Goal: Task Accomplishment & Management: Manage account settings

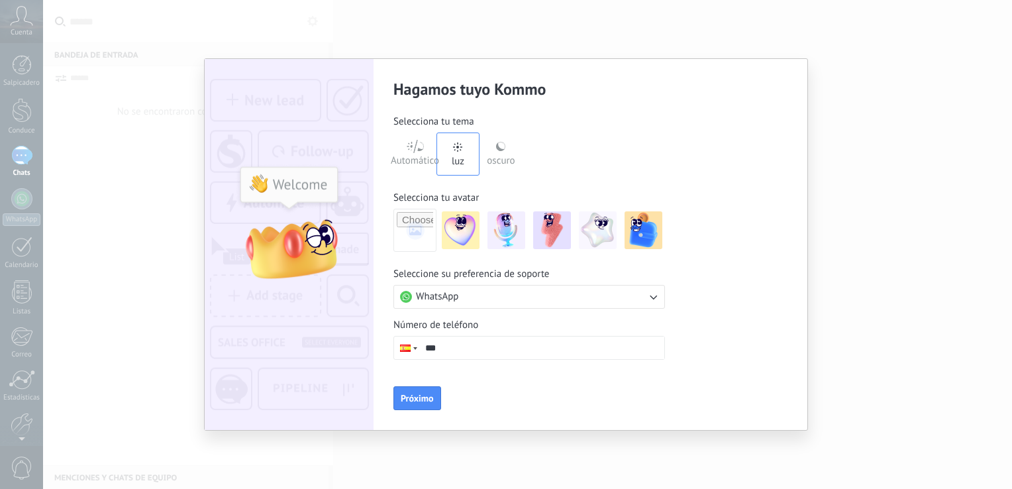
click at [413, 158] on font "Automático" at bounding box center [415, 160] width 48 height 13
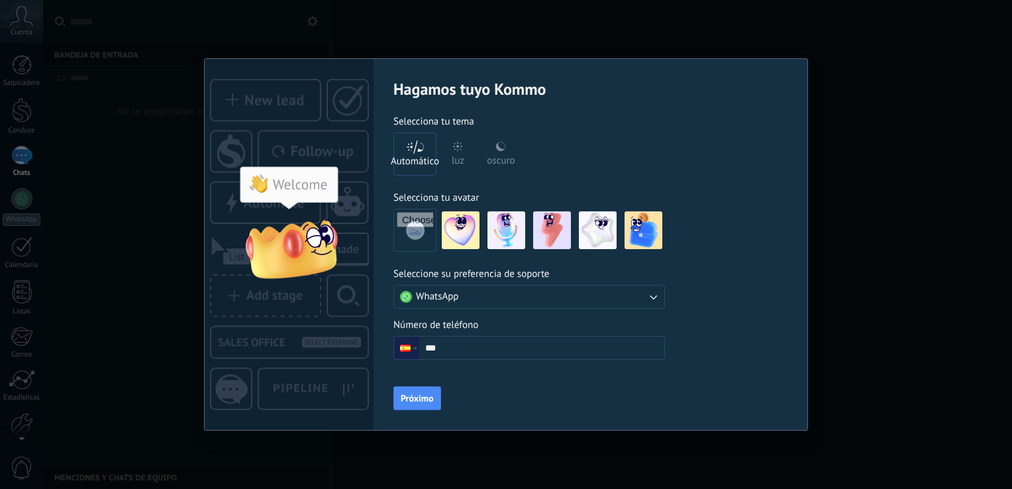
click at [452, 155] on font "luz" at bounding box center [458, 160] width 13 height 13
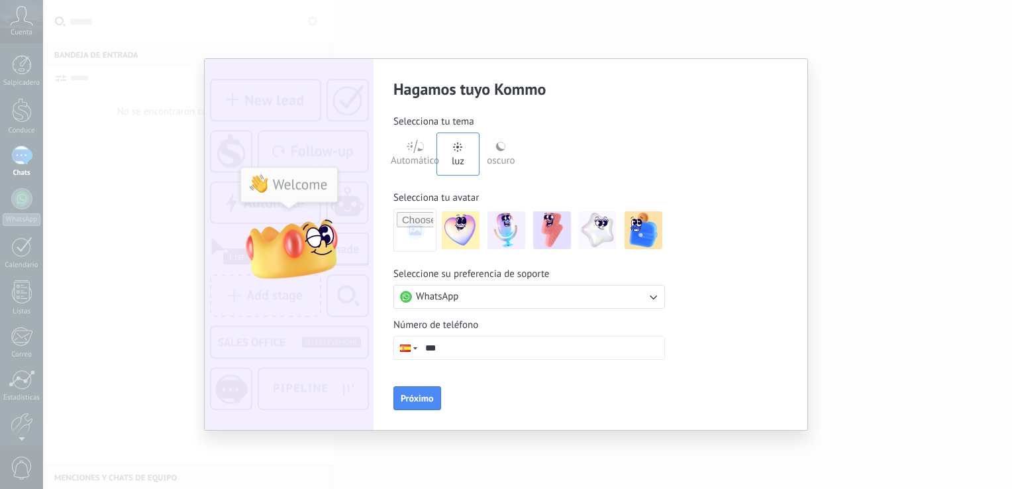
click at [461, 234] on img at bounding box center [461, 230] width 38 height 38
click at [566, 299] on button "WhatsApp" at bounding box center [529, 297] width 272 height 24
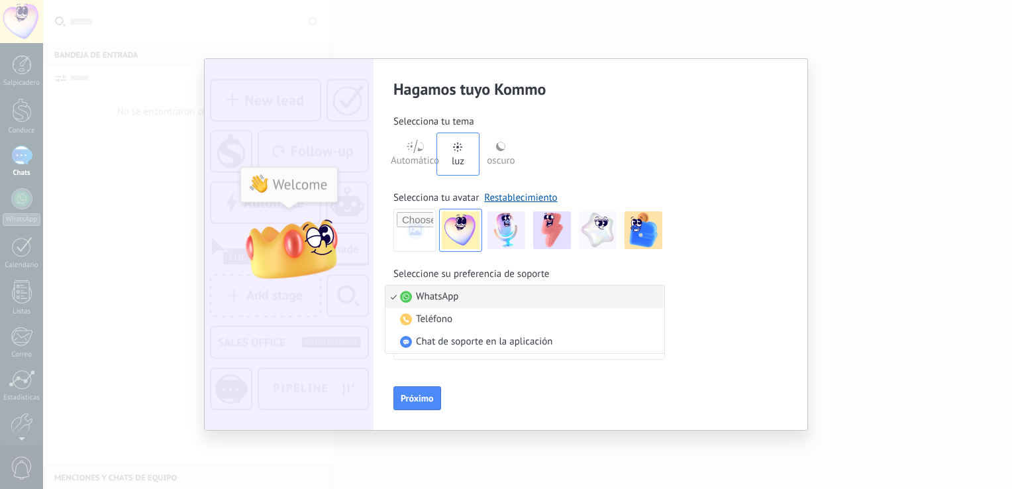
click at [556, 302] on li "WhatsApp" at bounding box center [524, 296] width 279 height 23
click at [513, 354] on input "***" at bounding box center [541, 347] width 245 height 23
drag, startPoint x: 440, startPoint y: 350, endPoint x: 431, endPoint y: 348, distance: 8.7
click at [431, 348] on input "***" at bounding box center [541, 347] width 245 height 23
type input "**"
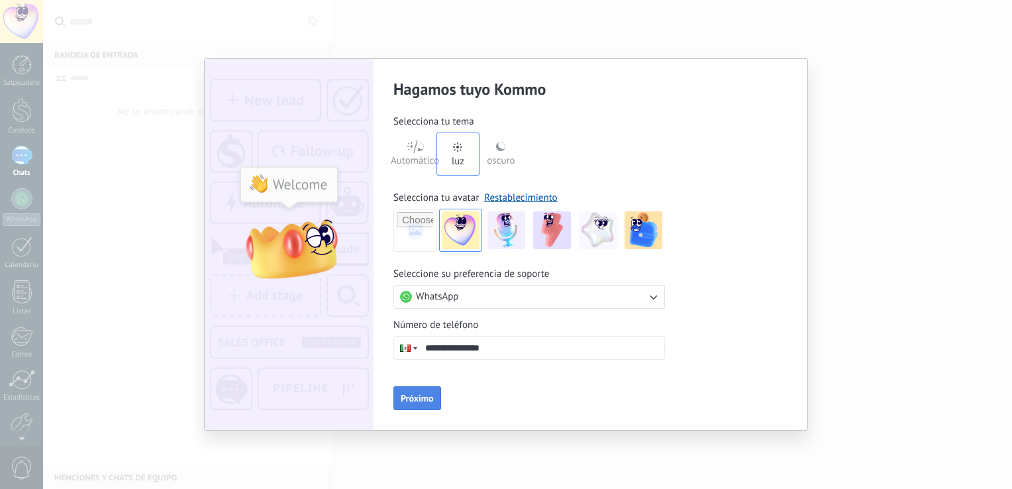
type input "**********"
click at [407, 404] on button "Próximo" at bounding box center [417, 398] width 48 height 24
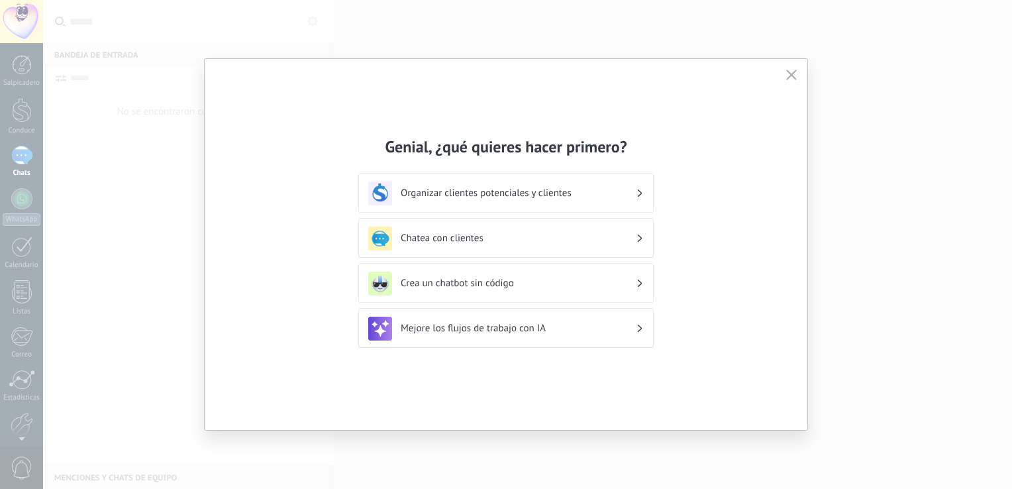
click at [644, 191] on div "Organizar clientes potenciales y clientes" at bounding box center [505, 193] width 295 height 40
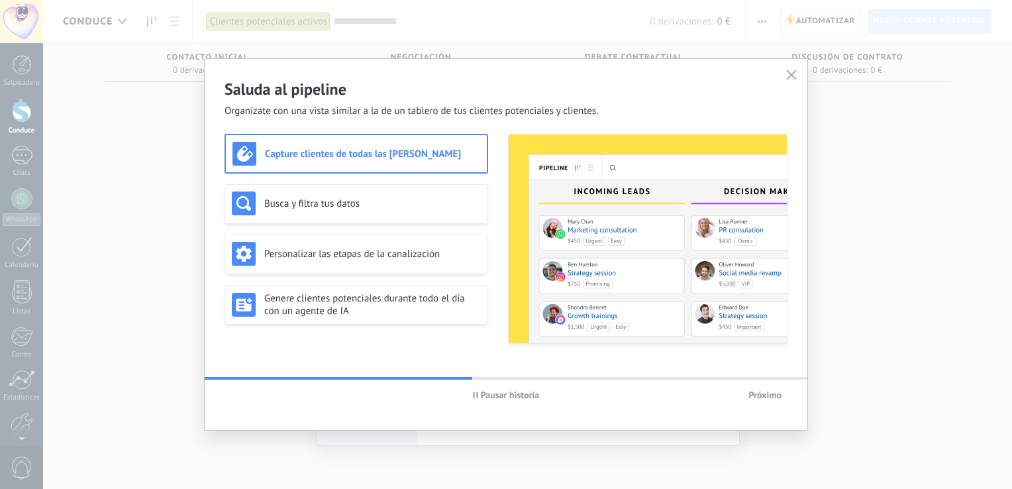
click at [431, 163] on div "Capture clientes de todas las fuentes" at bounding box center [356, 154] width 248 height 24
click at [385, 205] on h3 "Busca y filtra tus datos" at bounding box center [372, 203] width 217 height 13
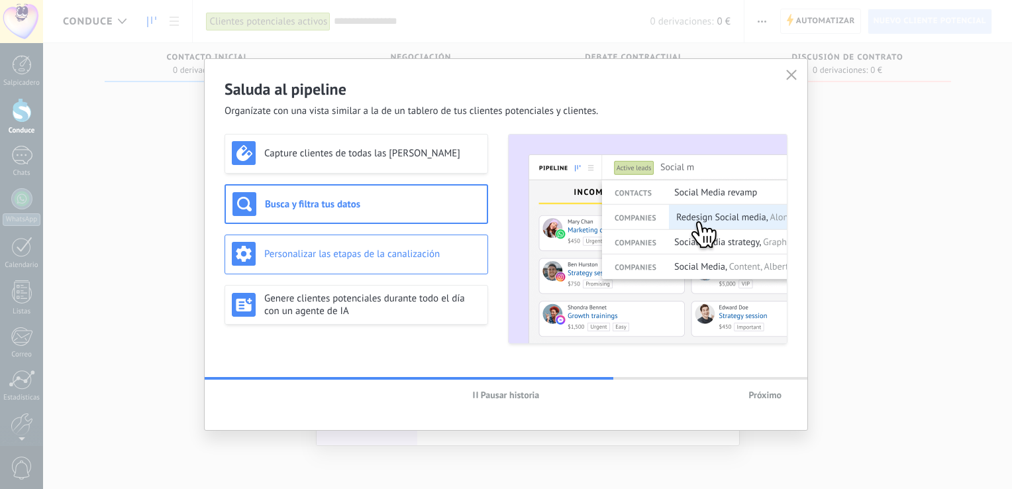
click at [421, 264] on div "Personalizar las etapas de la canalización" at bounding box center [356, 254] width 249 height 24
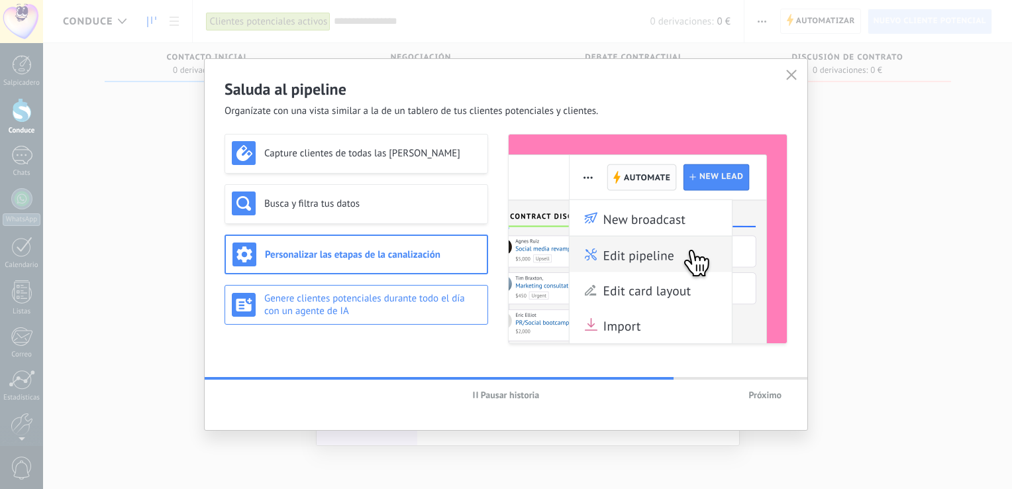
click at [400, 312] on h3 "Genere clientes potenciales durante todo el día con un agente de IA" at bounding box center [372, 304] width 217 height 25
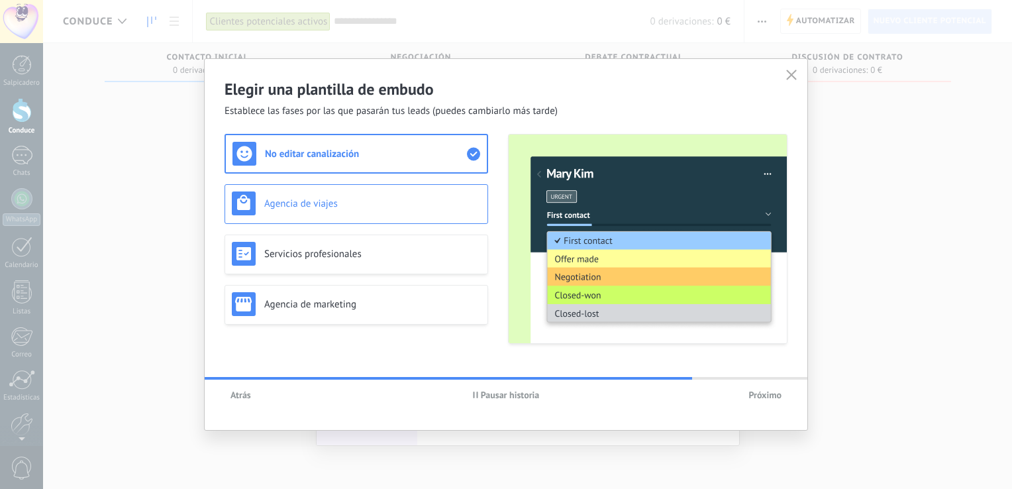
click at [395, 208] on h3 "Agencia de viajes" at bounding box center [372, 203] width 217 height 13
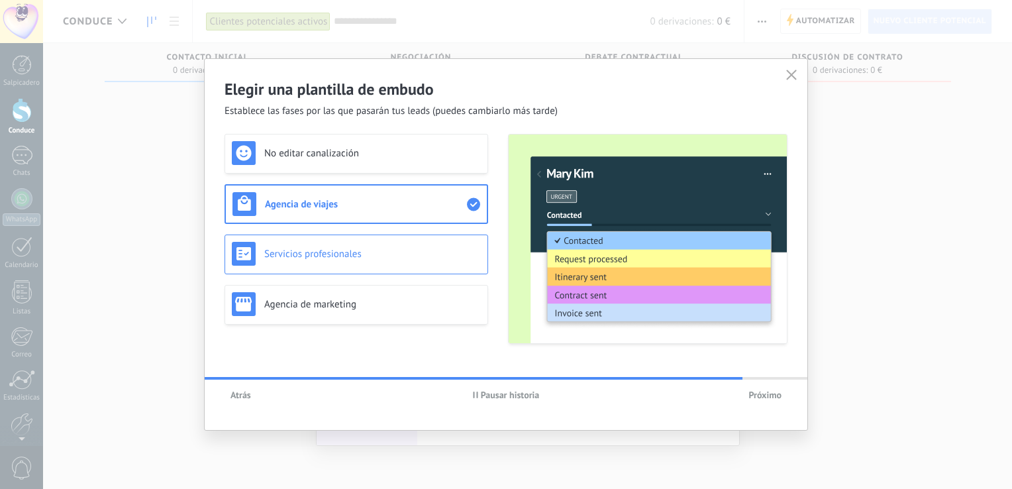
click at [389, 246] on div "Servicios profesionales" at bounding box center [356, 254] width 249 height 24
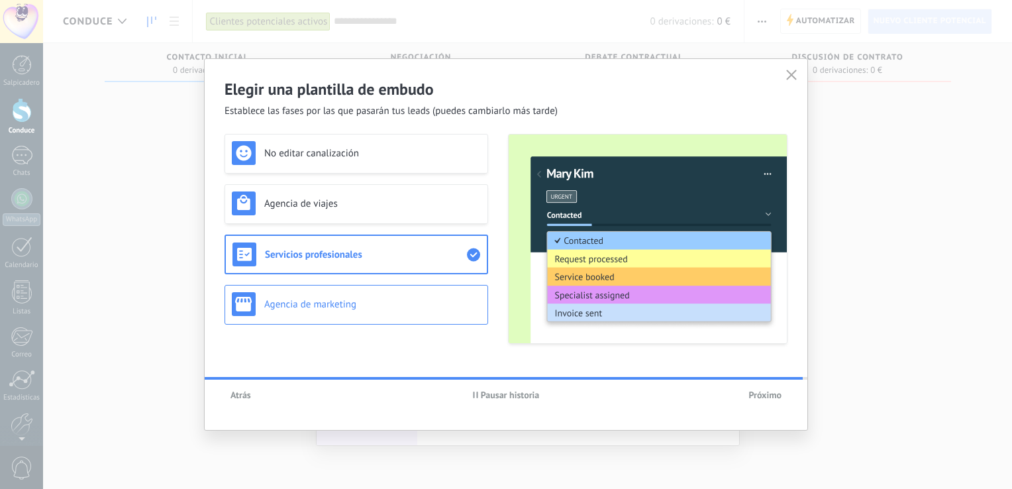
click at [389, 301] on div "No editar canalización Agencia de viajes Servicios profesionales Agencia de mar…" at bounding box center [357, 239] width 264 height 210
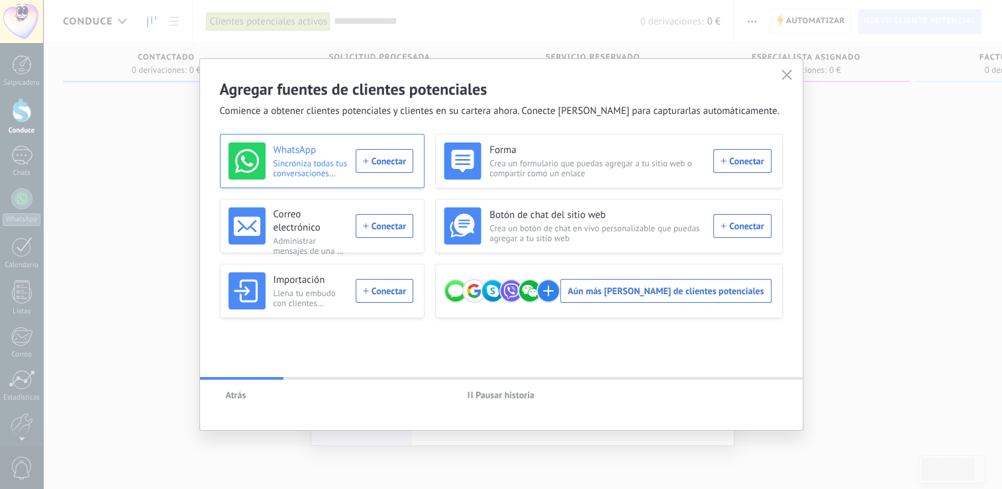
click at [414, 162] on div "WhatsApp Sincroniza todas tus conversaciones desde varios números de WhatsApp C…" at bounding box center [320, 160] width 185 height 37
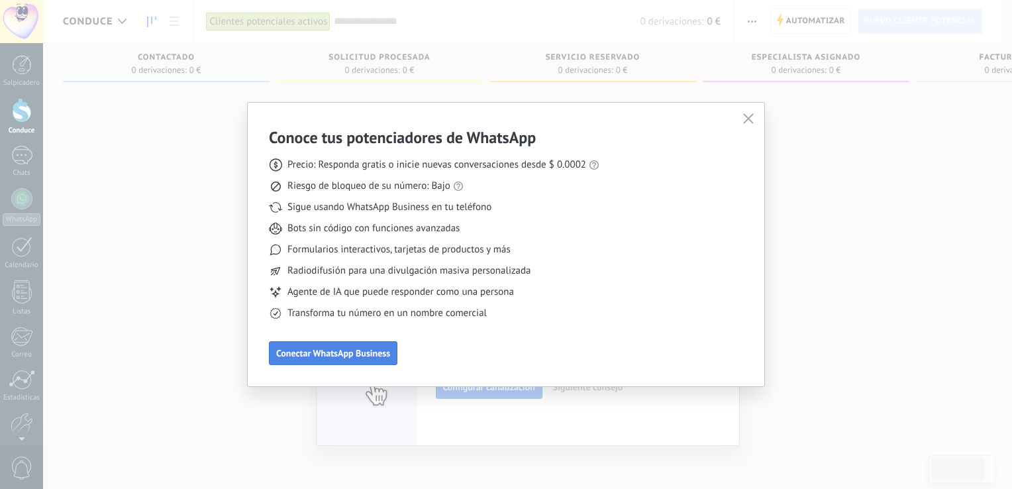
click at [352, 352] on span "Conectar WhatsApp Business" at bounding box center [333, 352] width 114 height 9
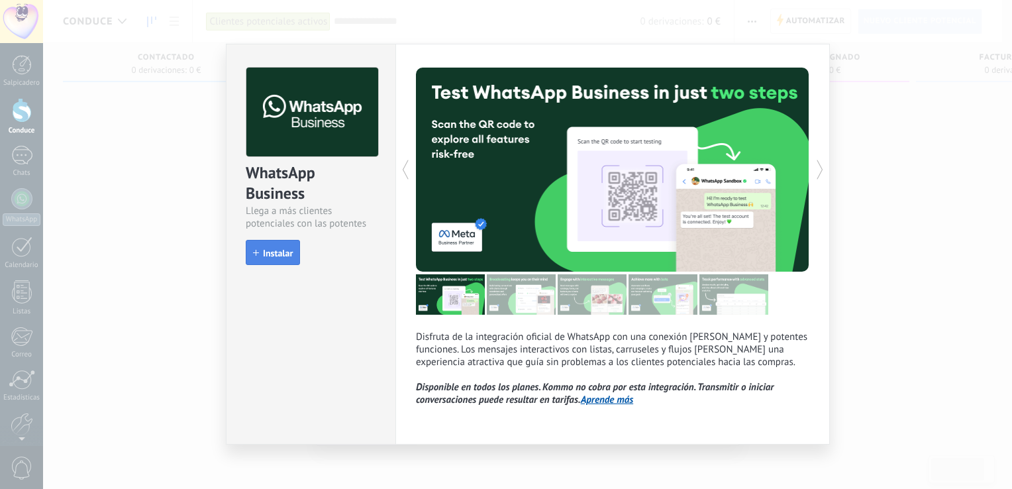
click at [278, 256] on span "Instalar" at bounding box center [278, 252] width 30 height 9
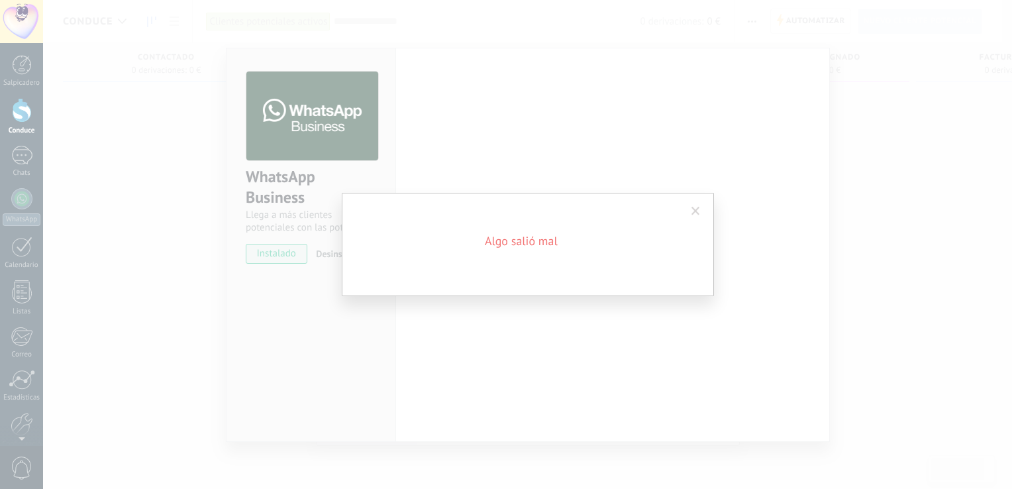
click at [531, 296] on div "Algo salió mal" at bounding box center [527, 244] width 969 height 489
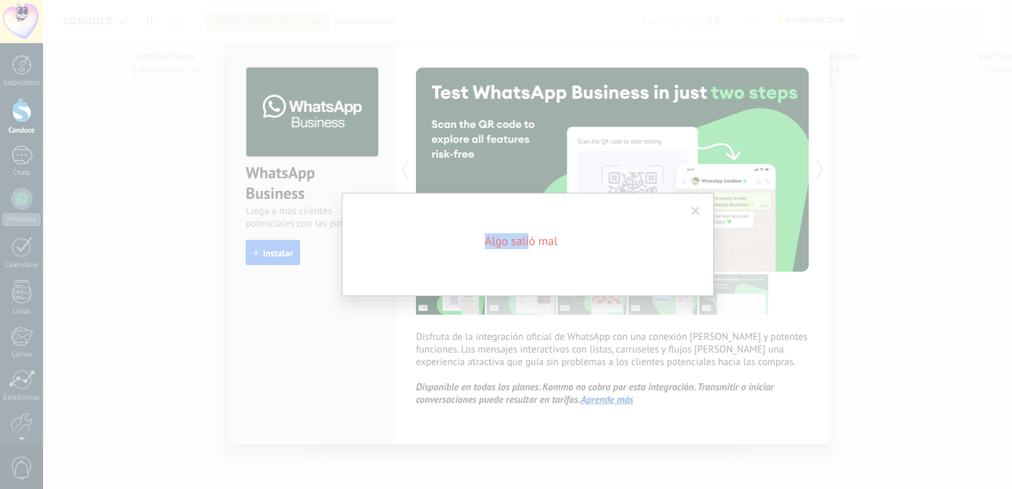
drag, startPoint x: 531, startPoint y: 296, endPoint x: 698, endPoint y: 211, distance: 187.5
click at [698, 210] on span at bounding box center [695, 211] width 9 height 9
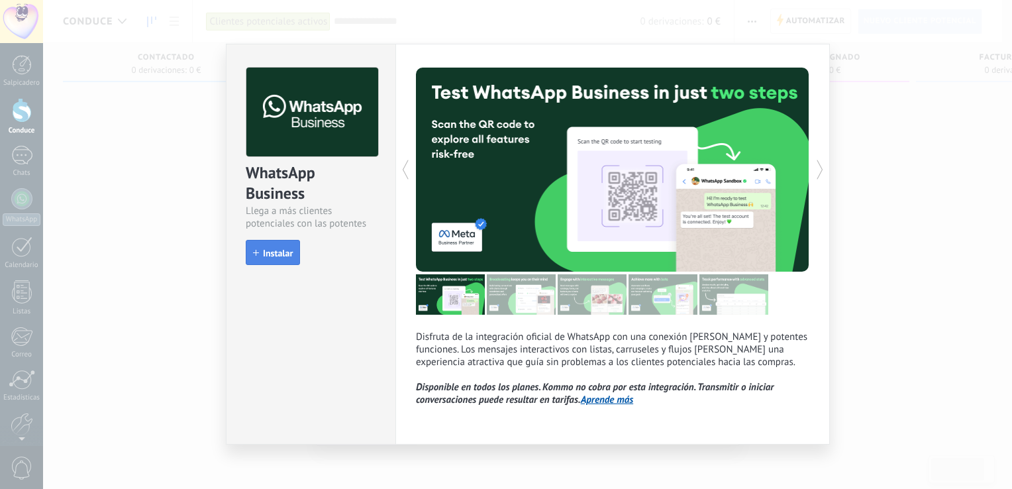
click at [276, 255] on span "Instalar" at bounding box center [278, 252] width 30 height 9
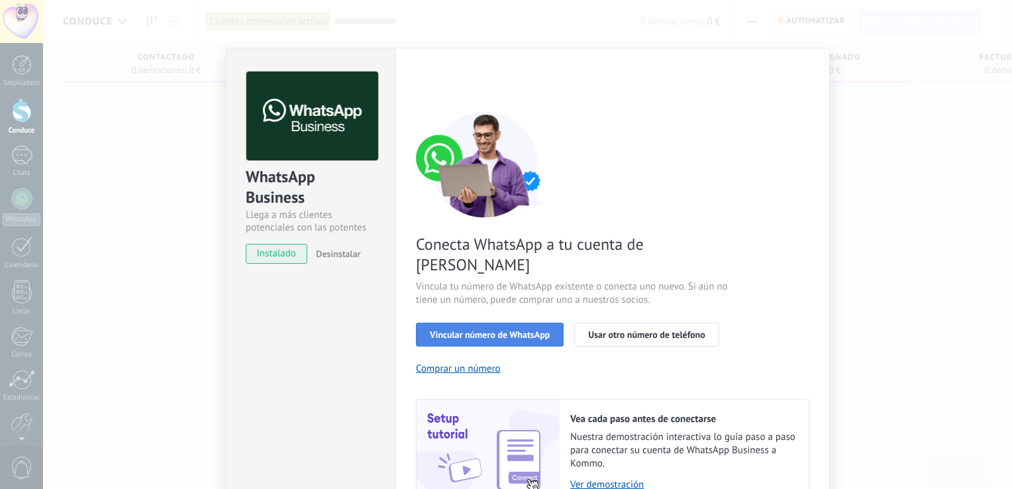
click at [488, 330] on span "Vincular número de WhatsApp" at bounding box center [490, 334] width 120 height 9
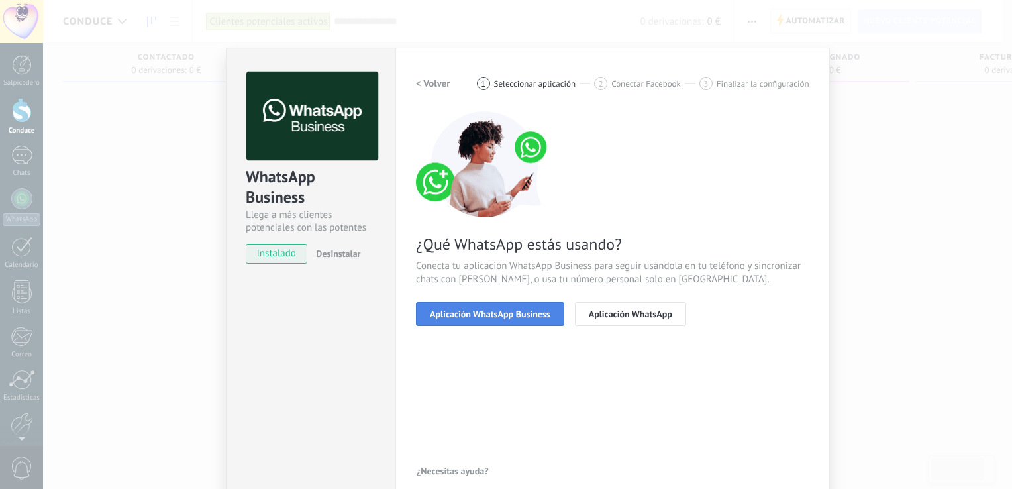
click at [482, 317] on span "Aplicación WhatsApp Business" at bounding box center [490, 313] width 121 height 9
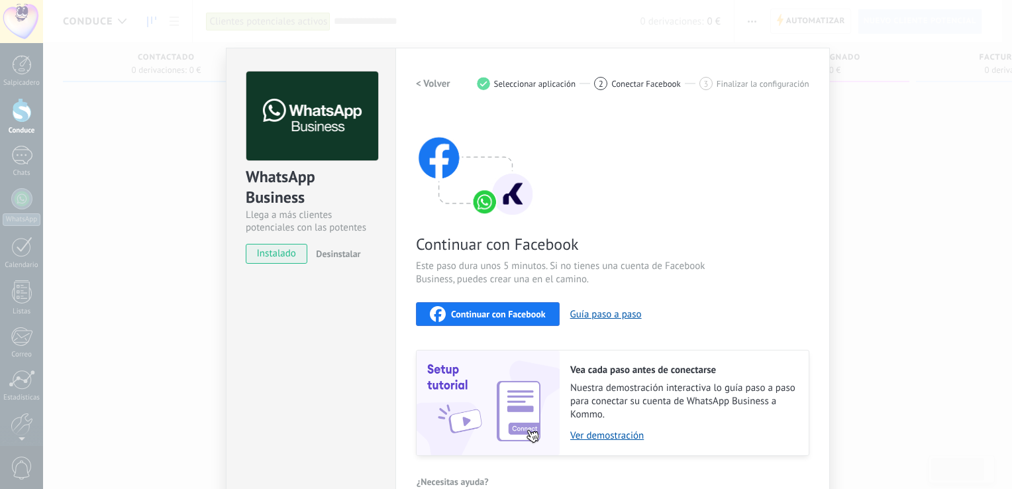
click at [484, 317] on span "Continuar con Facebook" at bounding box center [498, 313] width 95 height 9
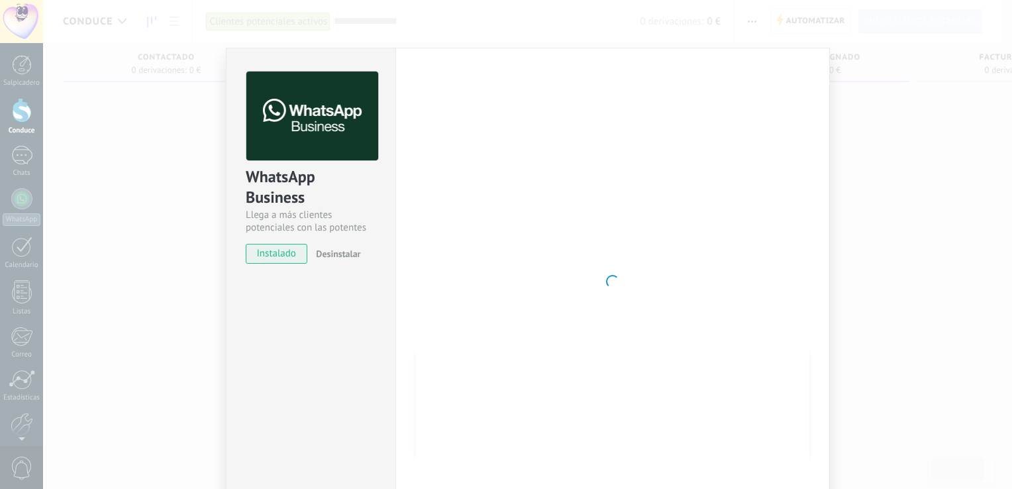
drag, startPoint x: 1, startPoint y: 291, endPoint x: 40, endPoint y: 279, distance: 40.7
click at [0, 291] on html ".abccls-1,.abccls-2{fill-rule:evenodd}.abccls-2{fill:#fff} .abfcls-1{fill:none}…" at bounding box center [506, 244] width 1012 height 489
click at [543, 312] on div at bounding box center [612, 282] width 393 height 420
click at [470, 248] on div at bounding box center [612, 282] width 393 height 420
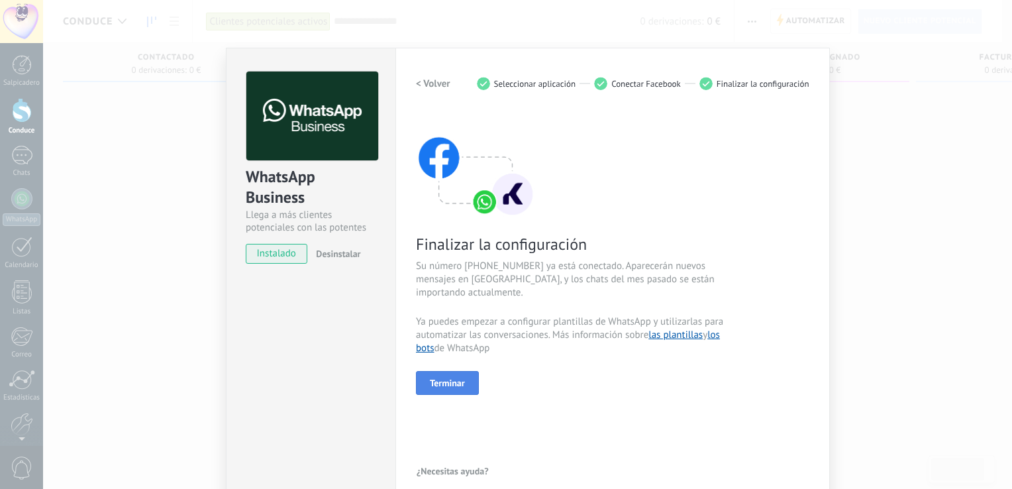
click at [445, 381] on span "Terminar" at bounding box center [447, 382] width 35 height 9
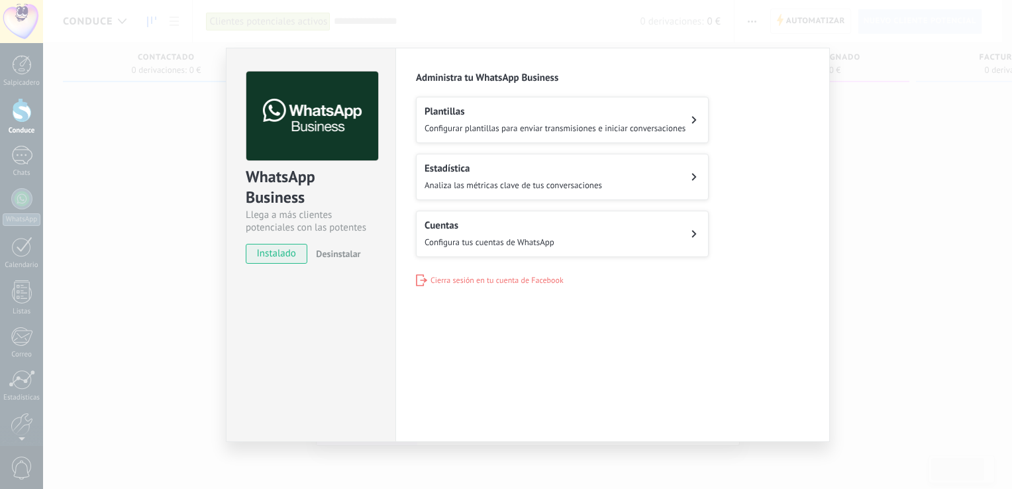
click at [694, 237] on button "Cuentas Configura tus cuentas de WhatsApp" at bounding box center [562, 234] width 293 height 46
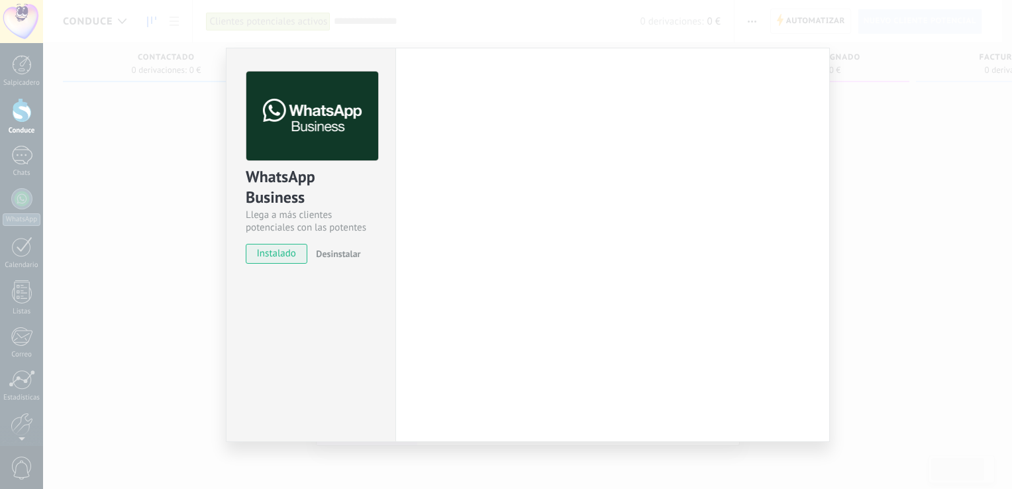
click at [558, 91] on div "Settings Authorization This tab logs the users who have granted integration acc…" at bounding box center [612, 245] width 434 height 394
click at [937, 128] on div "WhatsApp Business Llega a más clientes potenciales con las potentes herramienta…" at bounding box center [527, 244] width 969 height 489
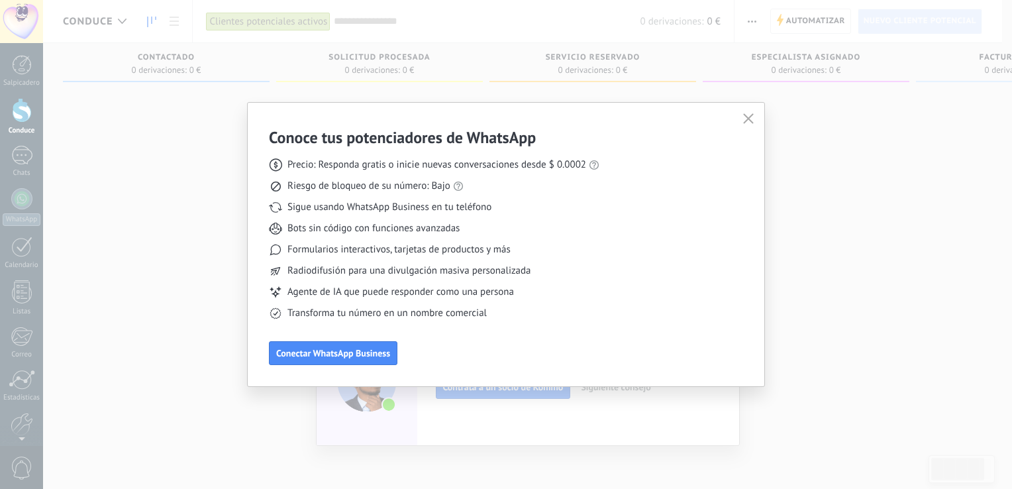
click at [753, 117] on icon "button" at bounding box center [748, 118] width 11 height 11
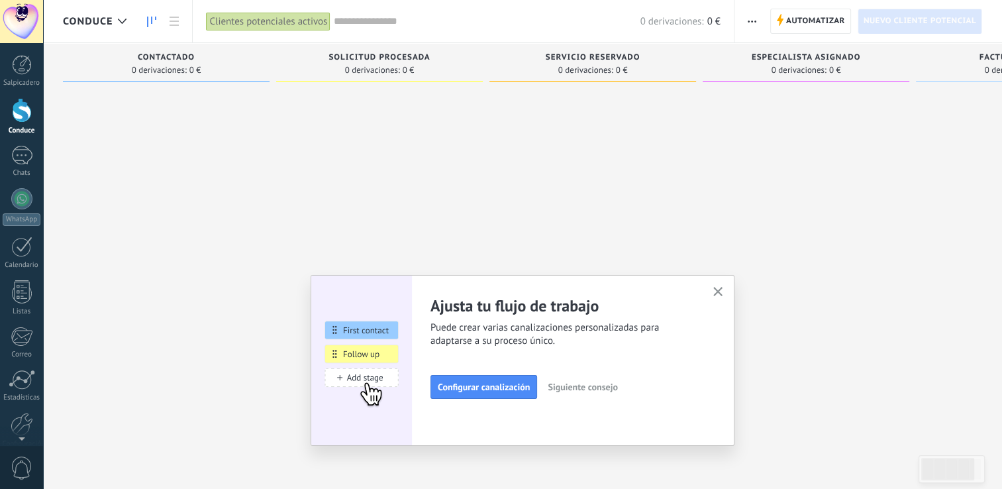
scroll to position [69, 0]
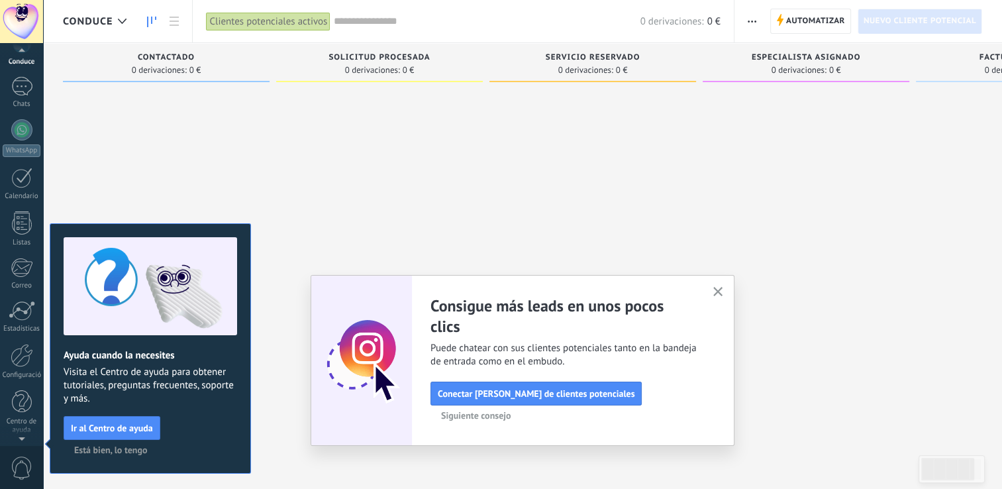
click at [723, 297] on icon "button" at bounding box center [718, 292] width 10 height 10
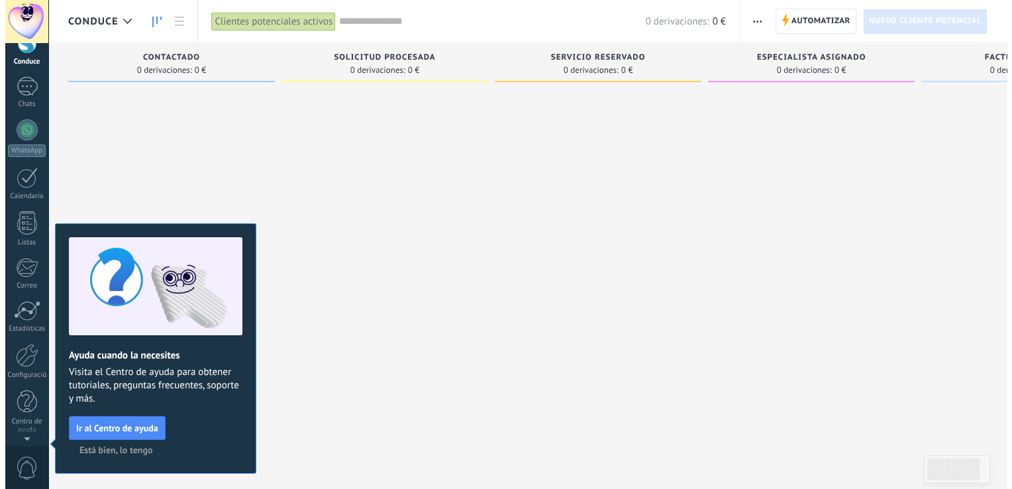
scroll to position [0, 0]
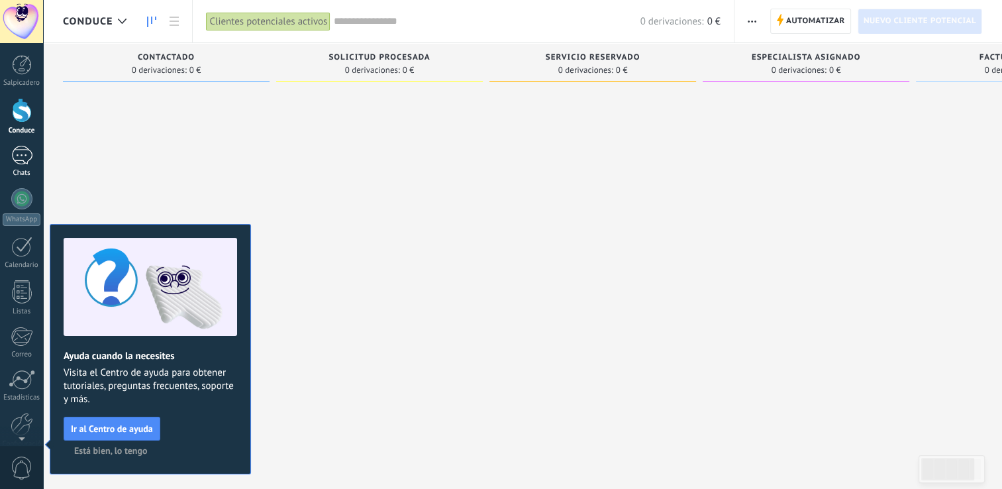
click at [22, 164] on div at bounding box center [21, 155] width 21 height 19
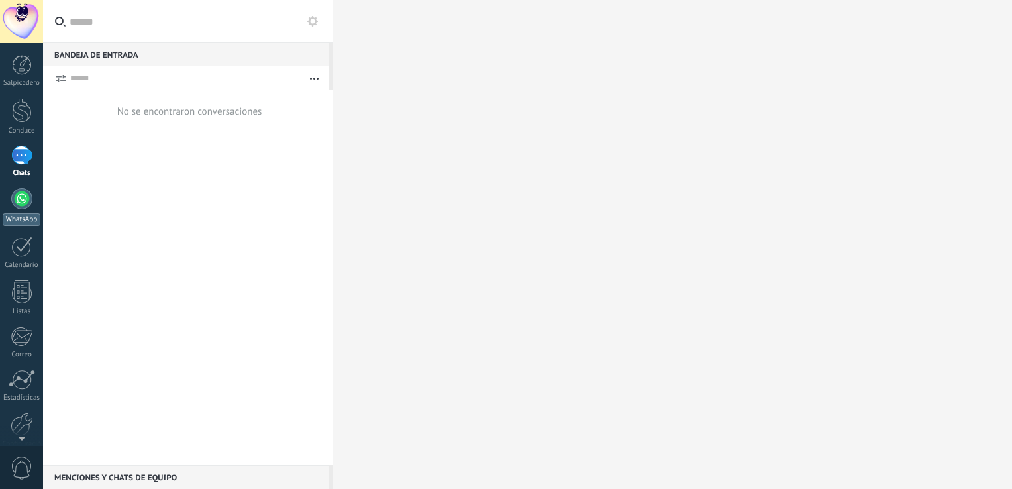
click at [23, 203] on div at bounding box center [21, 198] width 21 height 21
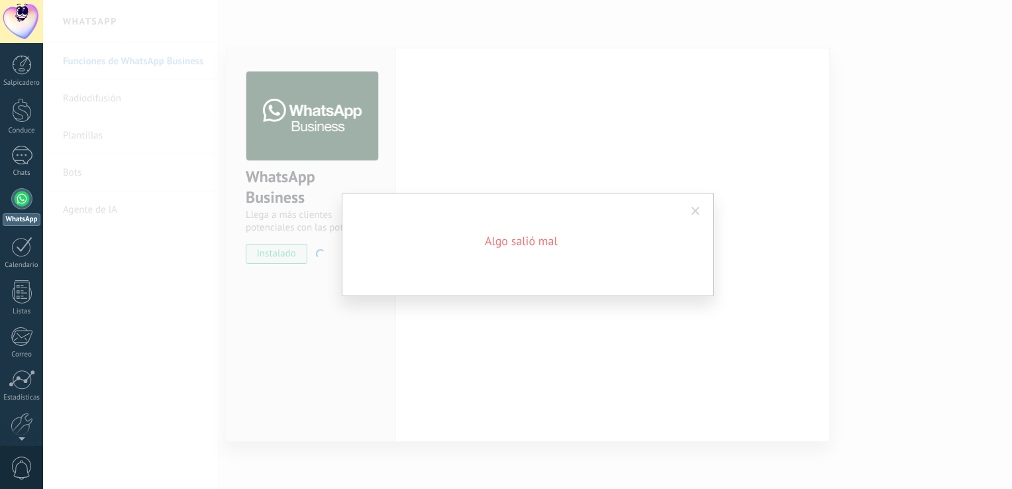
click at [698, 211] on span at bounding box center [695, 211] width 9 height 9
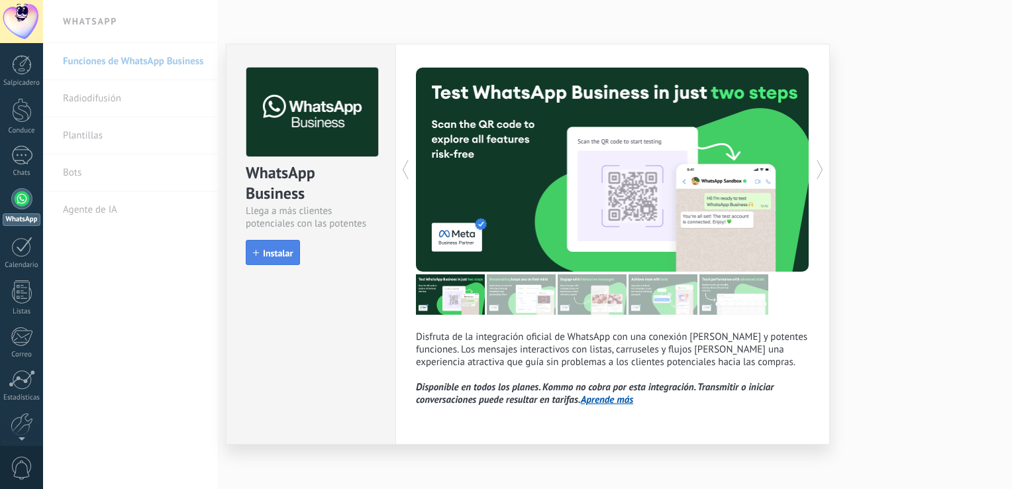
click at [281, 256] on span "Instalar" at bounding box center [278, 252] width 30 height 9
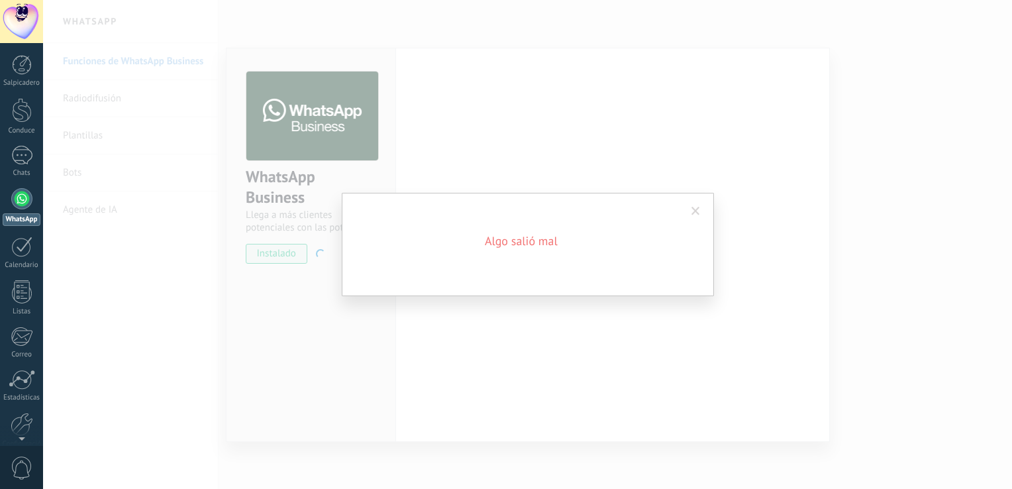
click at [697, 210] on span at bounding box center [695, 211] width 9 height 9
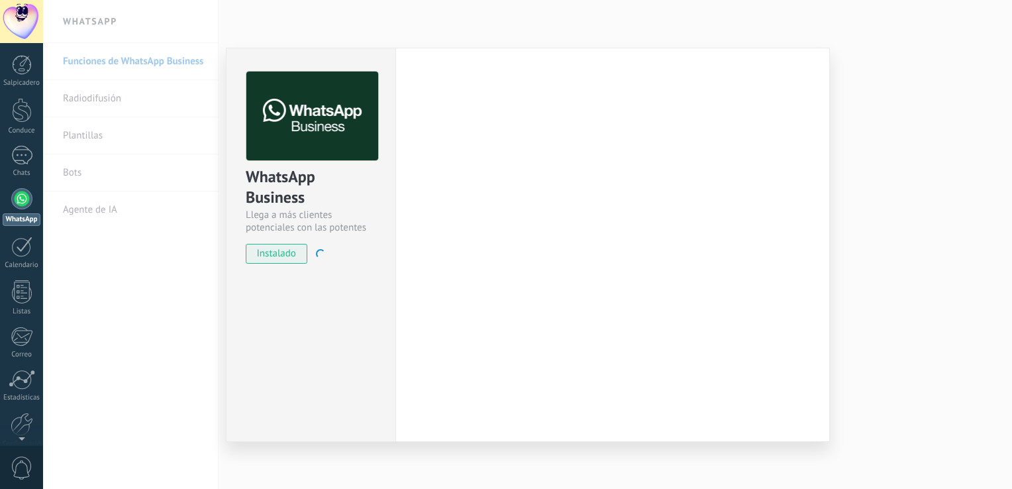
click at [983, 279] on div "WhatsApp Business Llega a más clientes potenciales con las potentes herramienta…" at bounding box center [527, 244] width 969 height 489
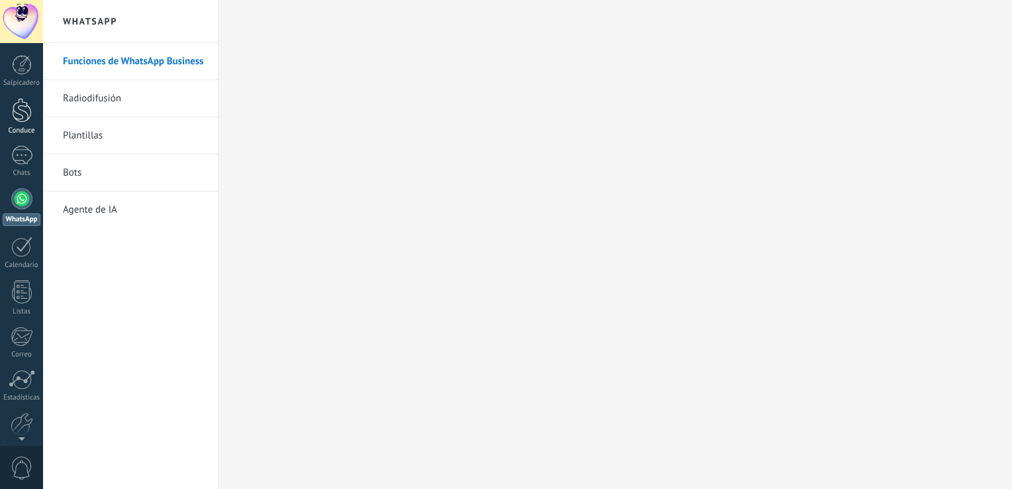
click at [19, 107] on div at bounding box center [22, 110] width 20 height 25
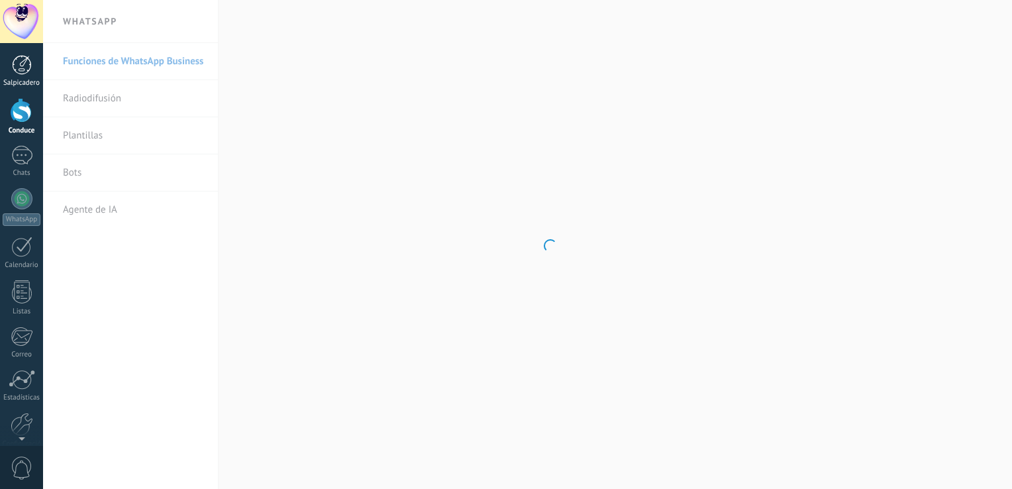
click at [19, 68] on div at bounding box center [22, 65] width 20 height 20
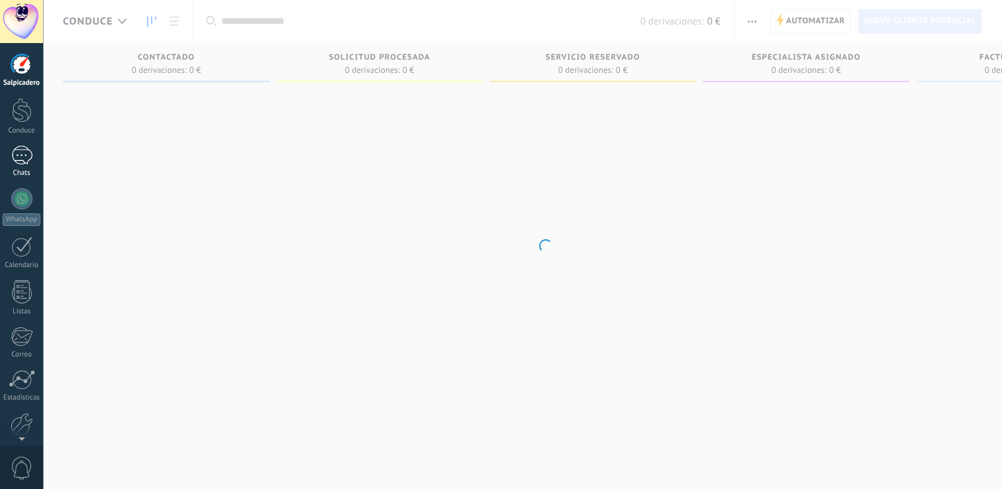
click at [23, 166] on link "Chats" at bounding box center [21, 162] width 43 height 32
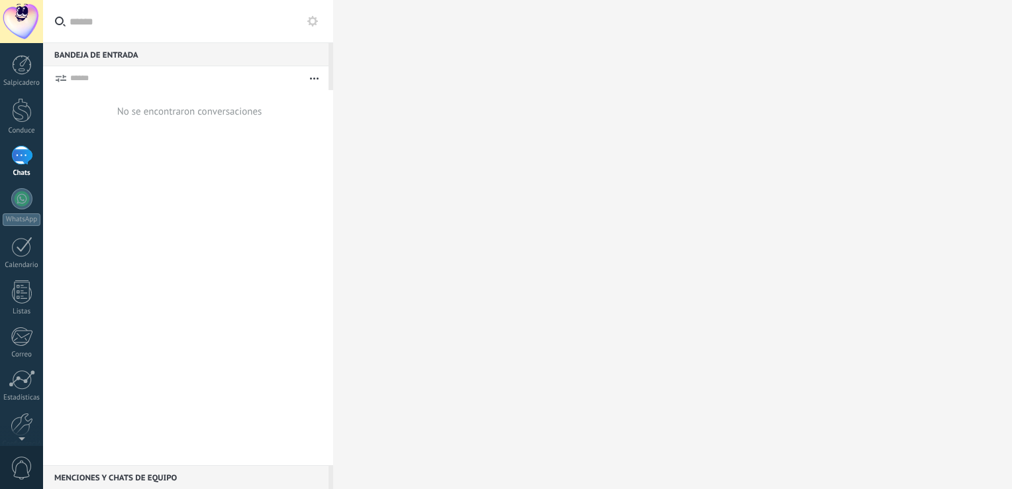
click at [92, 21] on input "text" at bounding box center [196, 21] width 253 height 42
click at [313, 23] on icon at bounding box center [312, 21] width 11 height 11
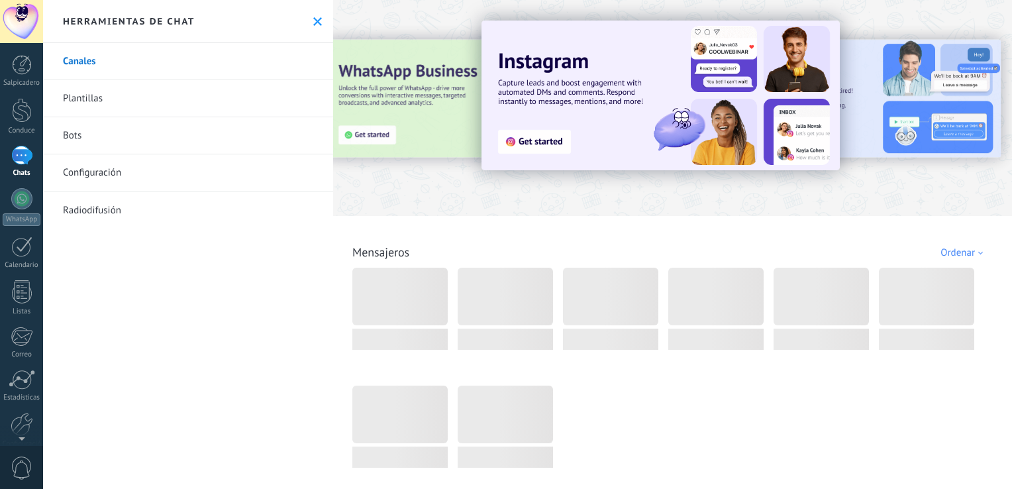
click at [313, 20] on use at bounding box center [317, 21] width 9 height 9
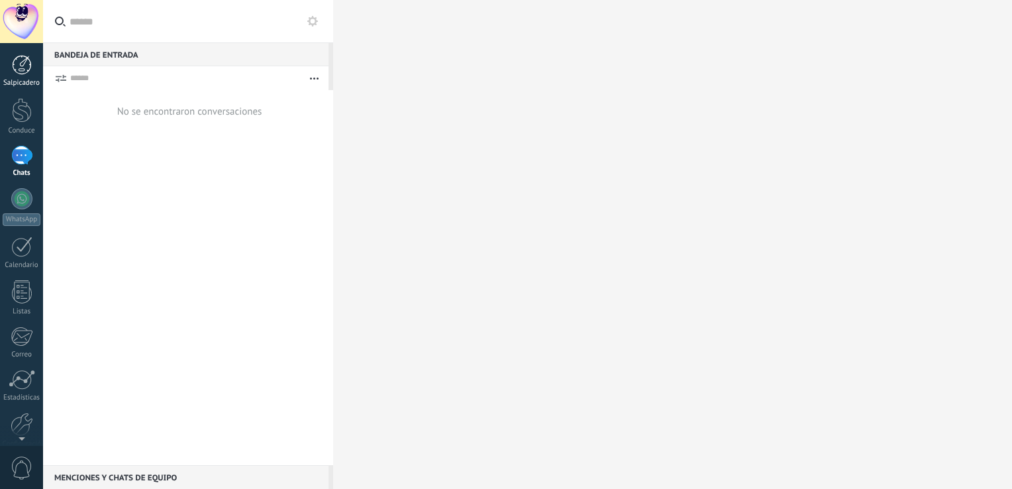
click at [21, 64] on div at bounding box center [22, 65] width 20 height 20
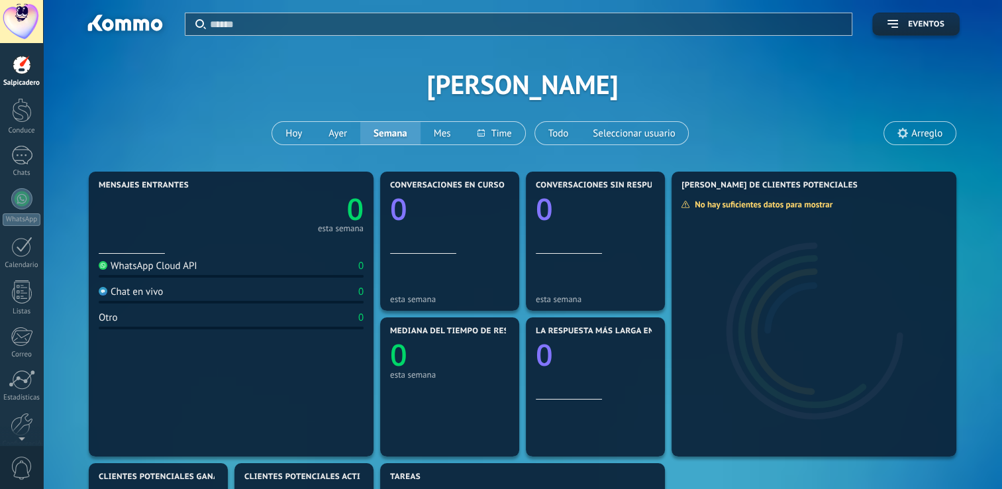
click at [144, 266] on font "WhatsApp Cloud API" at bounding box center [154, 266] width 87 height 13
click at [275, 276] on div "WhatsApp Cloud API 0" at bounding box center [231, 269] width 265 height 18
click at [18, 117] on div at bounding box center [22, 110] width 20 height 25
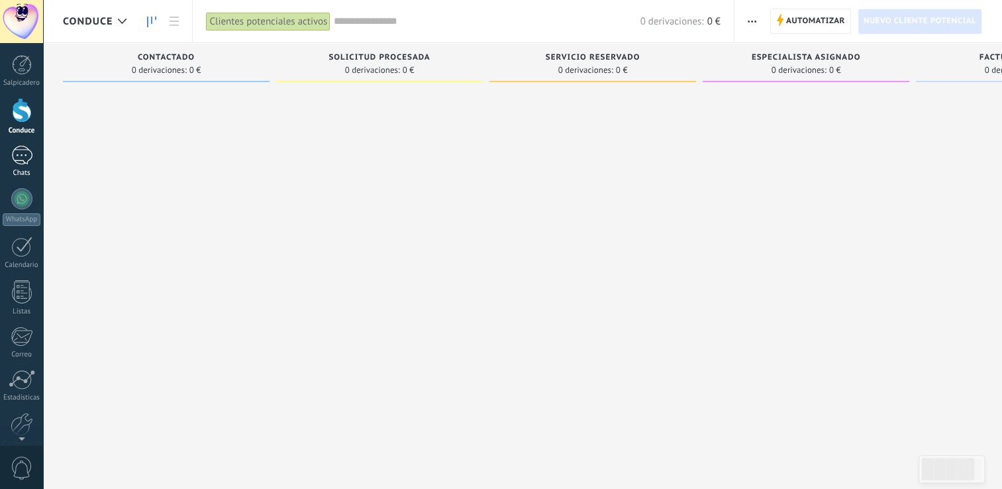
click at [19, 159] on div at bounding box center [21, 155] width 21 height 19
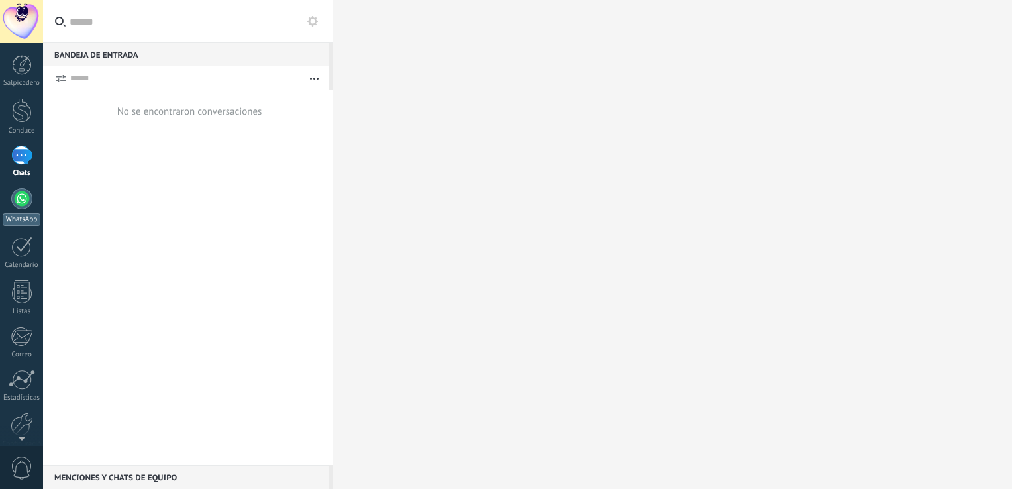
click at [25, 201] on div at bounding box center [21, 198] width 21 height 21
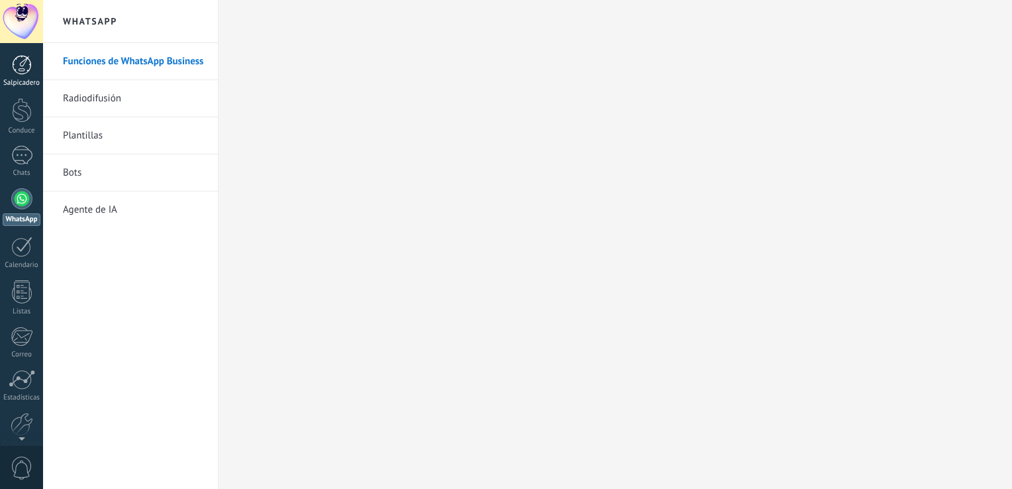
click at [23, 64] on div at bounding box center [22, 65] width 20 height 20
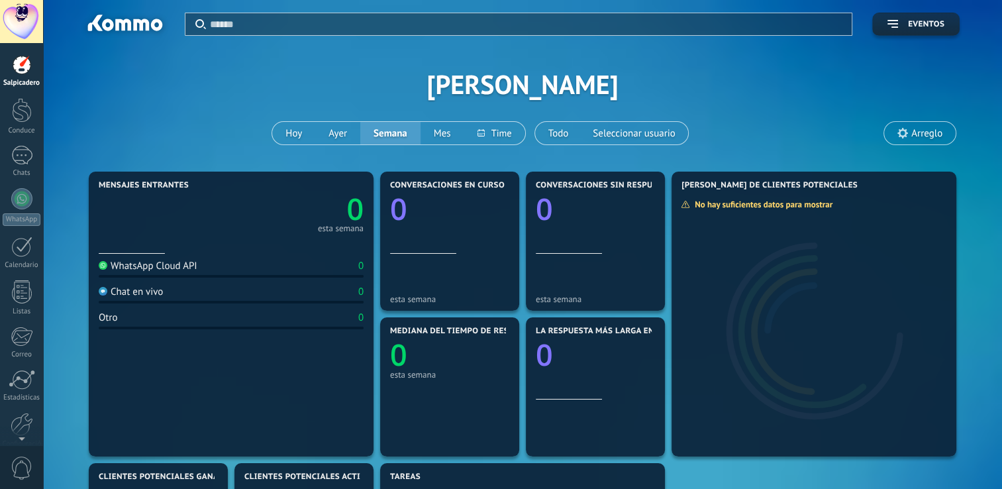
click at [943, 132] on span "Arreglo" at bounding box center [920, 133] width 72 height 23
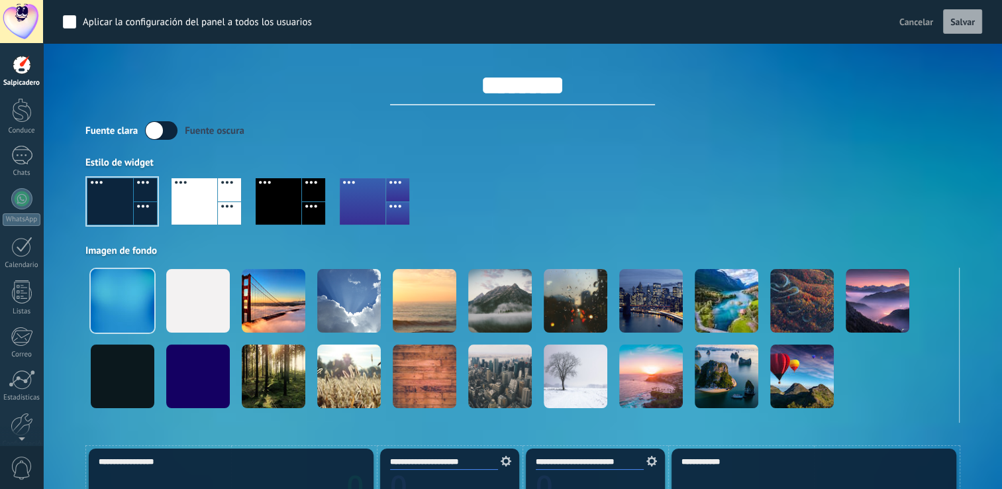
click at [169, 131] on label at bounding box center [161, 130] width 32 height 19
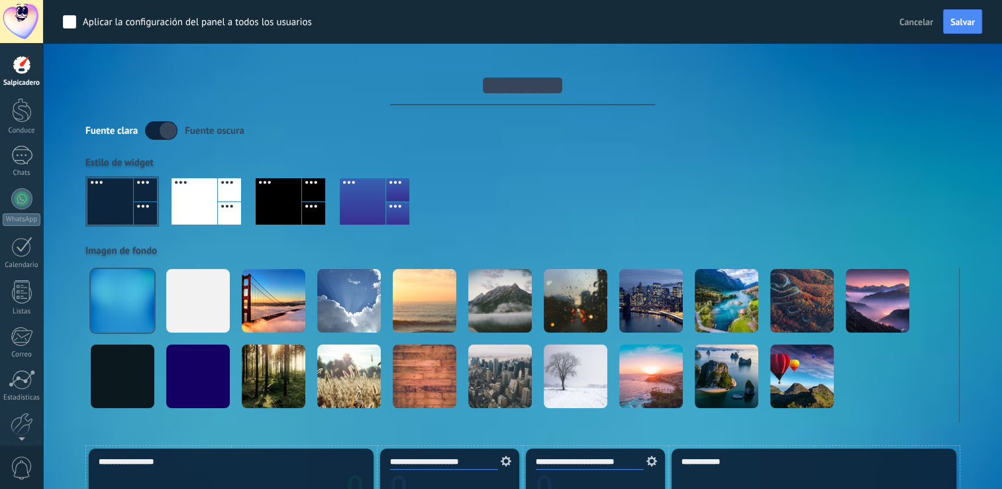
click at [171, 131] on label at bounding box center [161, 130] width 32 height 19
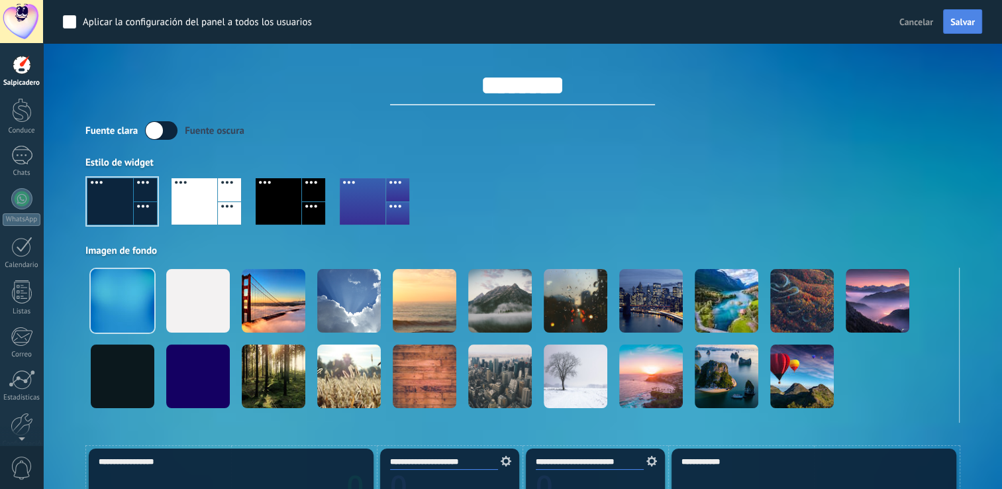
click at [958, 19] on span "Salvar" at bounding box center [962, 21] width 25 height 9
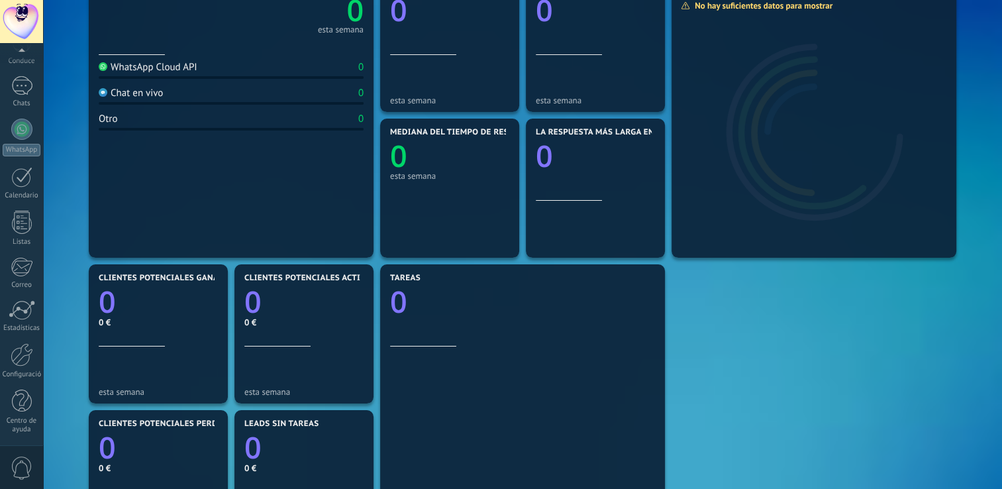
scroll to position [331, 0]
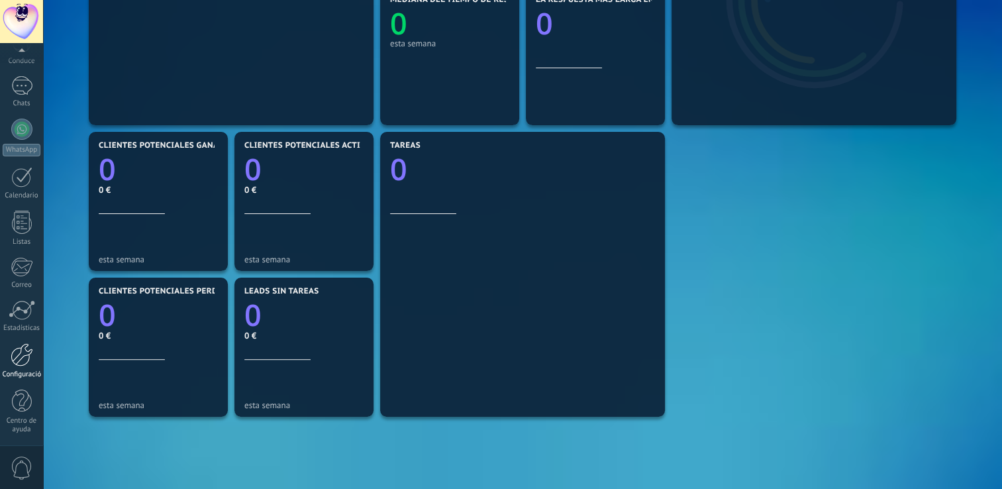
click at [21, 356] on div at bounding box center [22, 354] width 23 height 23
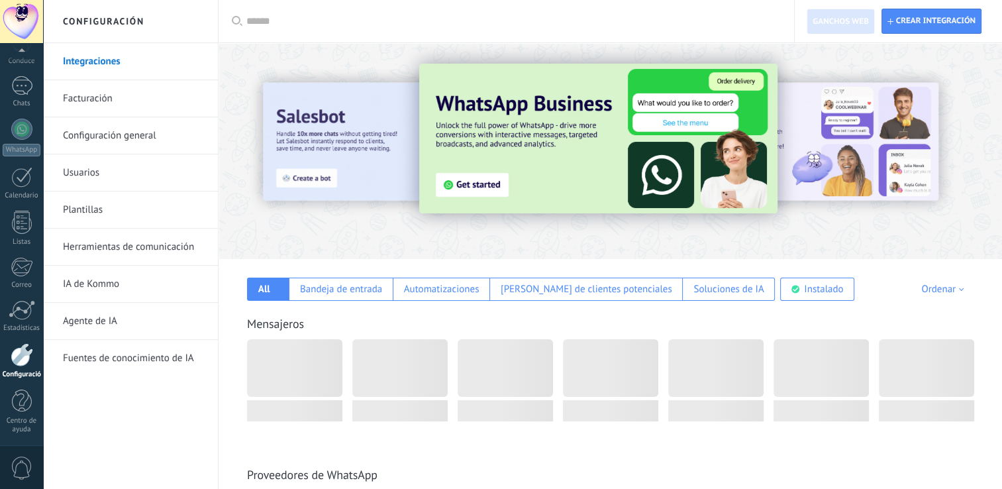
click at [79, 135] on link "Configuración general" at bounding box center [134, 135] width 142 height 37
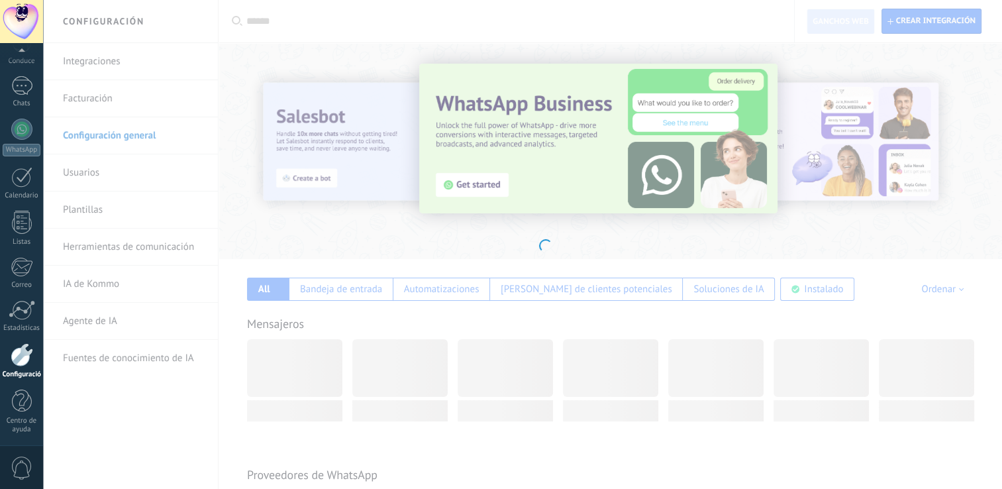
click at [114, 134] on body ".abccls-1,.abccls-2{fill-rule:evenodd}.abccls-2{fill:#fff} .abfcls-1{fill:none}…" at bounding box center [501, 244] width 1002 height 489
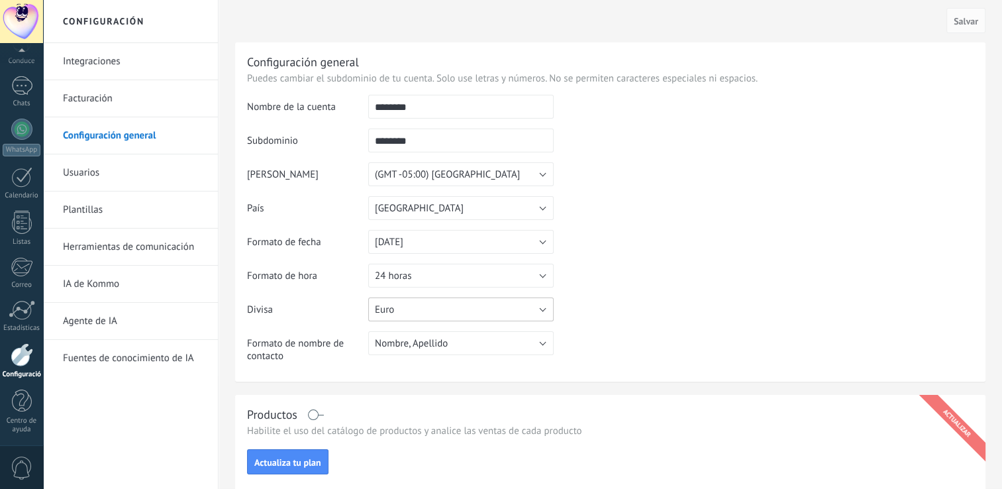
click at [419, 312] on button "Euro" at bounding box center [460, 309] width 185 height 24
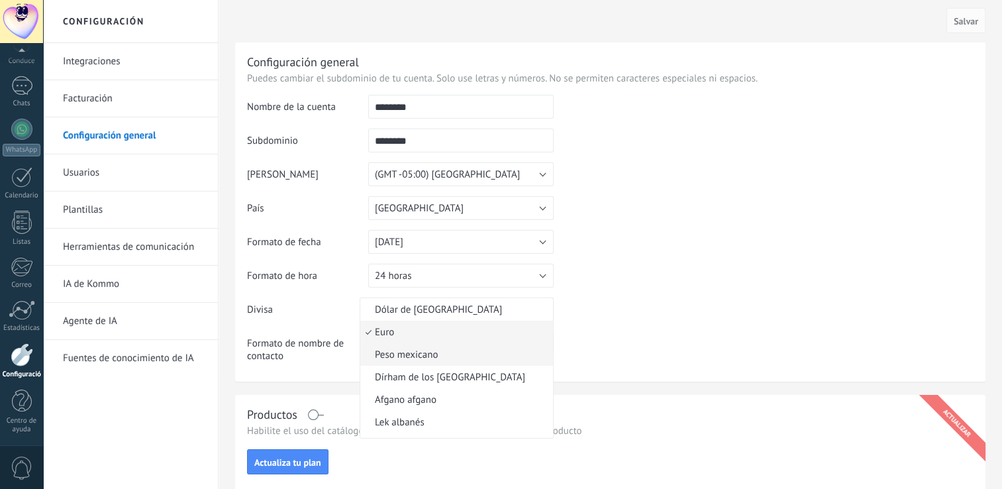
click at [413, 362] on li "Peso mexicano" at bounding box center [456, 354] width 193 height 23
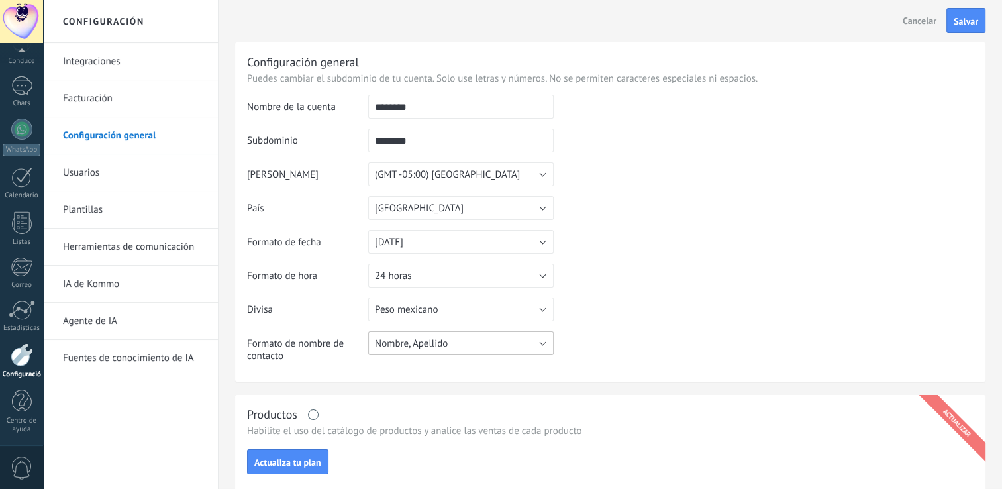
click at [471, 344] on button "Nombre, Apellido" at bounding box center [460, 343] width 185 height 24
click at [471, 344] on span "Nombre, Apellido" at bounding box center [454, 343] width 189 height 13
click at [456, 211] on button "Estados Unidos" at bounding box center [460, 208] width 185 height 24
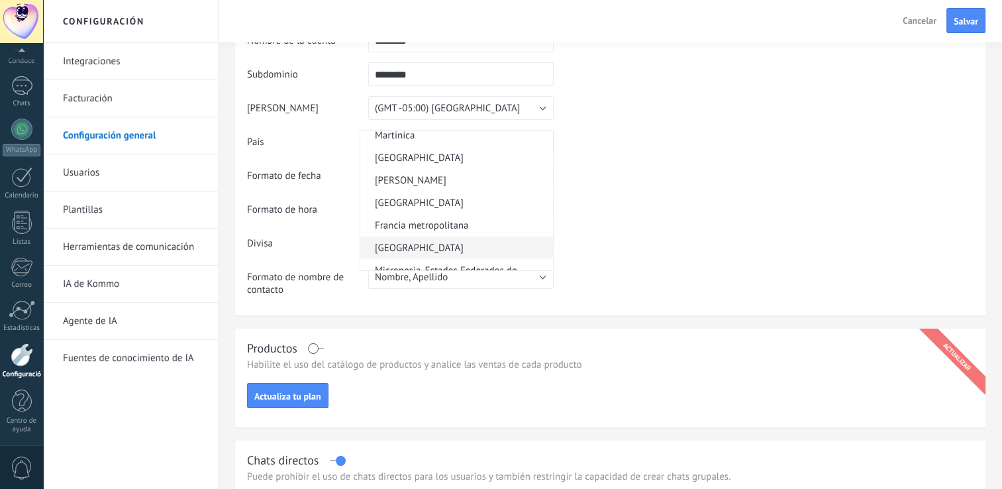
scroll to position [3113, 0]
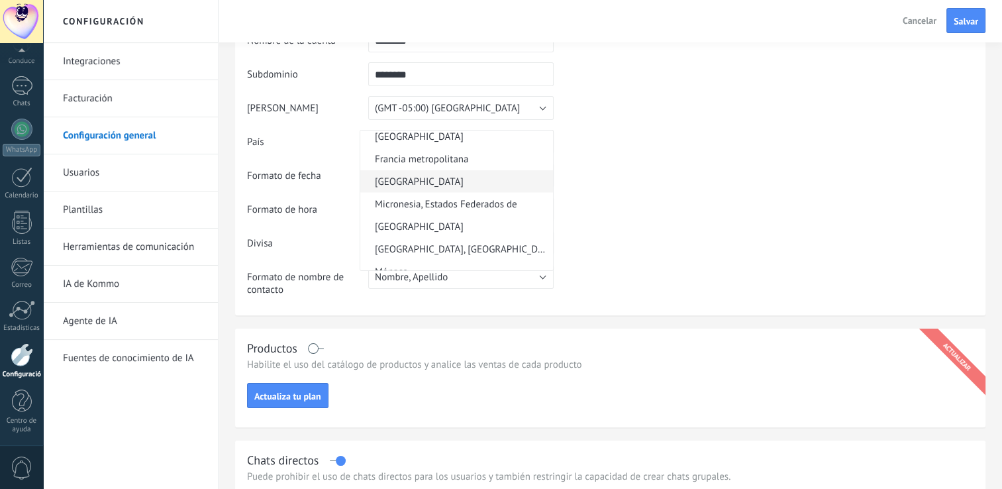
click at [430, 188] on span "[GEOGRAPHIC_DATA]" at bounding box center [454, 181] width 189 height 13
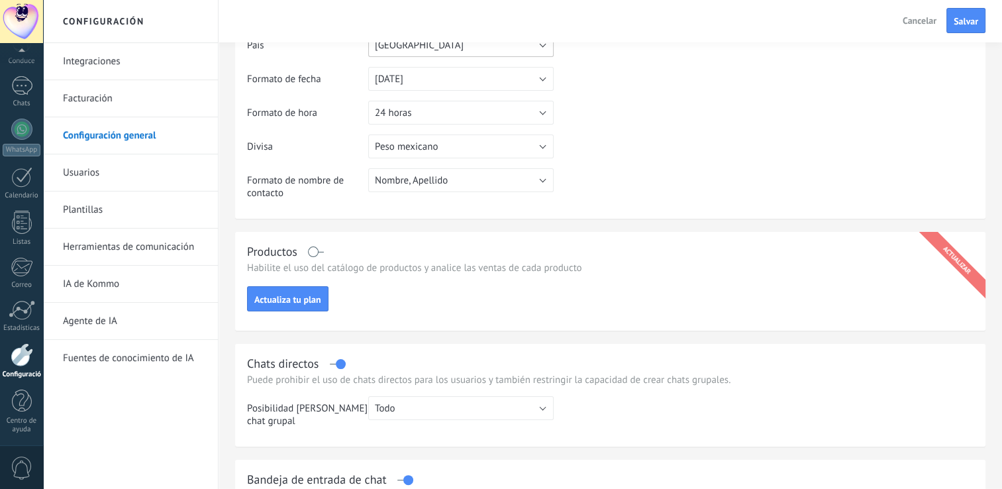
scroll to position [0, 0]
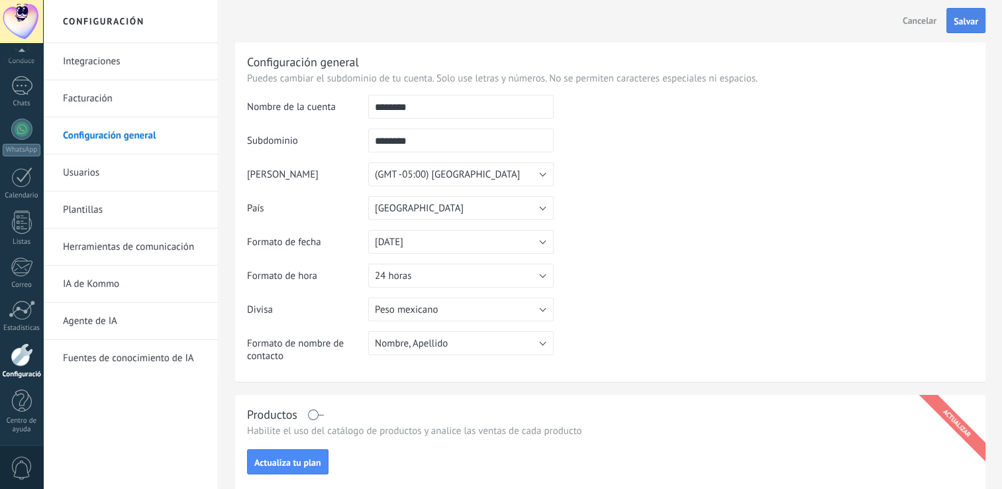
click at [962, 17] on span "Salvar" at bounding box center [966, 21] width 25 height 9
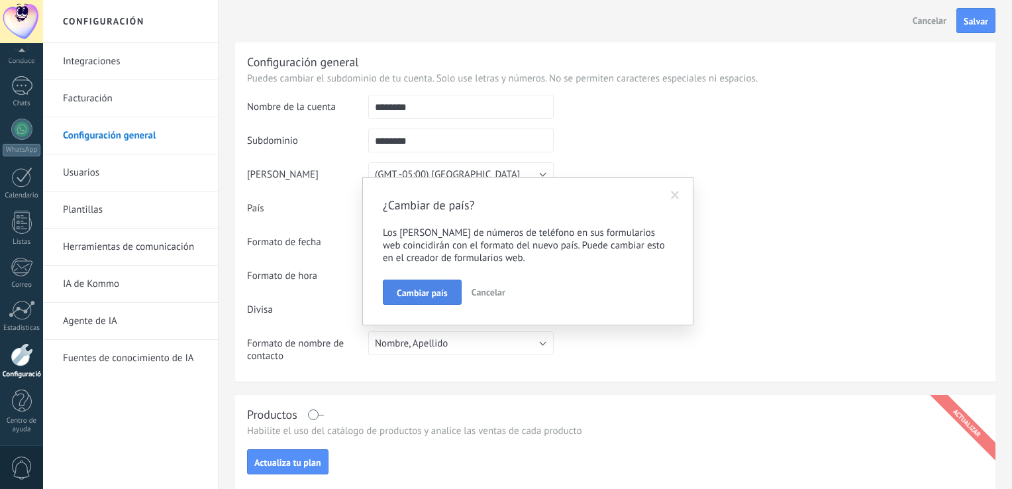
click at [418, 290] on span "Cambiar país" at bounding box center [422, 292] width 51 height 9
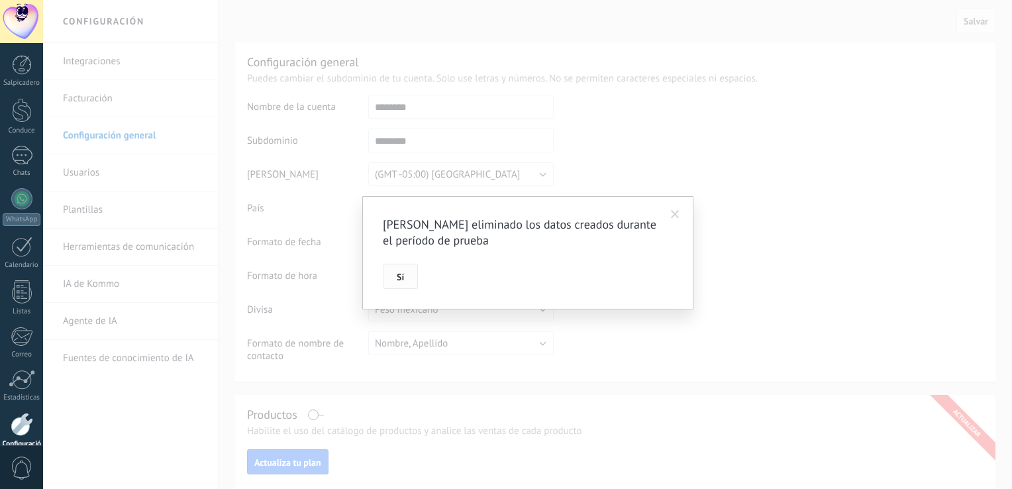
click at [399, 281] on span "Sí" at bounding box center [400, 276] width 7 height 9
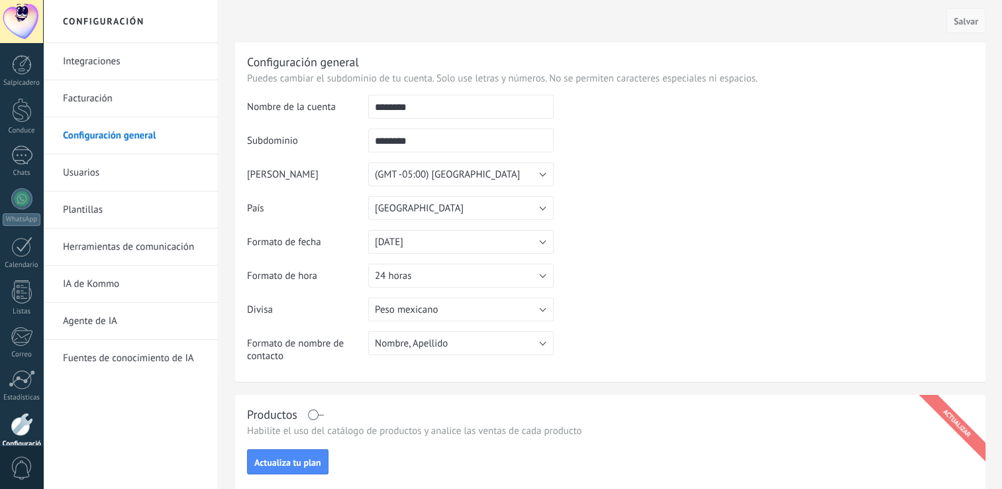
click at [972, 25] on span "Salvar" at bounding box center [966, 21] width 25 height 9
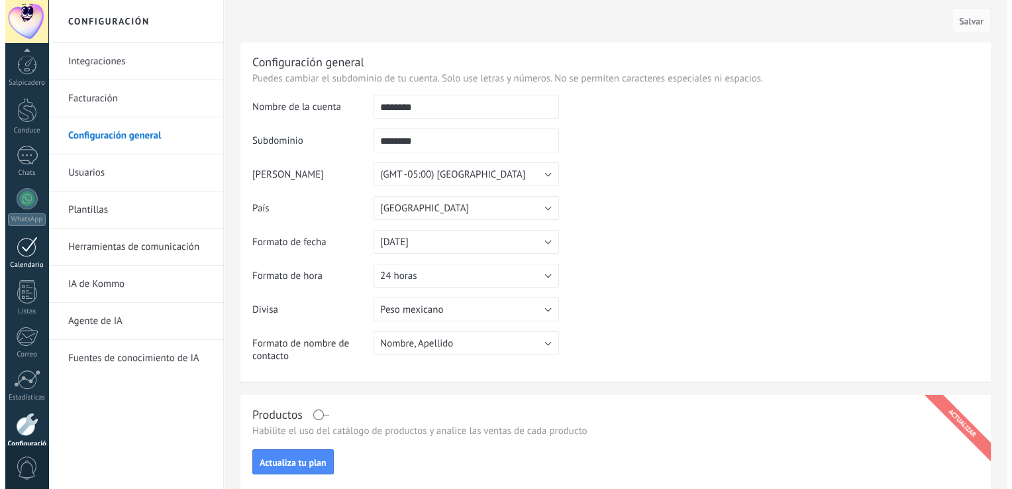
scroll to position [70, 0]
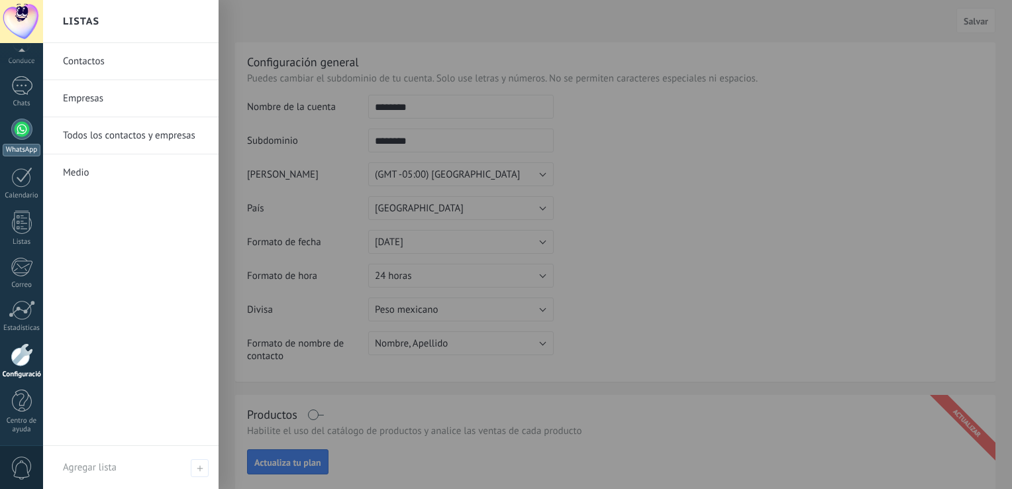
click at [27, 130] on div at bounding box center [21, 129] width 21 height 21
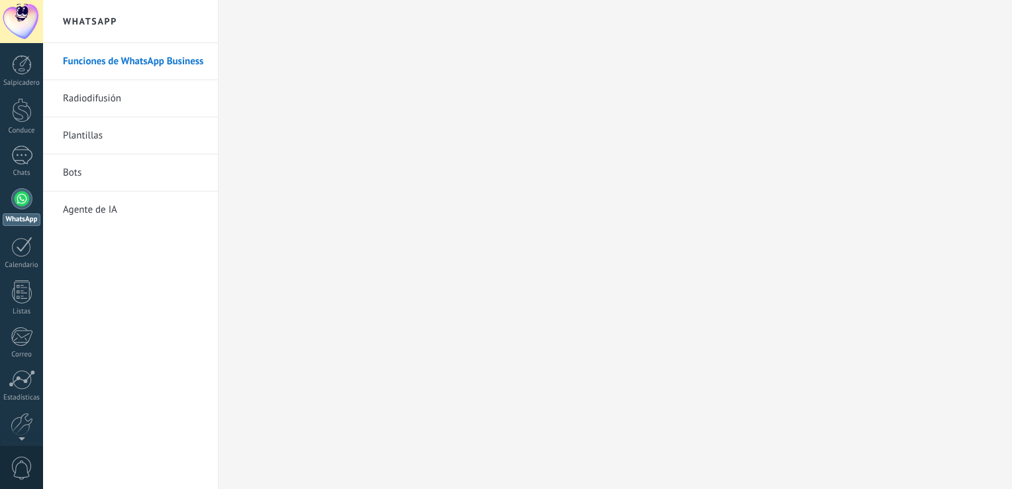
click at [104, 55] on link "Funciones de WhatsApp Business" at bounding box center [134, 61] width 142 height 37
click at [21, 150] on div at bounding box center [21, 155] width 21 height 19
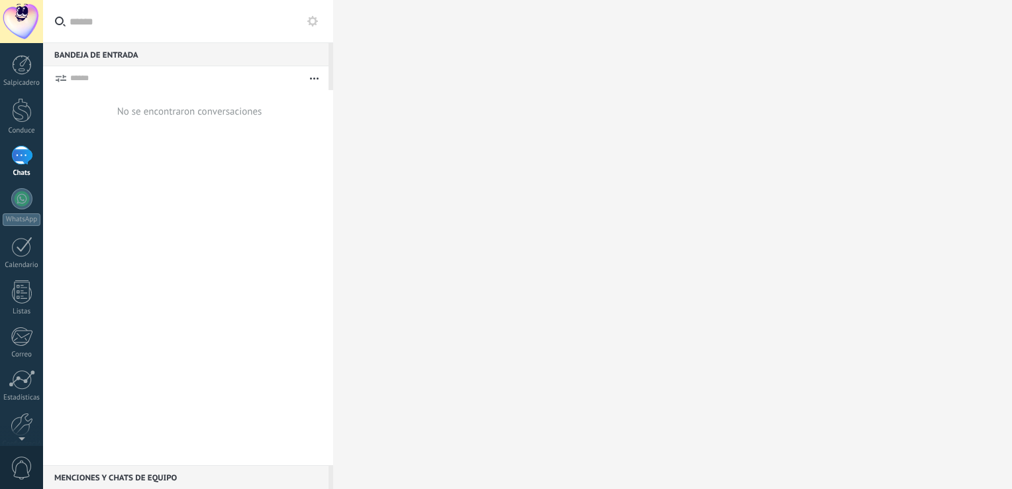
click at [317, 74] on button "button" at bounding box center [314, 78] width 28 height 24
click at [315, 77] on button "button" at bounding box center [314, 78] width 28 height 24
click at [314, 21] on icon at bounding box center [312, 21] width 11 height 11
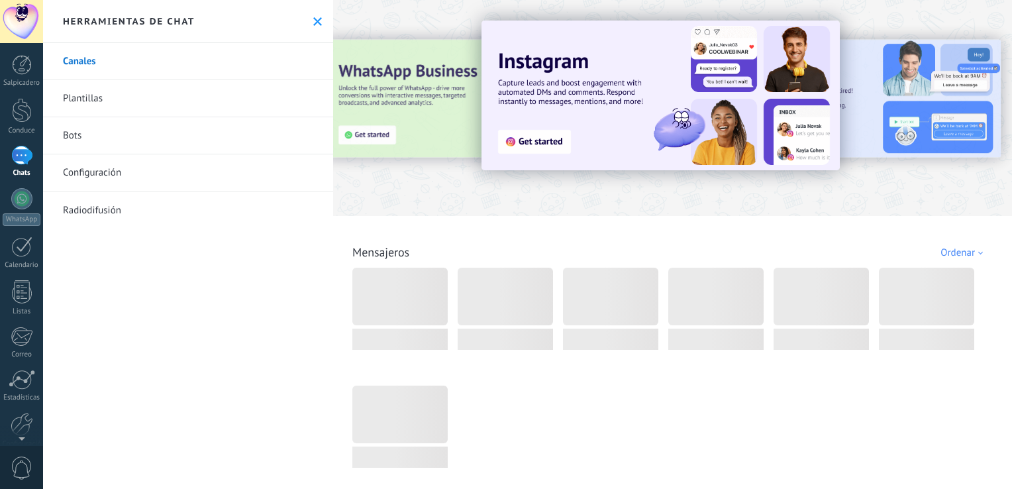
click at [310, 27] on div "Herramientas de chat" at bounding box center [188, 21] width 290 height 43
click at [313, 23] on icon at bounding box center [317, 21] width 9 height 9
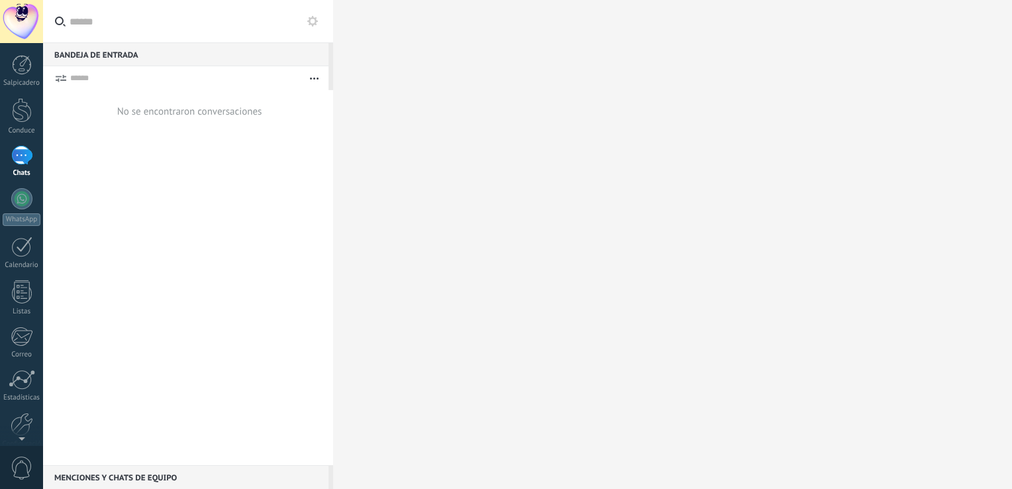
click at [121, 479] on font "Menciones y chats de equipo" at bounding box center [115, 478] width 123 height 10
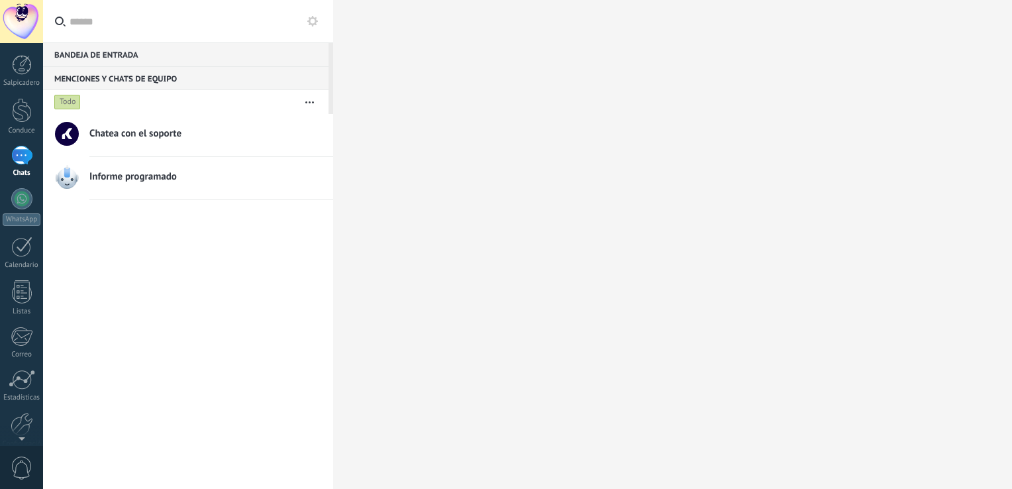
click at [315, 102] on button "button" at bounding box center [309, 102] width 28 height 24
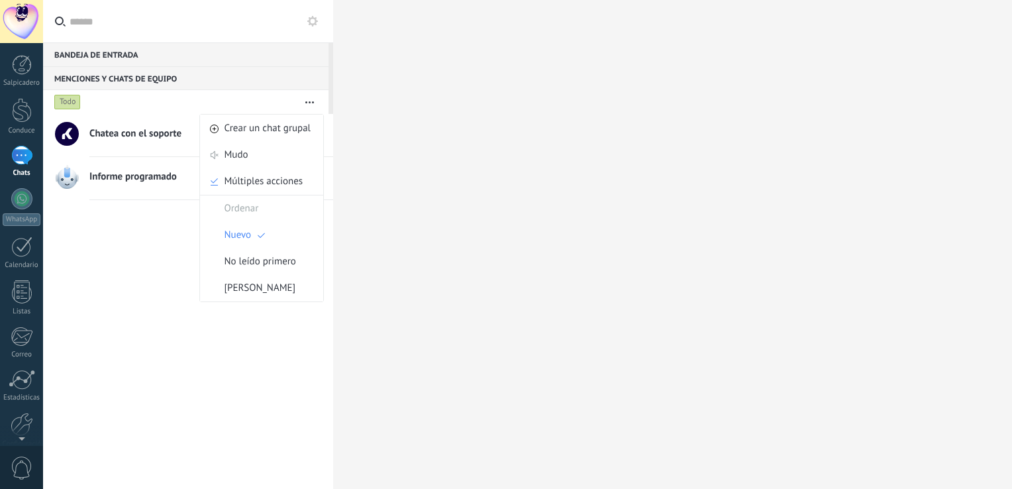
click at [314, 102] on icon "button" at bounding box center [309, 102] width 9 height 2
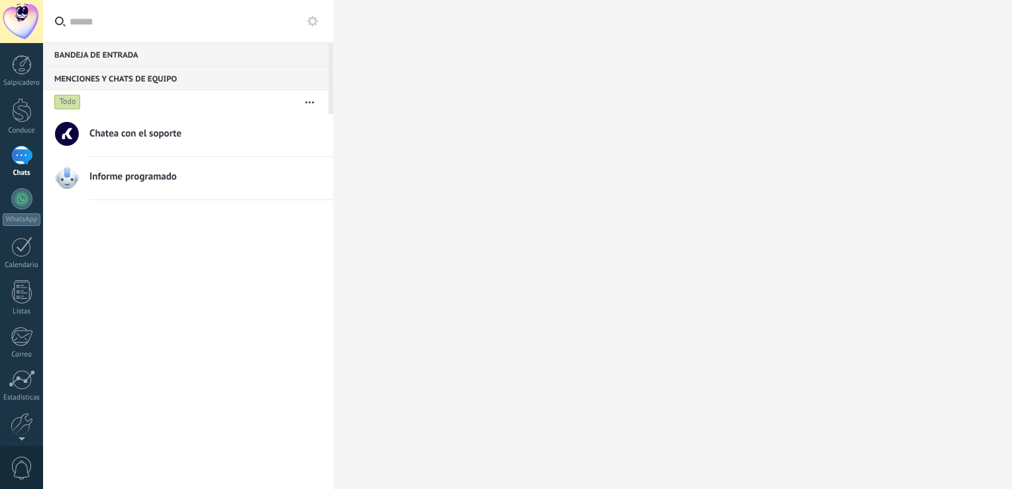
click at [319, 101] on button "button" at bounding box center [309, 102] width 28 height 24
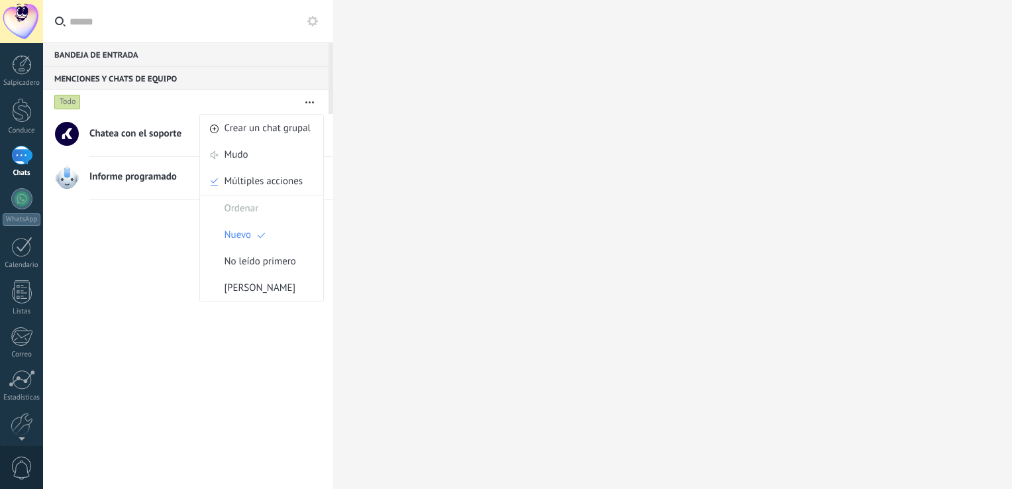
click at [315, 102] on button "button" at bounding box center [309, 102] width 28 height 24
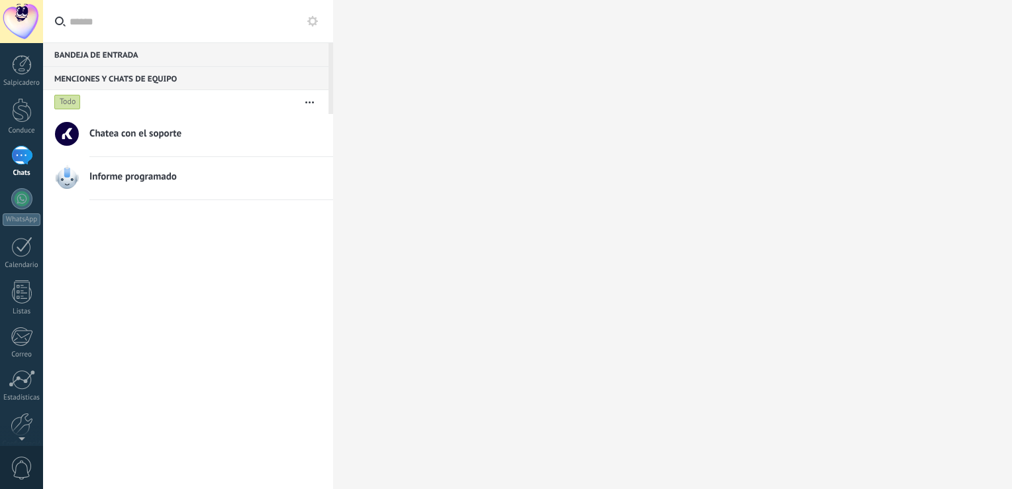
click at [159, 279] on div "Chatea con el soporte Informe programado" at bounding box center [188, 301] width 290 height 375
click at [21, 126] on div "Conduce" at bounding box center [22, 130] width 38 height 9
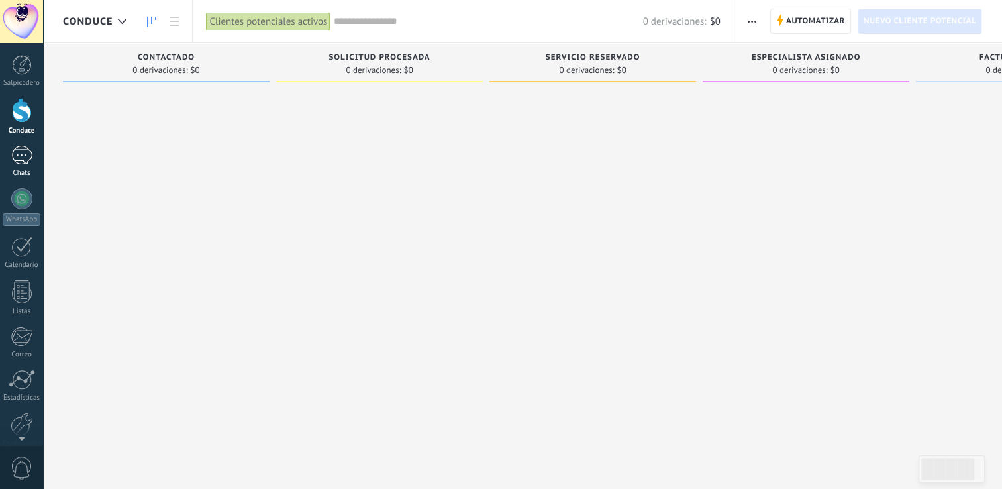
click at [26, 152] on div at bounding box center [21, 155] width 21 height 19
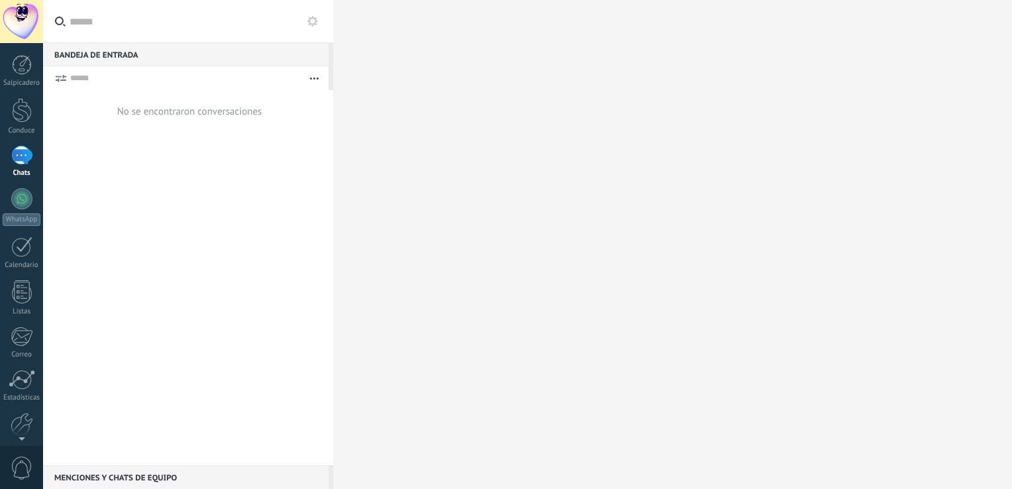
click at [176, 22] on input "text" at bounding box center [196, 21] width 253 height 42
click at [315, 21] on use at bounding box center [312, 21] width 11 height 11
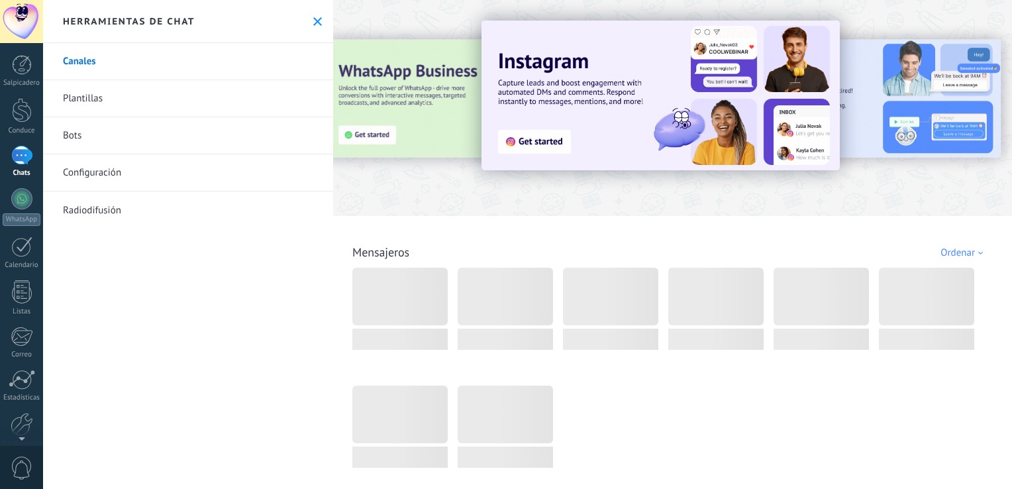
click at [317, 23] on icon at bounding box center [317, 21] width 9 height 9
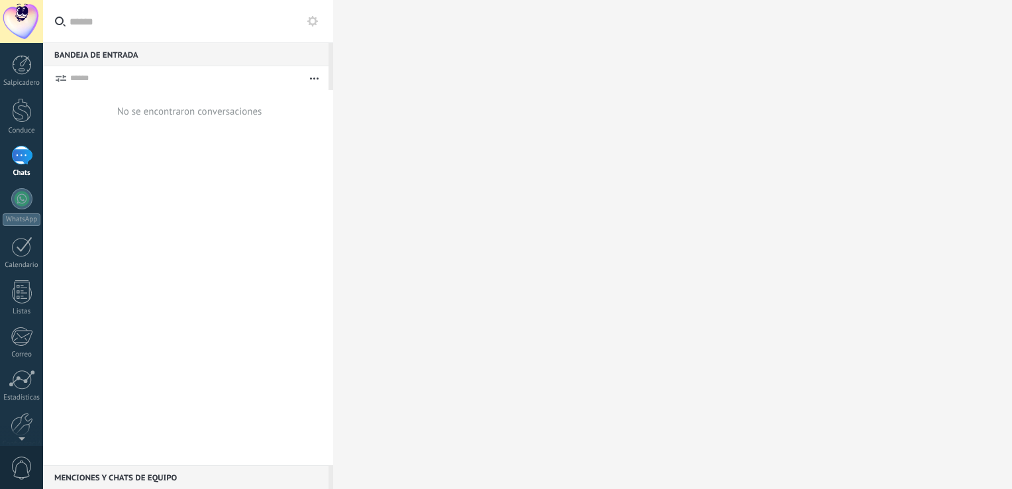
click at [215, 177] on div "No se encontraron conversaciones" at bounding box center [188, 277] width 290 height 375
click at [17, 118] on div at bounding box center [22, 110] width 20 height 25
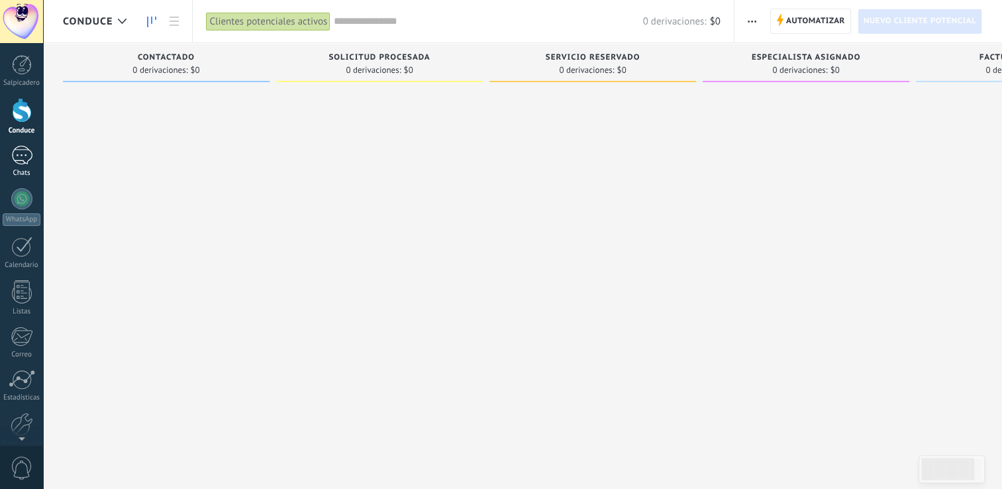
click at [19, 162] on div at bounding box center [21, 155] width 21 height 19
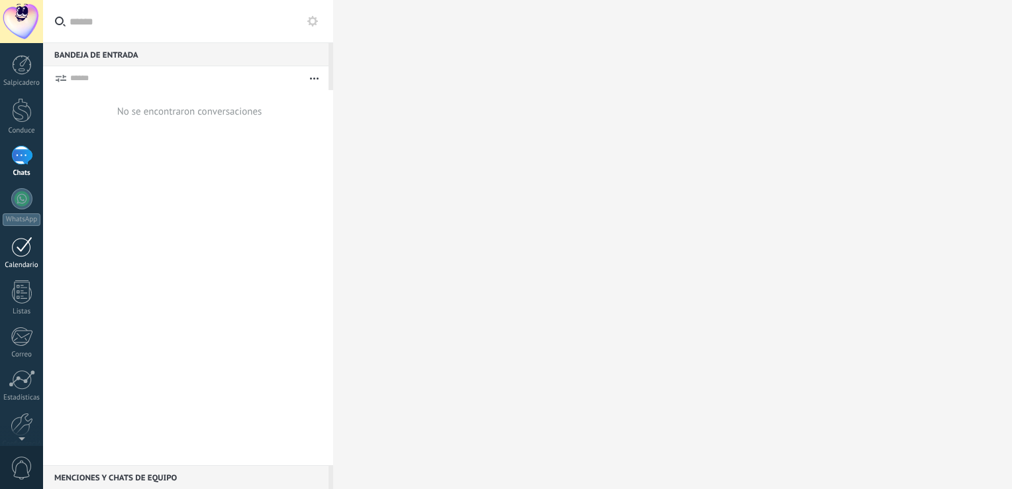
click at [23, 252] on div at bounding box center [21, 246] width 21 height 21
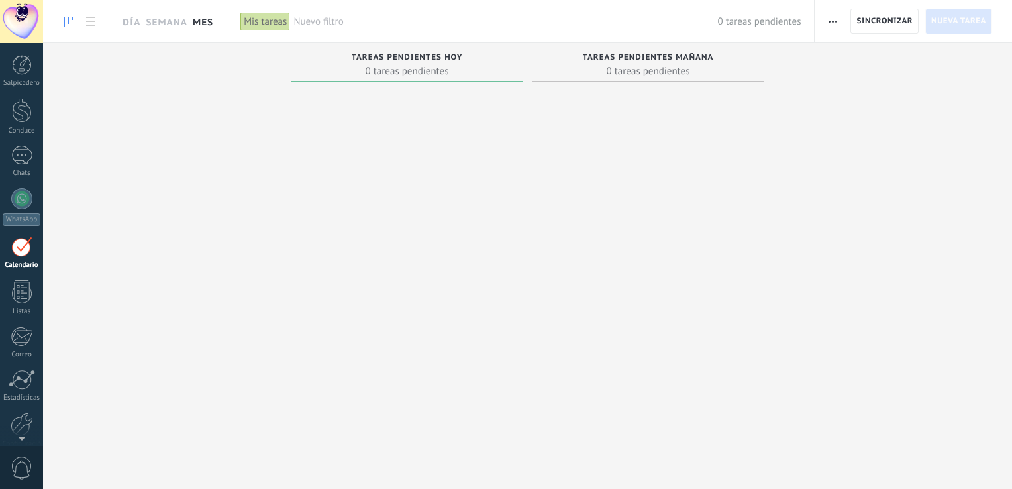
click at [199, 25] on link "Mes" at bounding box center [203, 21] width 21 height 42
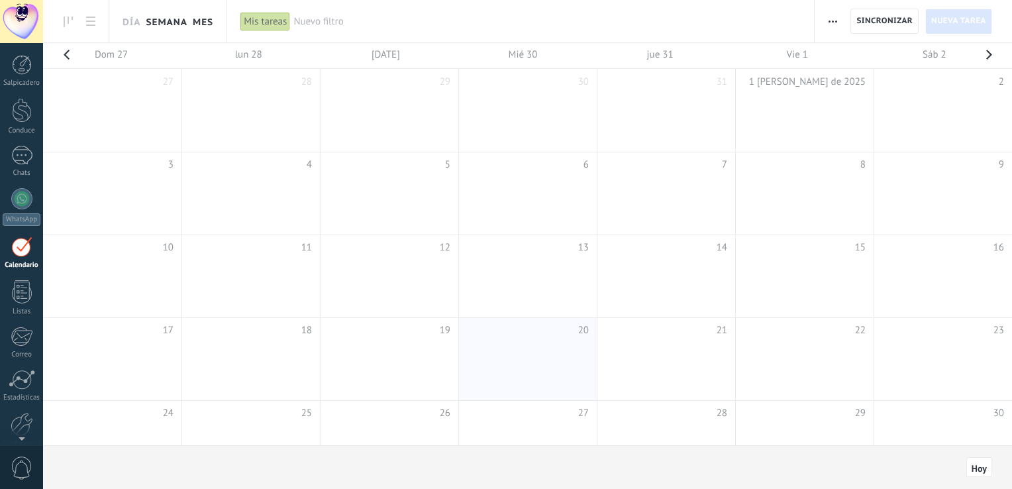
click at [174, 20] on link "Semana" at bounding box center [167, 21] width 42 height 42
click at [135, 23] on link "Día" at bounding box center [132, 21] width 18 height 42
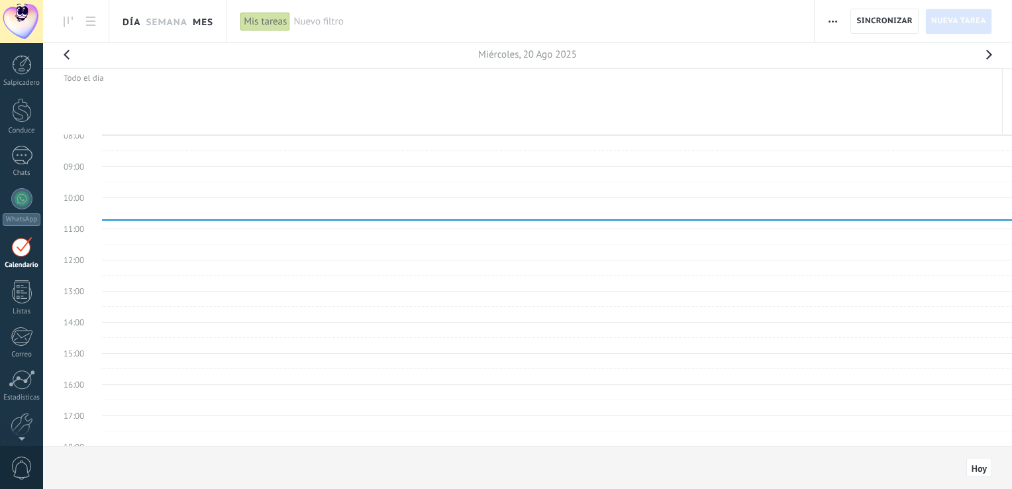
click at [209, 25] on link "Mes" at bounding box center [203, 21] width 21 height 42
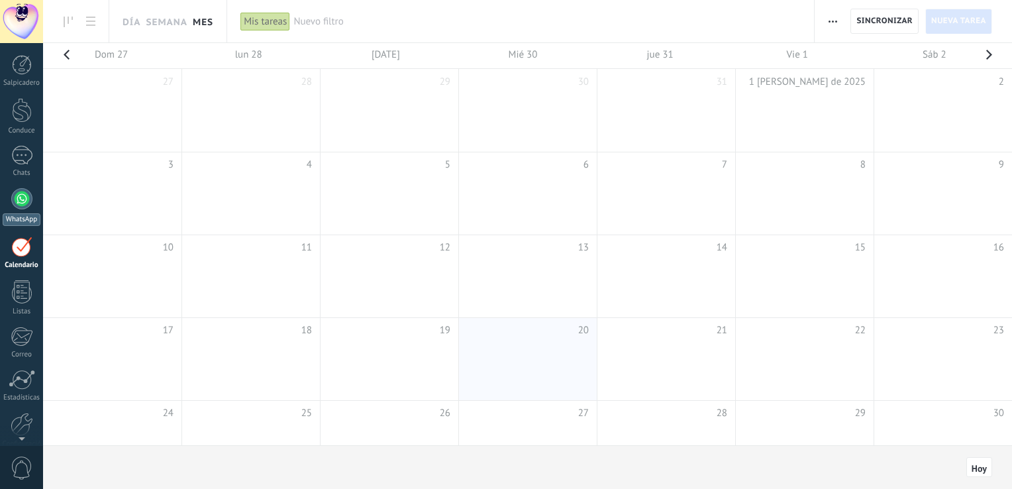
click at [24, 205] on div at bounding box center [21, 198] width 21 height 21
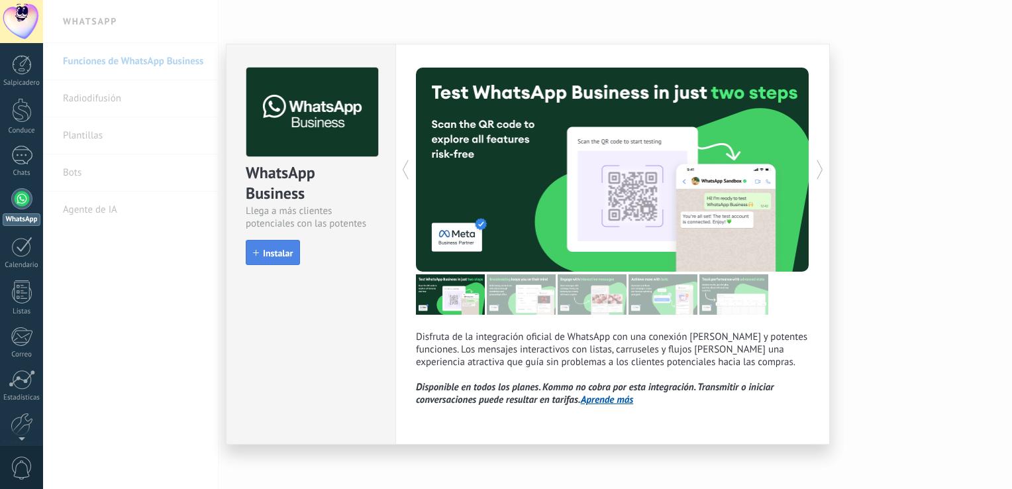
click at [299, 255] on div "install Instalar" at bounding box center [311, 252] width 130 height 25
click at [291, 258] on span "Instalar" at bounding box center [278, 252] width 30 height 9
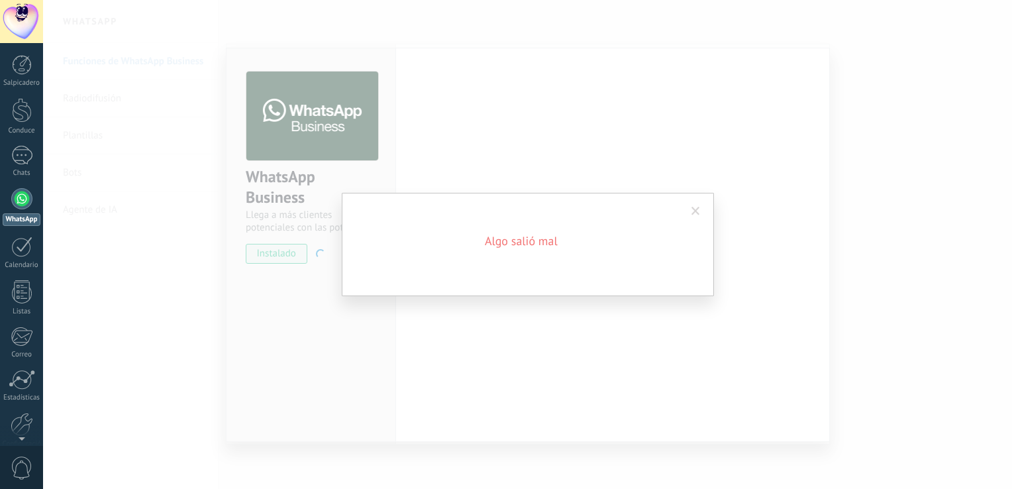
click at [697, 210] on span at bounding box center [695, 211] width 9 height 9
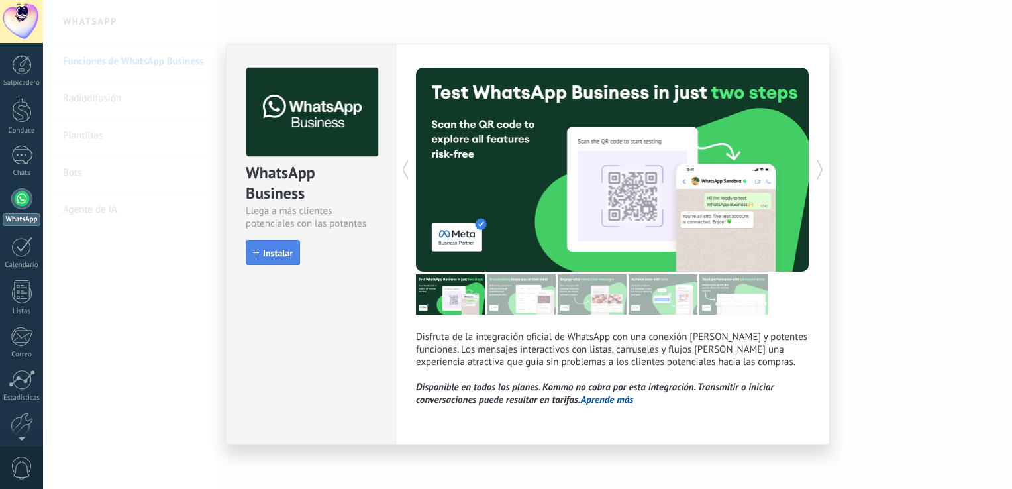
click at [289, 260] on button "Instalar" at bounding box center [273, 252] width 54 height 25
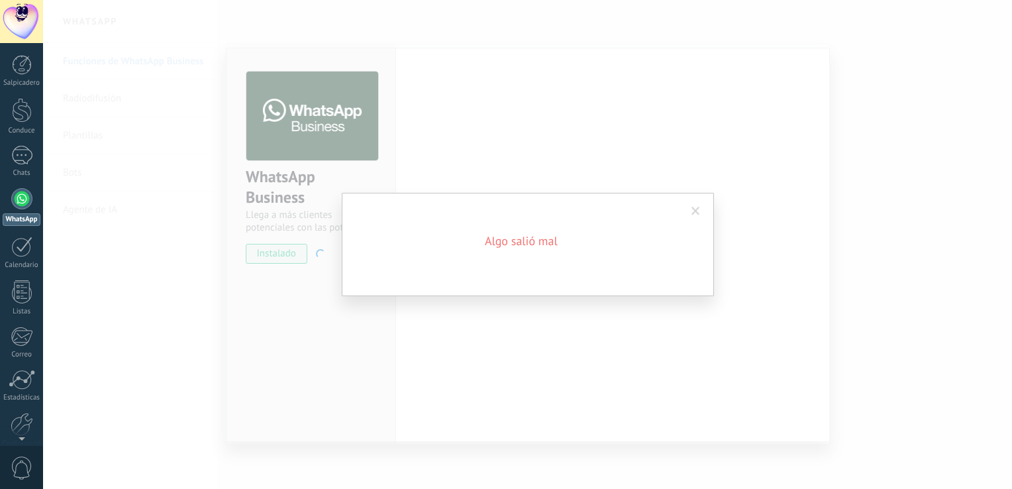
click at [695, 215] on span at bounding box center [695, 211] width 9 height 9
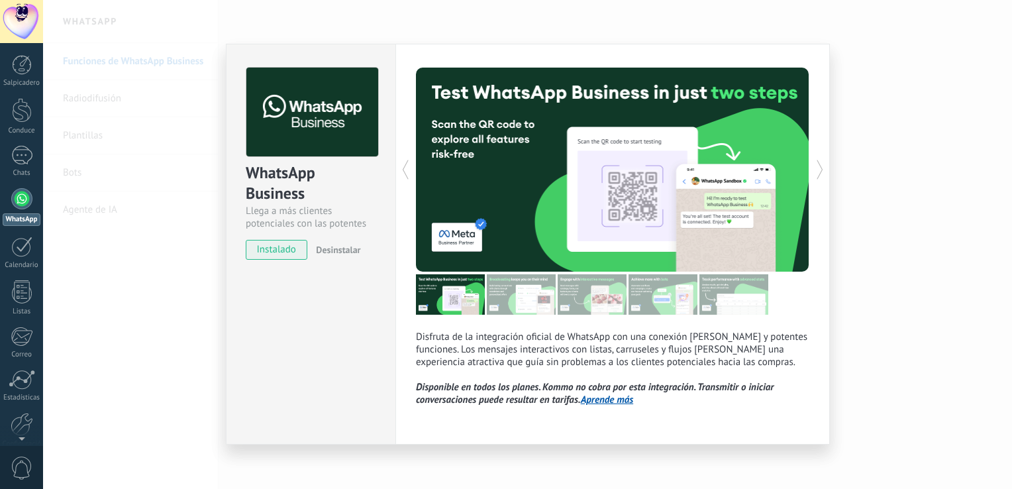
click at [897, 132] on div "WhatsApp Business Llega a más clientes potenciales con las potentes herramienta…" at bounding box center [527, 244] width 969 height 489
click at [813, 61] on div "Disfruta de la integración oficial de WhatsApp con una conexión [PERSON_NAME] y…" at bounding box center [612, 244] width 434 height 401
click at [97, 234] on div "WhatsApp Business Llega a más clientes potenciales con las potentes herramienta…" at bounding box center [527, 244] width 969 height 489
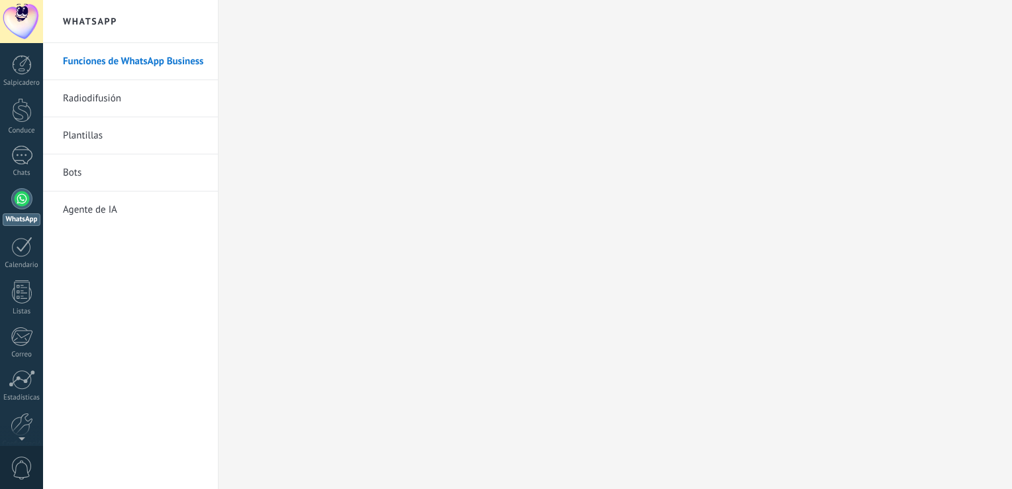
click at [83, 139] on link "Plantillas" at bounding box center [134, 135] width 142 height 37
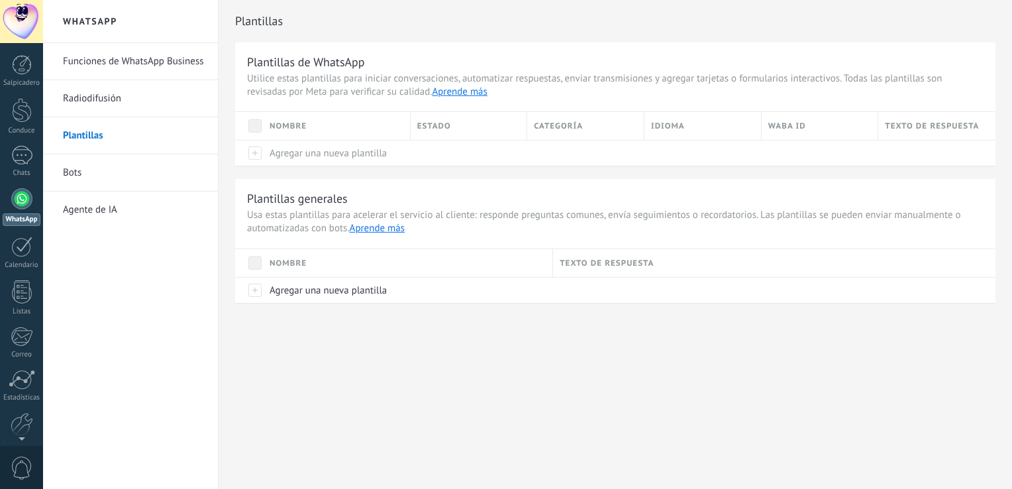
click at [114, 70] on link "Funciones de WhatsApp Business" at bounding box center [134, 61] width 142 height 37
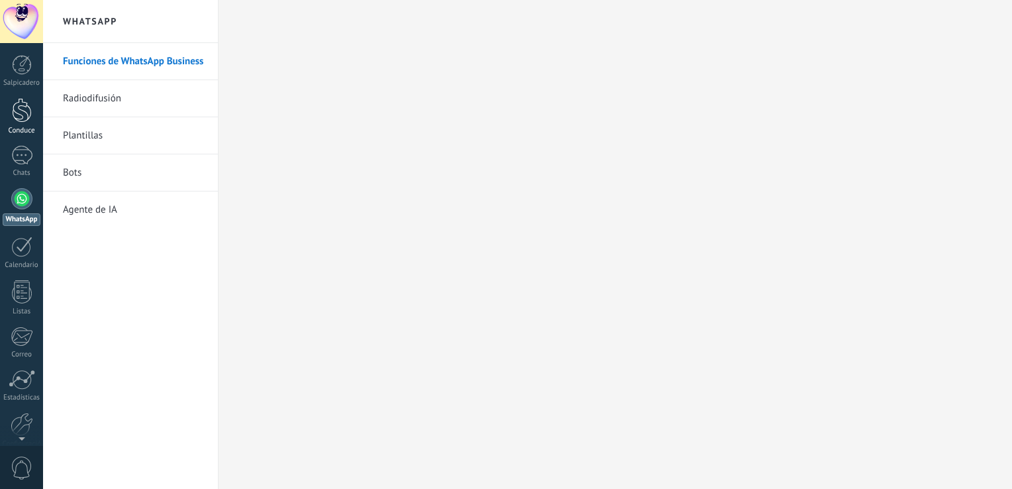
click at [28, 110] on div at bounding box center [22, 110] width 20 height 25
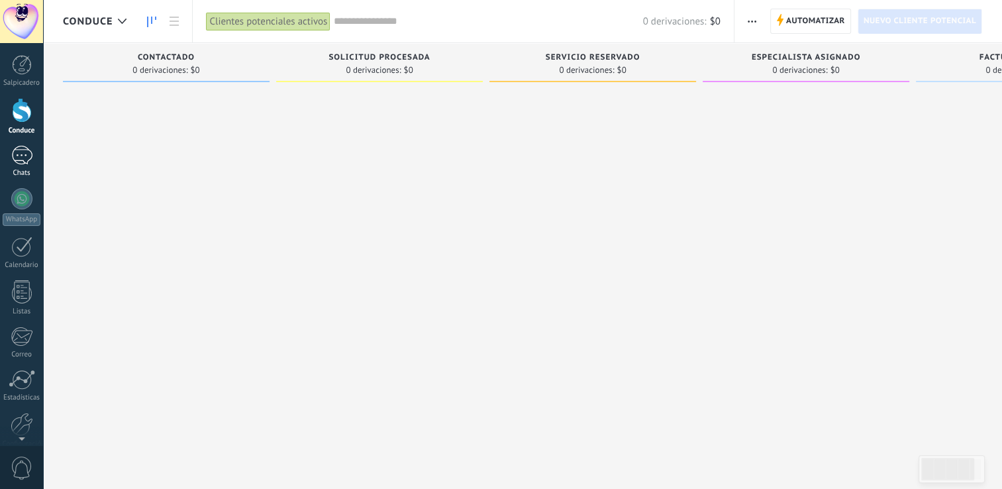
click at [21, 156] on div at bounding box center [21, 155] width 21 height 19
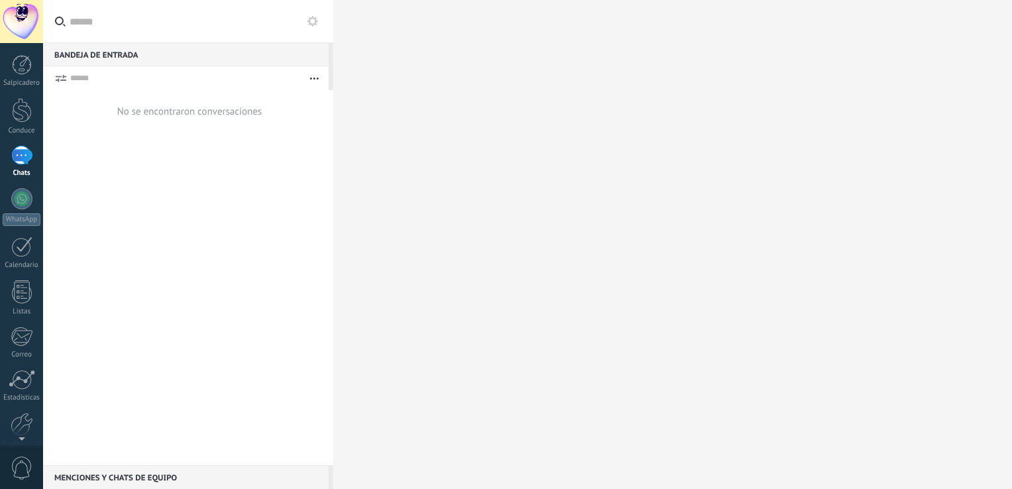
click at [318, 80] on button "button" at bounding box center [314, 78] width 28 height 24
click at [236, 187] on span "Nuevo" at bounding box center [230, 185] width 27 height 26
click at [315, 23] on use at bounding box center [312, 21] width 11 height 11
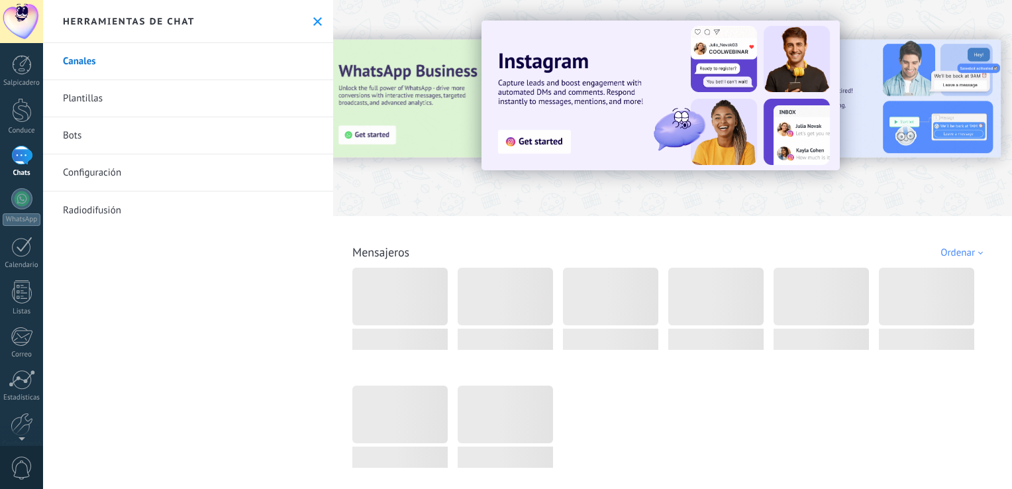
click at [318, 23] on button at bounding box center [317, 21] width 11 height 11
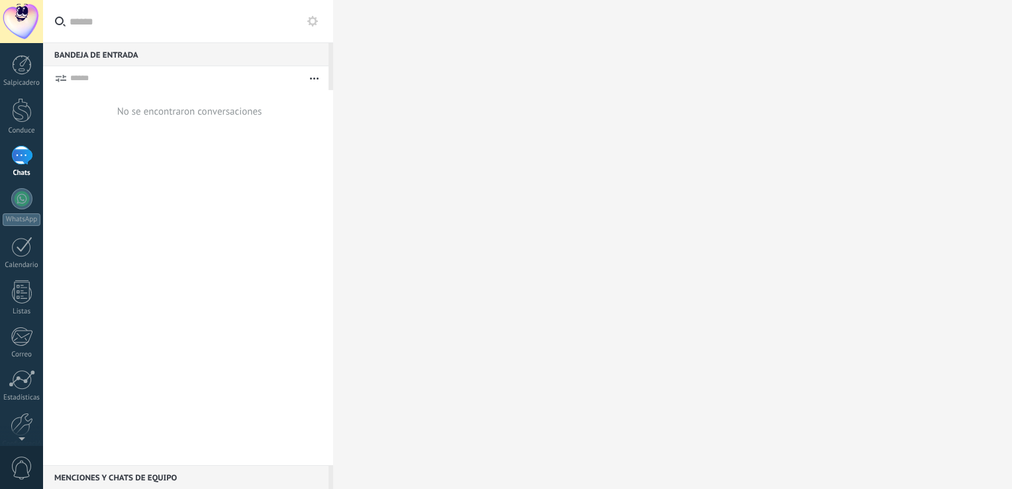
click at [25, 24] on div at bounding box center [21, 21] width 43 height 43
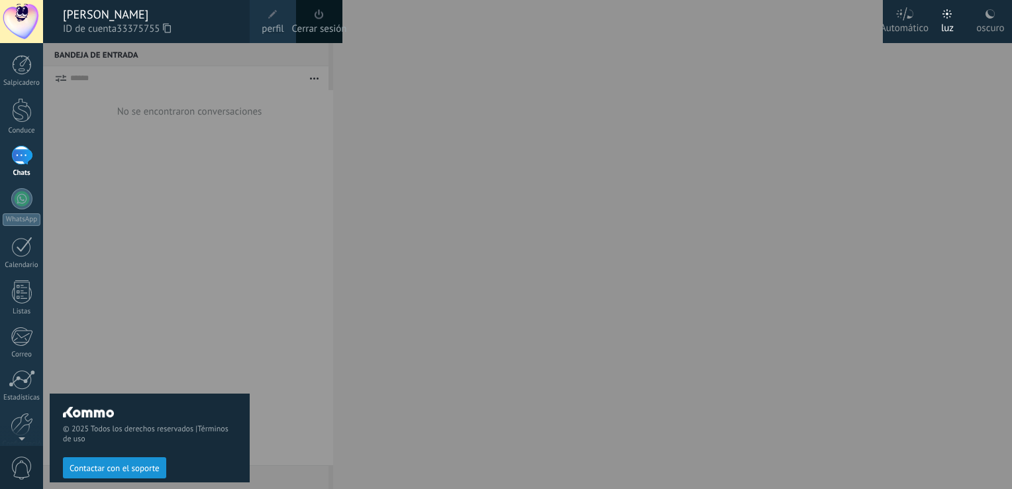
click at [26, 25] on div at bounding box center [21, 21] width 43 height 43
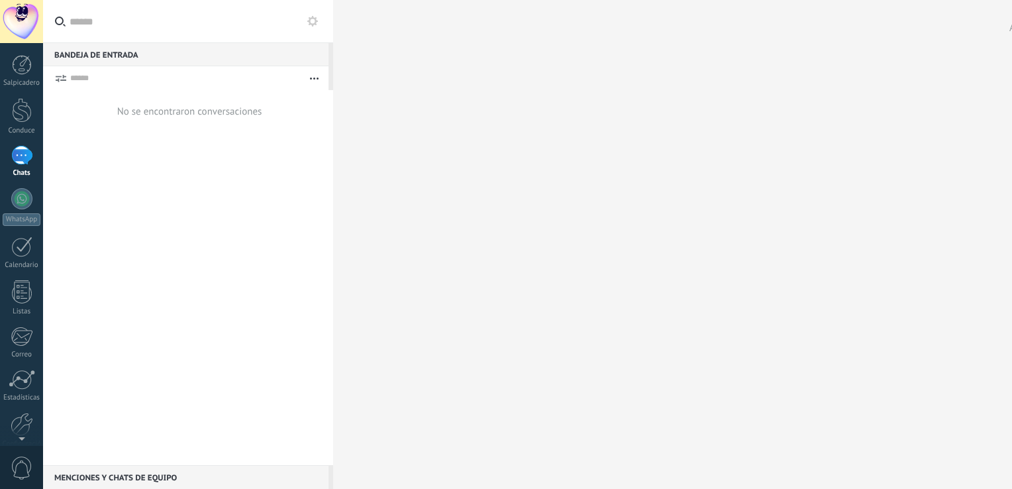
drag, startPoint x: 246, startPoint y: 147, endPoint x: 117, endPoint y: 69, distance: 150.9
click at [245, 147] on div "No se encontraron conversaciones" at bounding box center [188, 277] width 290 height 375
click at [64, 75] on icon at bounding box center [60, 78] width 12 height 8
click at [144, 115] on div "No se encontraron conversaciones" at bounding box center [189, 111] width 145 height 13
click at [19, 301] on div at bounding box center [22, 291] width 20 height 23
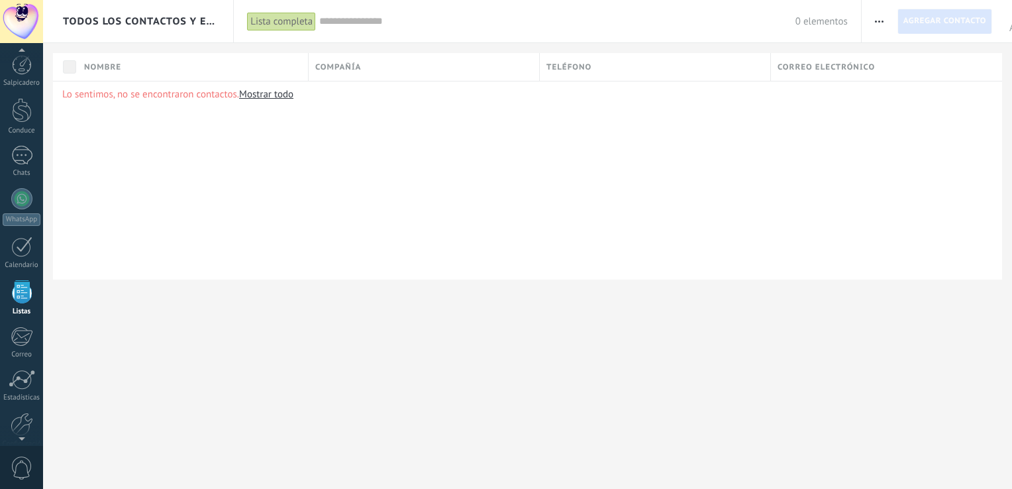
scroll to position [34, 0]
click at [277, 93] on link "Mostrar todo" at bounding box center [266, 94] width 54 height 13
click at [924, 24] on span "Agregar contacto" at bounding box center [944, 21] width 83 height 24
click at [875, 21] on icon "button" at bounding box center [879, 22] width 9 height 2
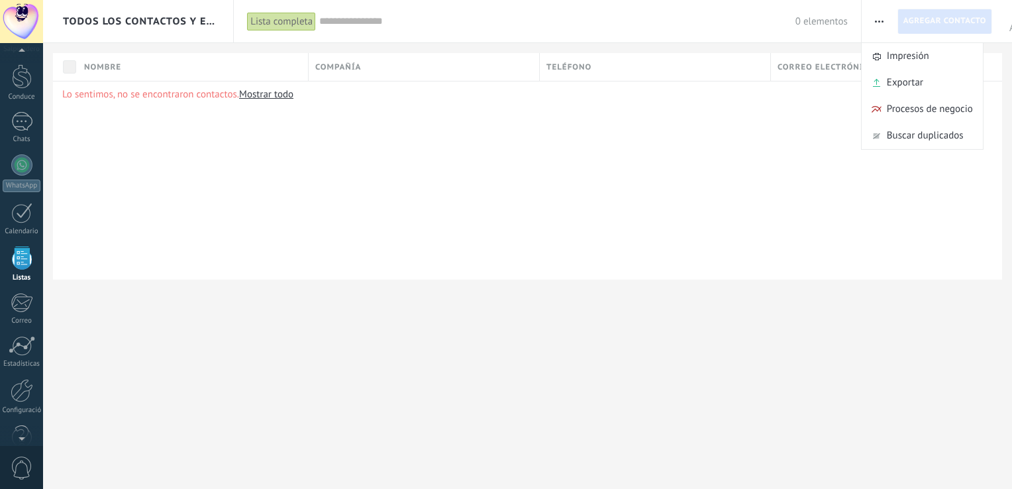
click at [934, 23] on span "Agregar contacto" at bounding box center [944, 21] width 83 height 24
click at [964, 23] on span "Agregar contacto" at bounding box center [944, 21] width 83 height 24
click at [896, 81] on span "Exportar" at bounding box center [905, 83] width 36 height 26
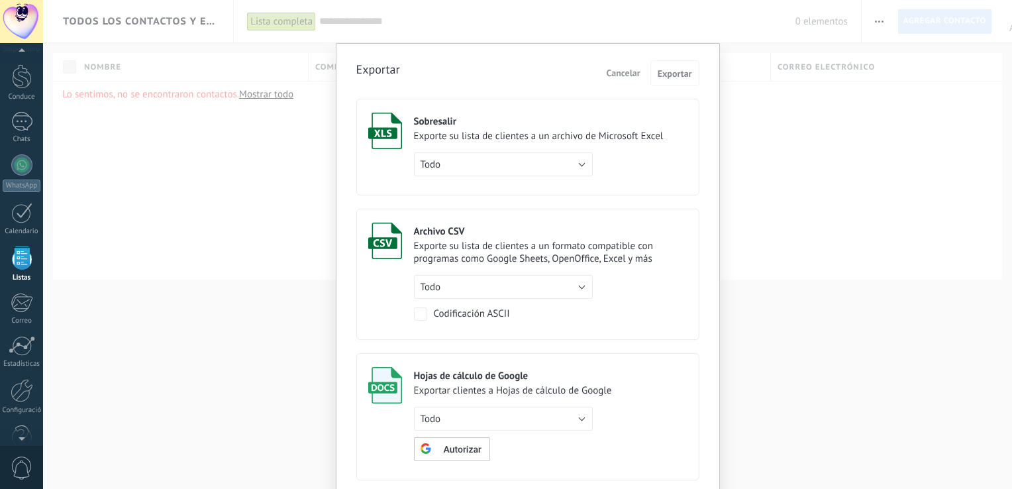
click at [434, 126] on div "Sobresalir" at bounding box center [539, 121] width 250 height 13
click at [682, 69] on span "Exportar" at bounding box center [675, 73] width 34 height 9
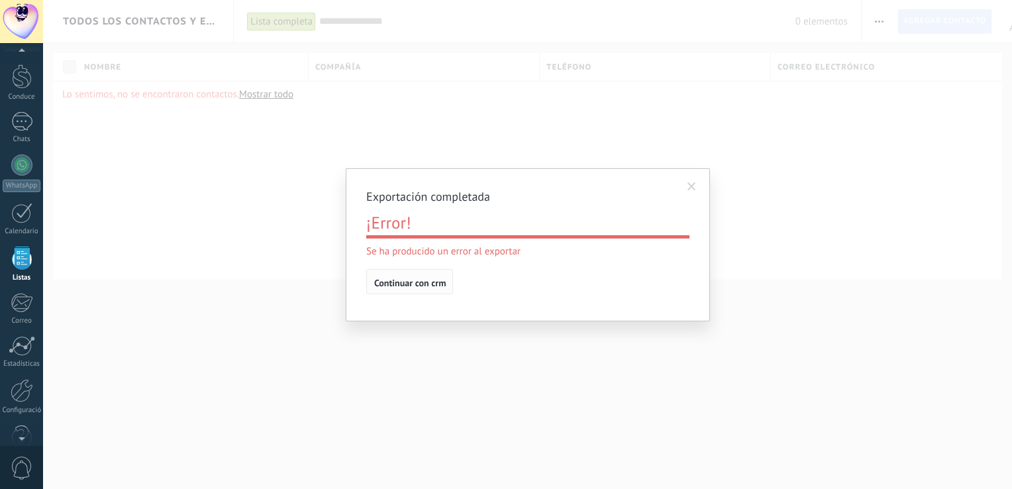
click at [424, 283] on span "Continuar con crm" at bounding box center [410, 282] width 72 height 9
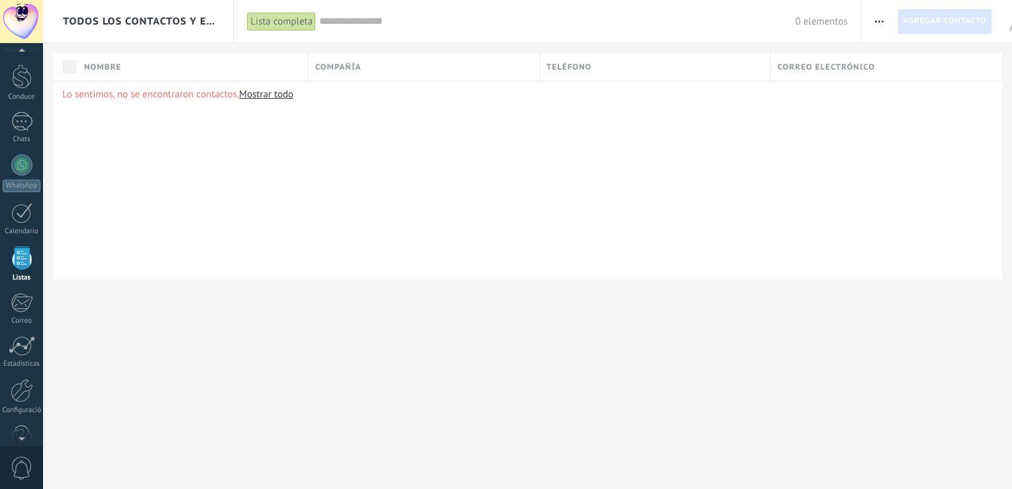
click at [932, 25] on span "Agregar contacto" at bounding box center [944, 21] width 83 height 24
click at [883, 19] on span "button" at bounding box center [879, 21] width 9 height 25
click at [895, 83] on span "Exportar" at bounding box center [905, 83] width 36 height 26
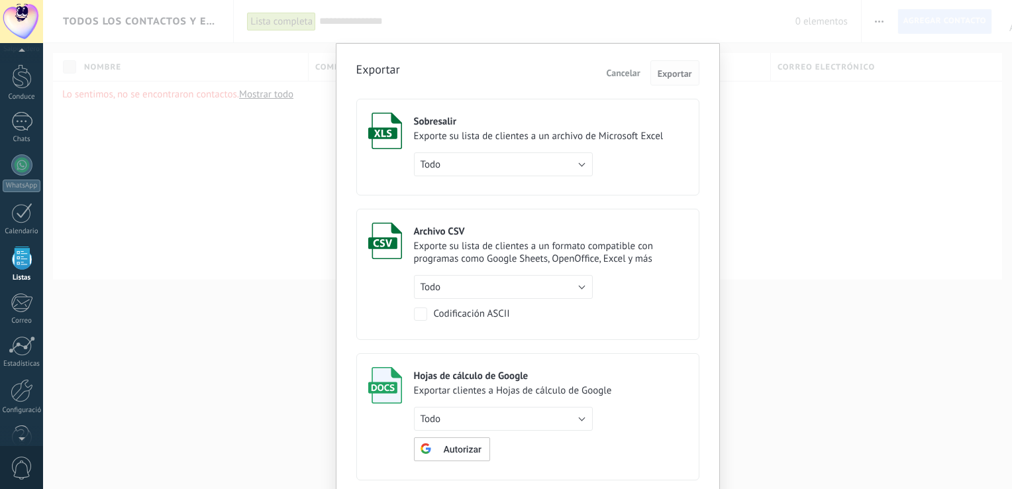
click at [680, 73] on span "Exportar" at bounding box center [675, 73] width 34 height 9
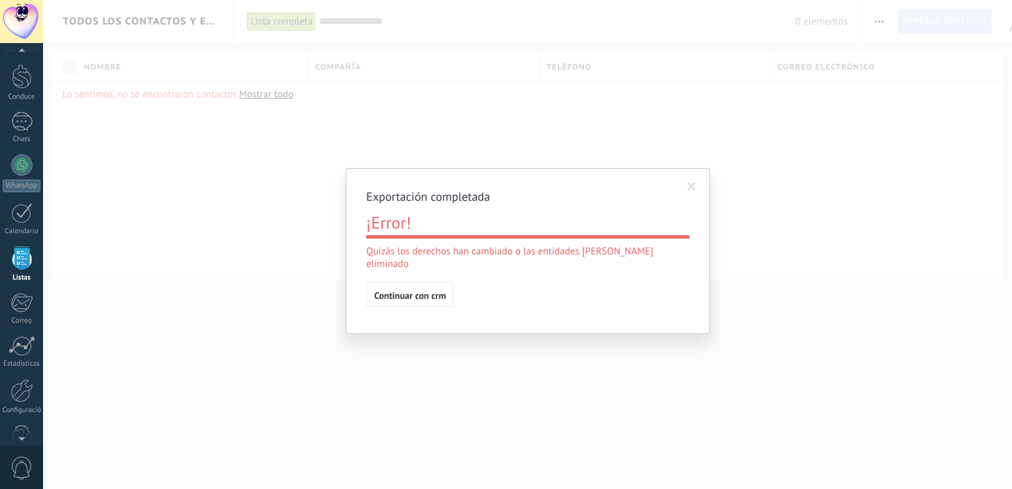
click at [695, 184] on span at bounding box center [691, 186] width 9 height 9
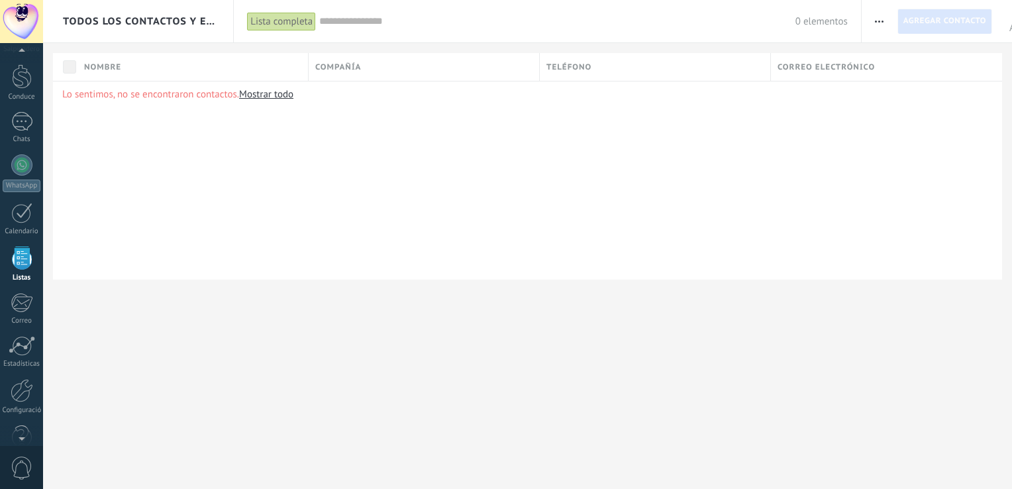
click at [885, 23] on button "button" at bounding box center [879, 21] width 19 height 25
click at [904, 81] on span "Exportar" at bounding box center [905, 83] width 36 height 26
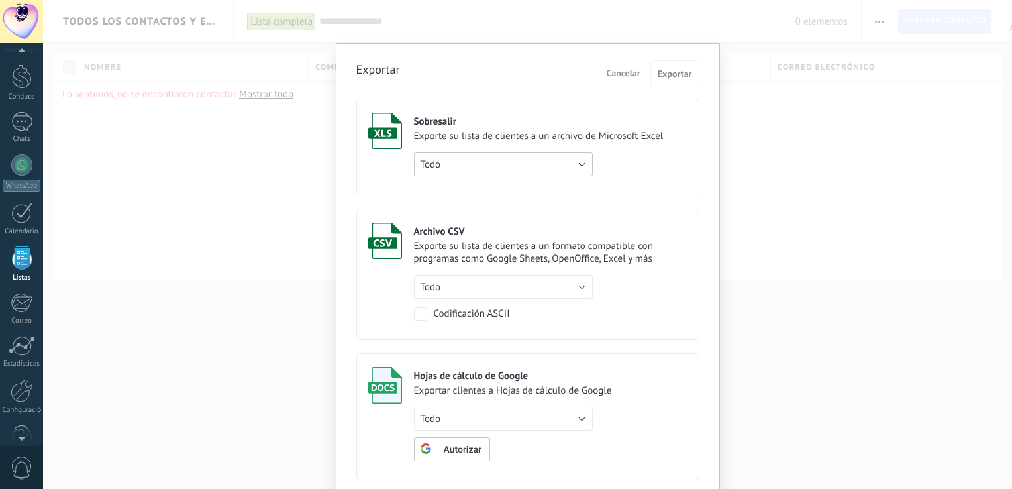
click at [539, 163] on button "Todo" at bounding box center [503, 164] width 179 height 24
click at [587, 162] on li "Todo" at bounding box center [499, 164] width 186 height 23
click at [675, 211] on label "Archivo CSV Exporte su lista de clientes a un formato compatible con programas …" at bounding box center [527, 274] width 343 height 131
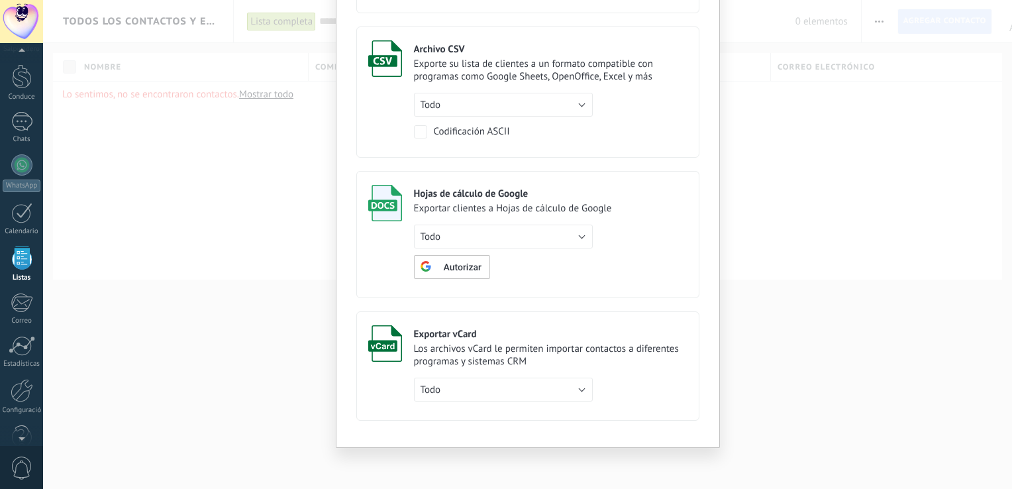
scroll to position [0, 0]
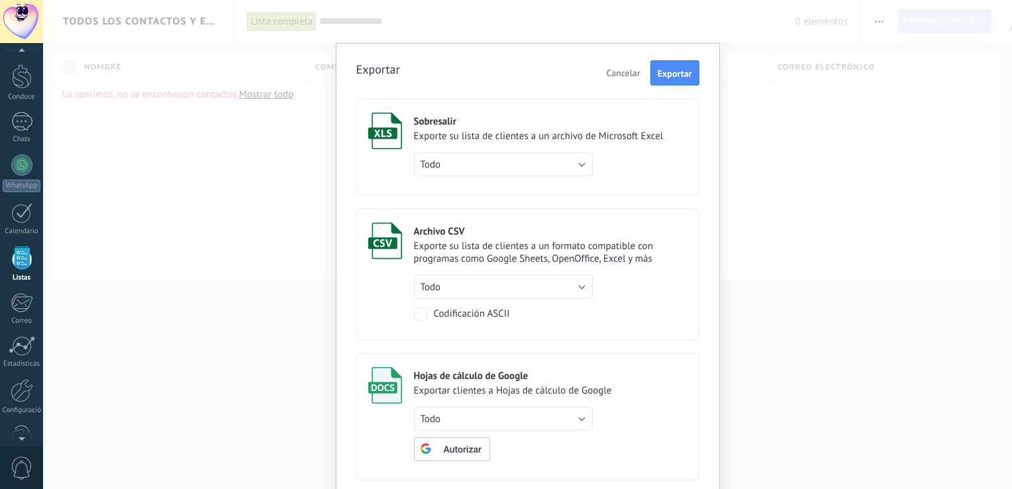
click at [623, 75] on span "Cancelar" at bounding box center [624, 73] width 34 height 12
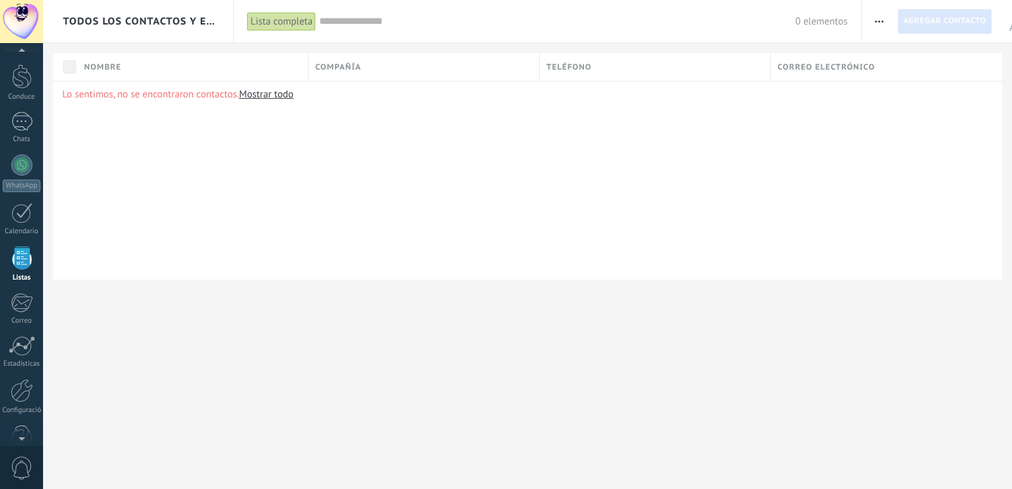
click at [879, 19] on span "button" at bounding box center [879, 21] width 9 height 25
click at [823, 23] on span "0 elementos" at bounding box center [821, 21] width 52 height 13
click at [642, 187] on div "Lo sentimos, no se encontraron contactos. Mostrar todo" at bounding box center [527, 180] width 949 height 199
click at [26, 174] on div at bounding box center [21, 164] width 21 height 21
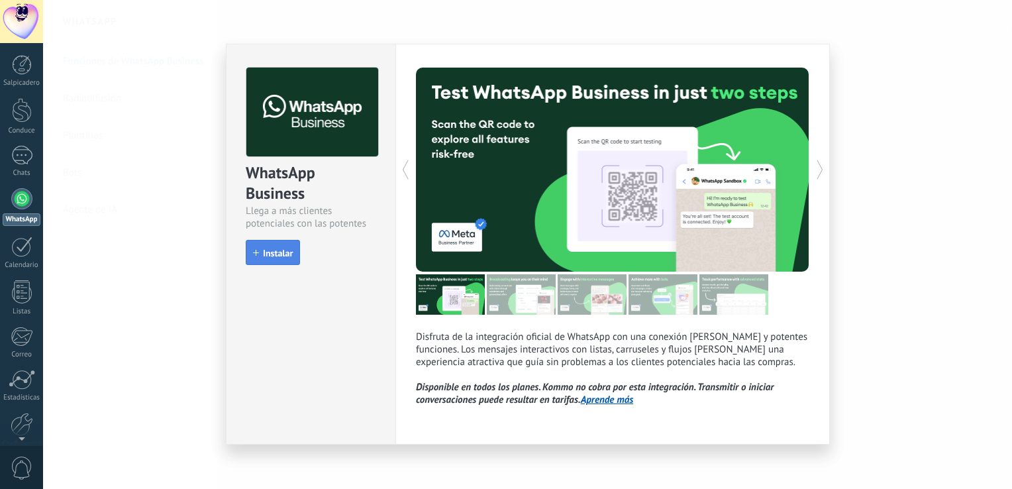
click at [274, 252] on span "Instalar" at bounding box center [278, 252] width 30 height 9
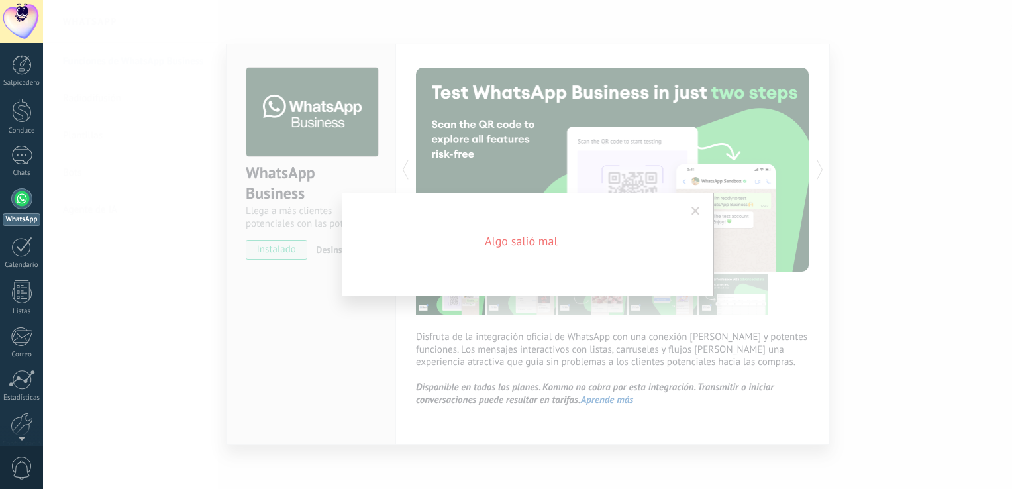
drag, startPoint x: 993, startPoint y: 397, endPoint x: 938, endPoint y: 399, distance: 55.7
click at [993, 398] on div "Algo salió mal" at bounding box center [527, 244] width 969 height 489
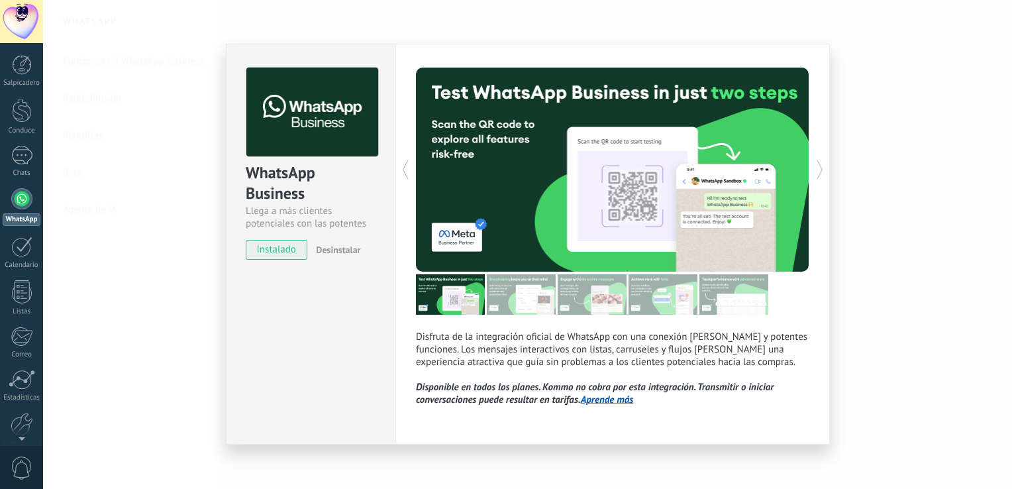
click at [299, 340] on div "WhatsApp Business Llega a más clientes potenciales con las potentes herramienta…" at bounding box center [311, 244] width 170 height 401
click at [150, 269] on div "WhatsApp Business Llega a más clientes potenciales con las potentes herramienta…" at bounding box center [527, 244] width 969 height 489
click at [26, 113] on div at bounding box center [22, 110] width 20 height 25
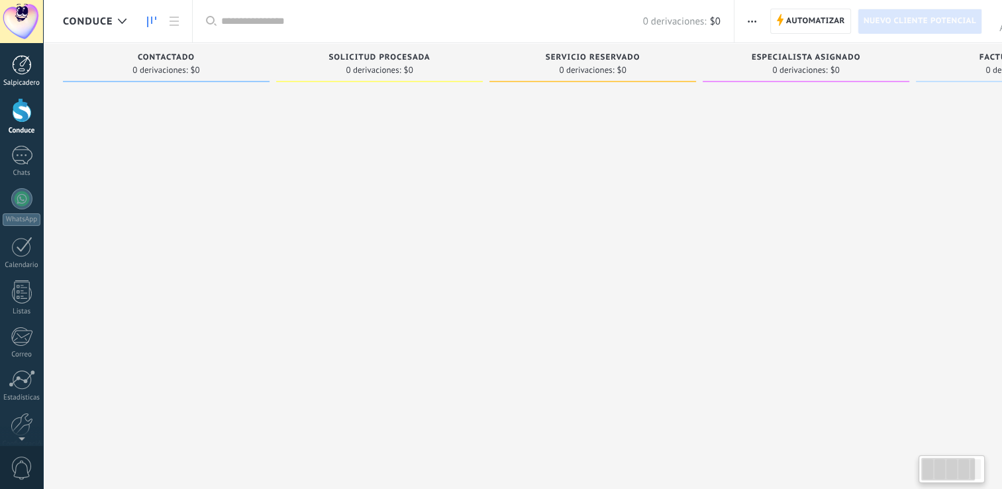
click at [26, 79] on div "Salpicadero" at bounding box center [22, 83] width 38 height 9
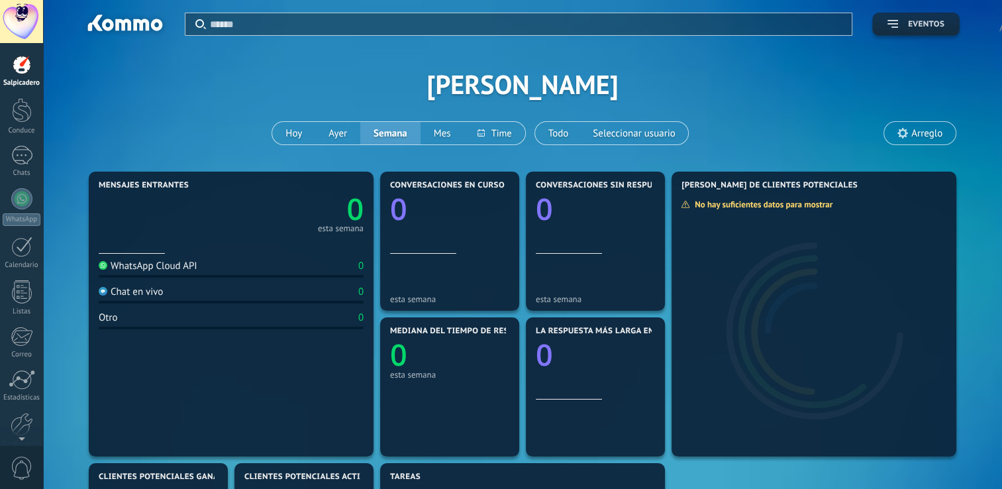
click at [911, 28] on span "Eventos" at bounding box center [926, 24] width 36 height 9
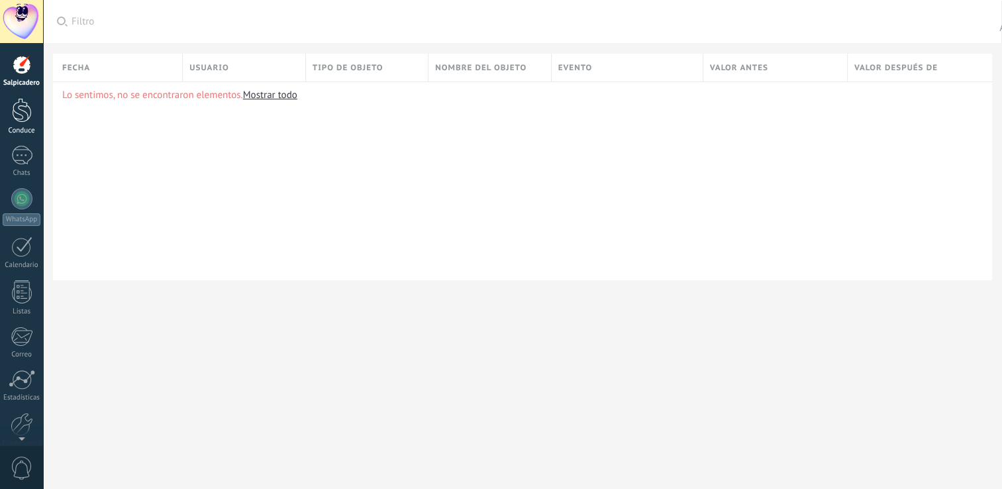
click at [21, 115] on div at bounding box center [22, 110] width 20 height 25
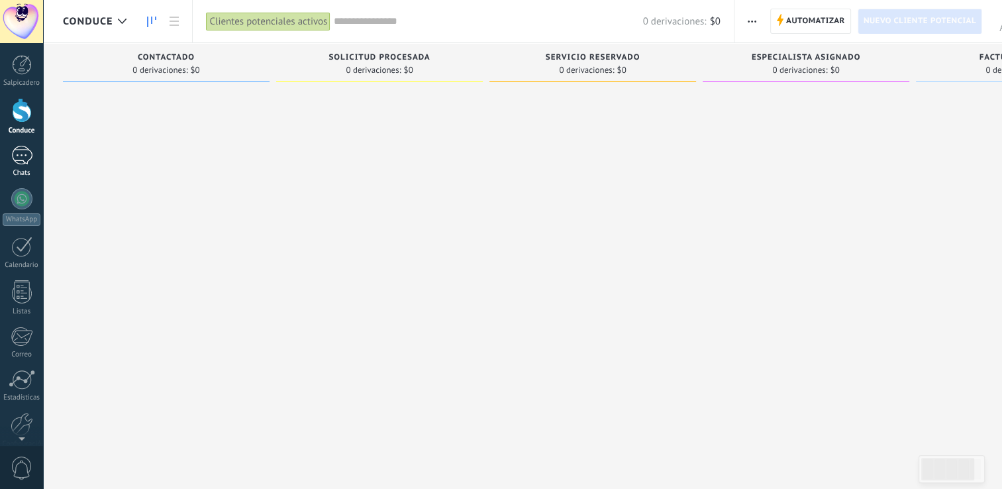
click at [19, 160] on div at bounding box center [21, 155] width 21 height 19
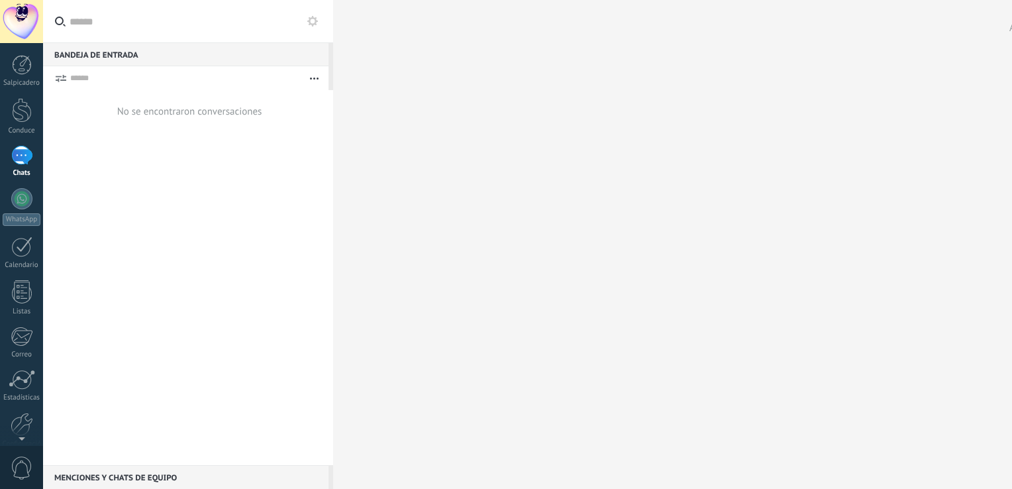
click at [58, 78] on icon at bounding box center [60, 78] width 12 height 8
click at [61, 79] on icon at bounding box center [60, 78] width 12 height 8
click at [315, 81] on button "button" at bounding box center [314, 78] width 28 height 24
click at [212, 106] on span at bounding box center [207, 104] width 11 height 9
click at [312, 76] on button "button" at bounding box center [314, 78] width 28 height 24
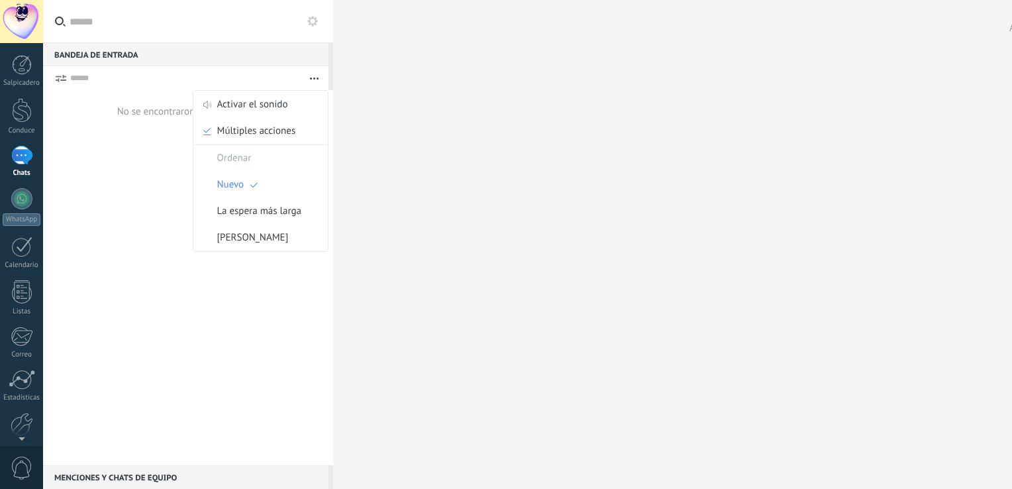
click at [311, 79] on button "button" at bounding box center [314, 78] width 28 height 24
click at [30, 201] on div at bounding box center [21, 198] width 21 height 21
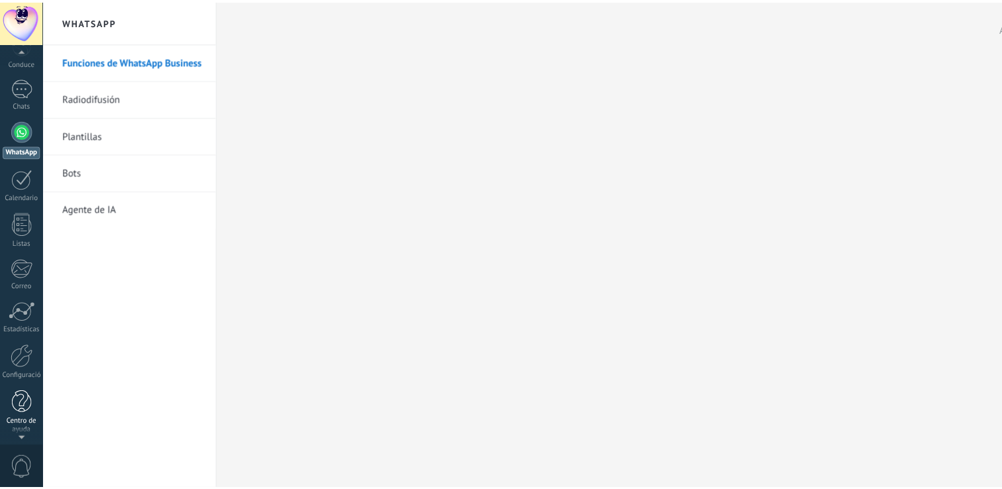
scroll to position [70, 0]
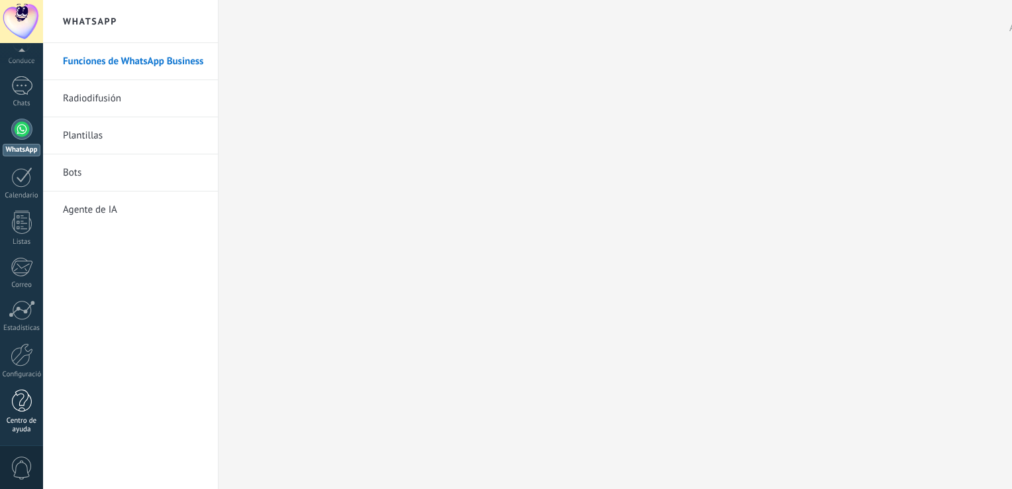
click at [24, 430] on div "Centro de ayuda" at bounding box center [22, 425] width 38 height 17
click at [21, 464] on span "0" at bounding box center [22, 467] width 23 height 23
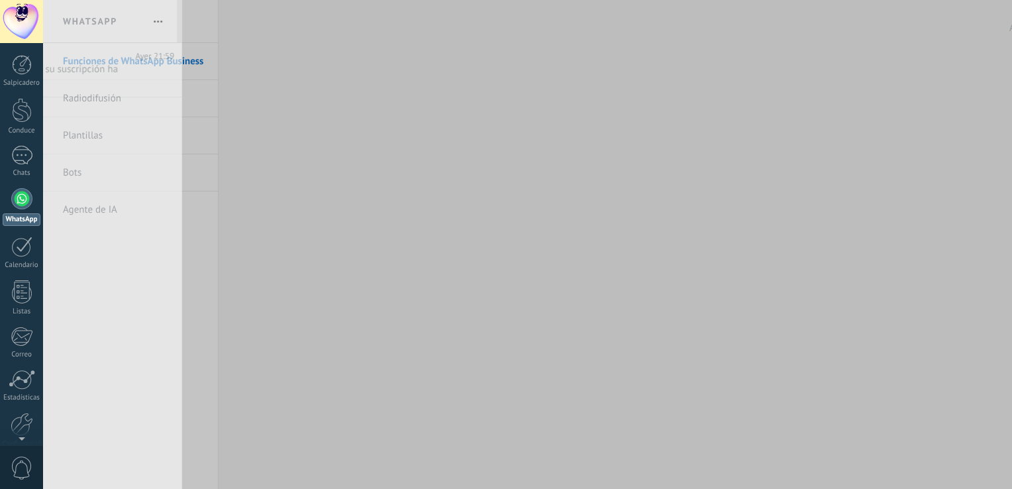
click at [21, 464] on span "0" at bounding box center [22, 467] width 23 height 23
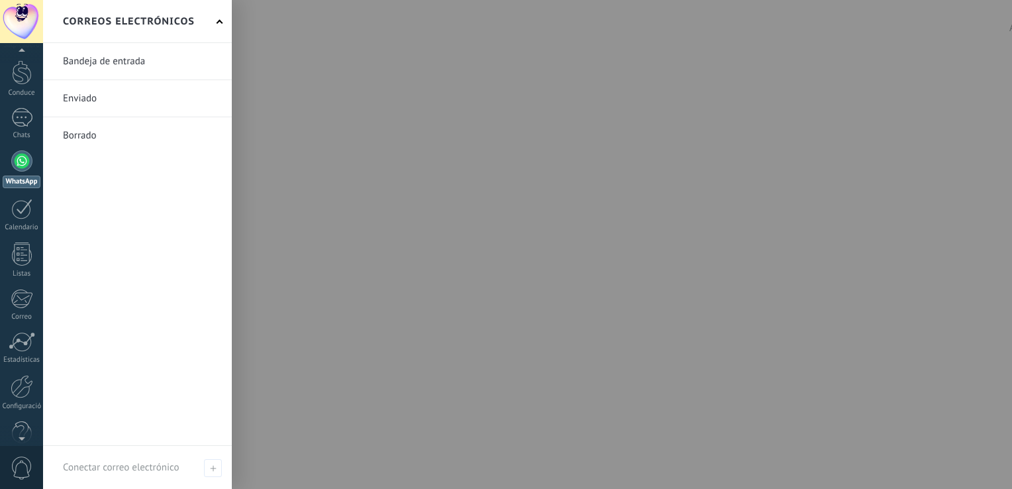
click at [24, 427] on div at bounding box center [21, 436] width 43 height 20
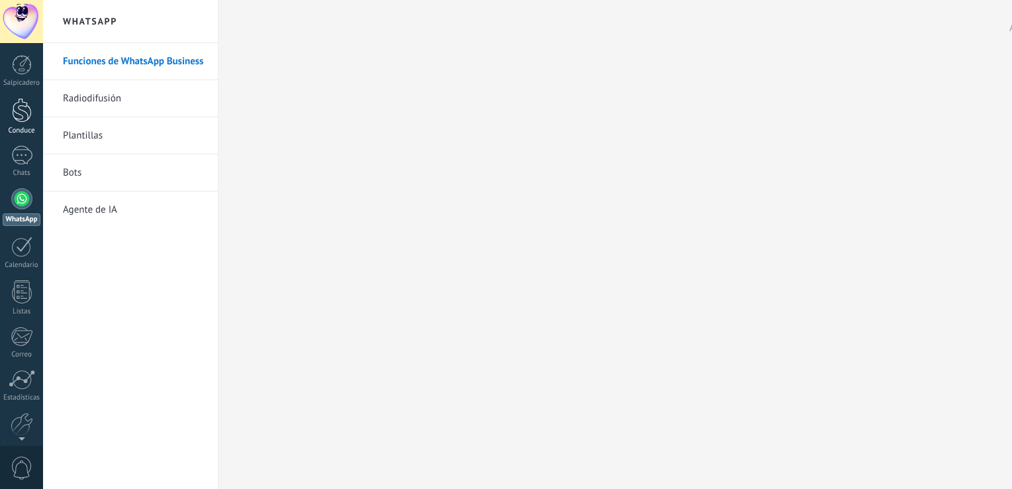
click at [22, 111] on div at bounding box center [22, 110] width 20 height 25
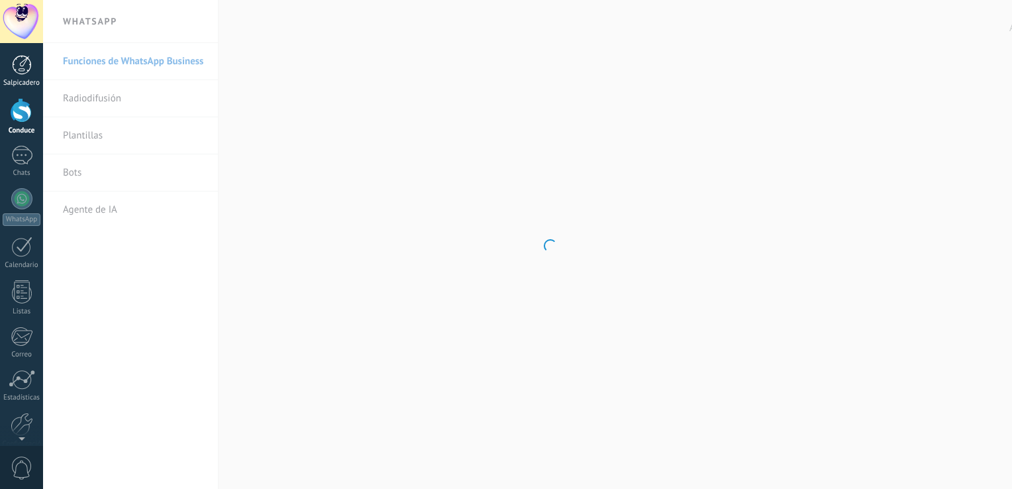
click at [16, 68] on div at bounding box center [22, 65] width 20 height 20
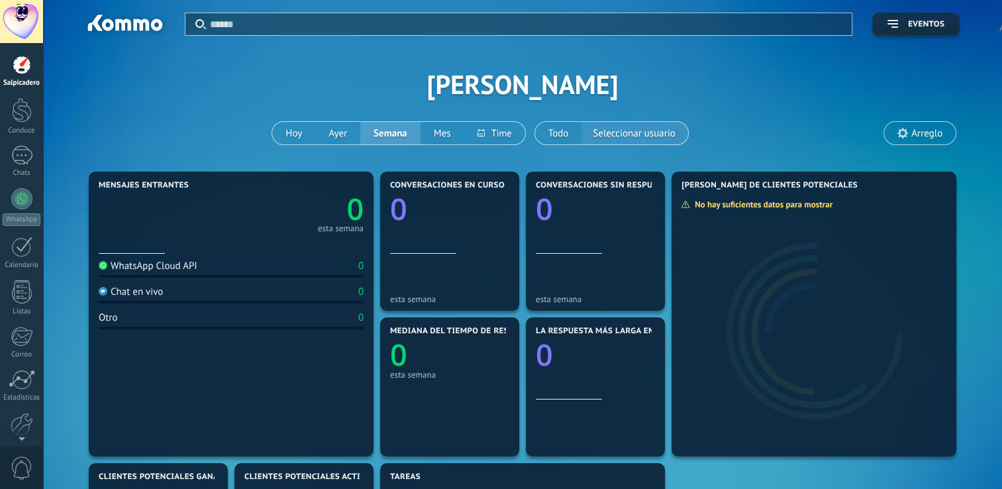
click at [630, 132] on span "Seleccionar usuario" at bounding box center [634, 134] width 88 height 18
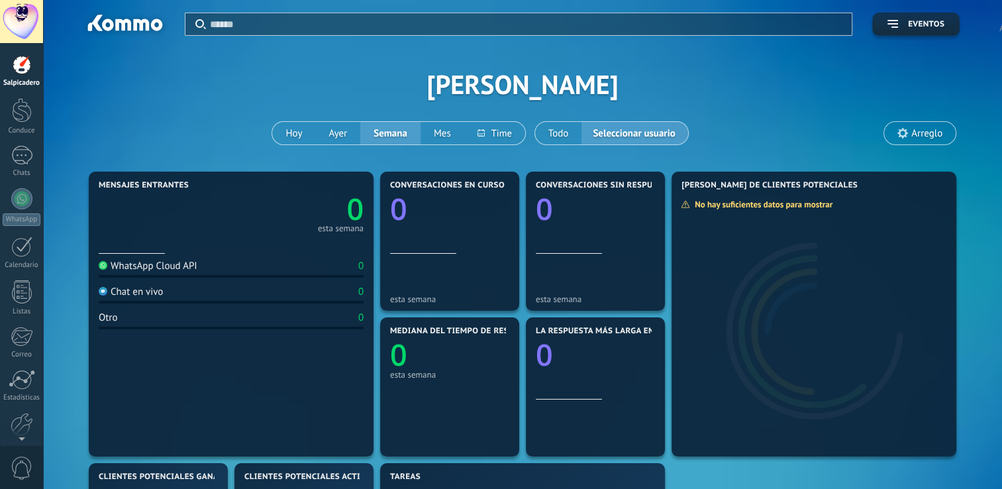
click at [621, 135] on span "Seleccionar usuario" at bounding box center [633, 134] width 87 height 18
click at [556, 107] on div "Apply Eventos [PERSON_NAME] Semana Mes Todo Seleccionar usuario Arreglo" at bounding box center [522, 84] width 919 height 168
click at [538, 83] on div "Apply Eventos [PERSON_NAME] Semana Mes Todo Seleccionar usuario Arreglo" at bounding box center [522, 84] width 919 height 168
click at [26, 28] on div at bounding box center [21, 21] width 43 height 43
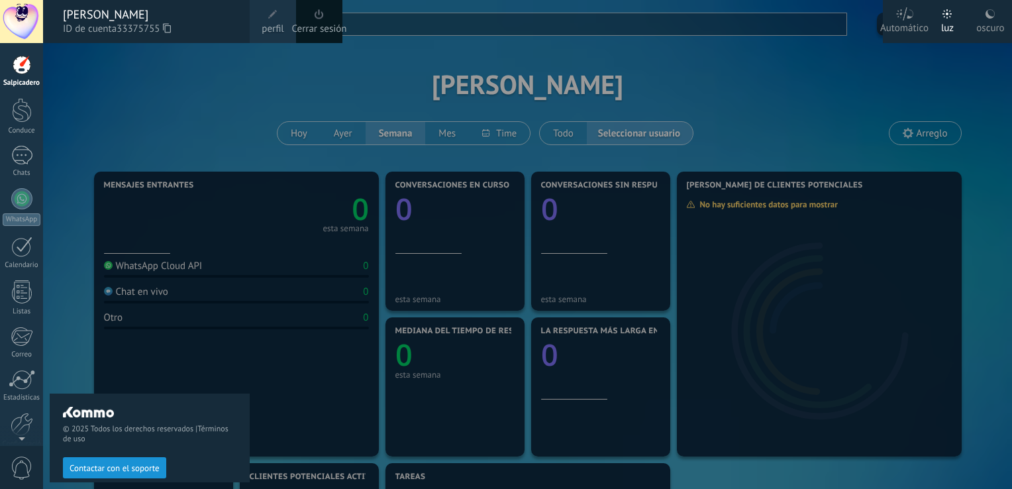
click at [110, 13] on div "[PERSON_NAME]" at bounding box center [150, 14] width 174 height 15
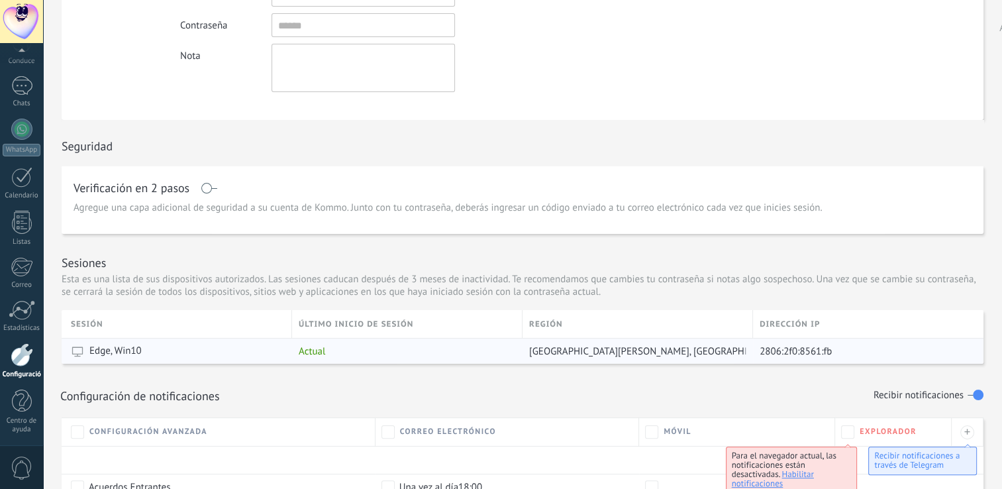
scroll to position [66, 0]
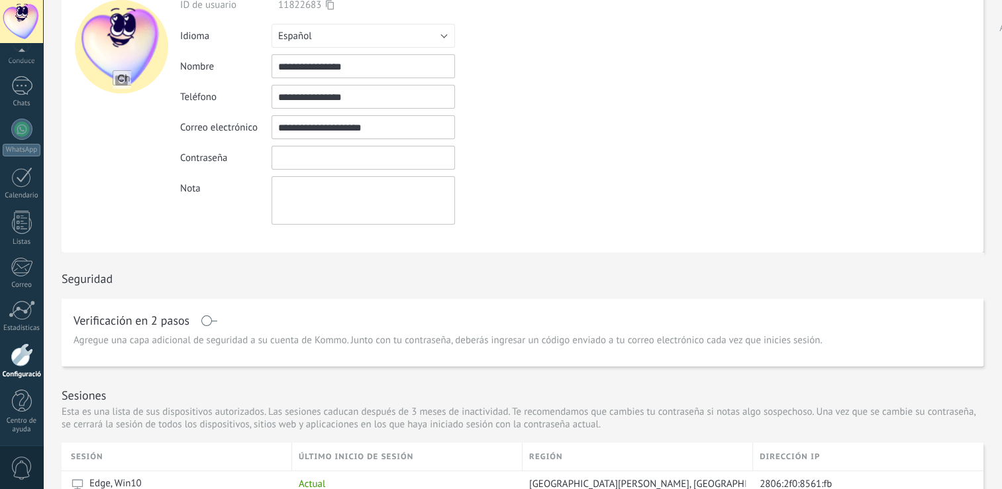
click at [334, 157] on input "textbox" at bounding box center [363, 158] width 183 height 24
click at [319, 166] on input "textbox" at bounding box center [363, 158] width 183 height 24
click at [530, 199] on div "Nota" at bounding box center [415, 200] width 471 height 48
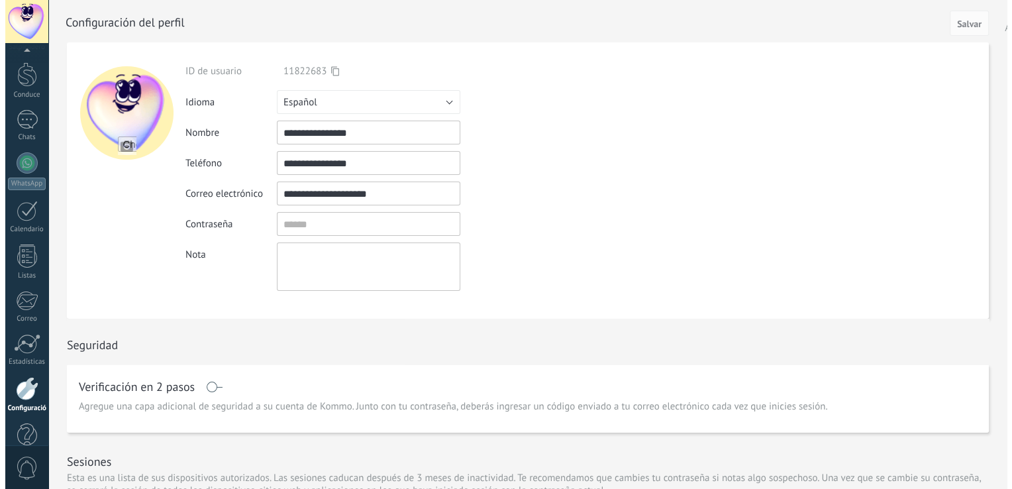
scroll to position [70, 0]
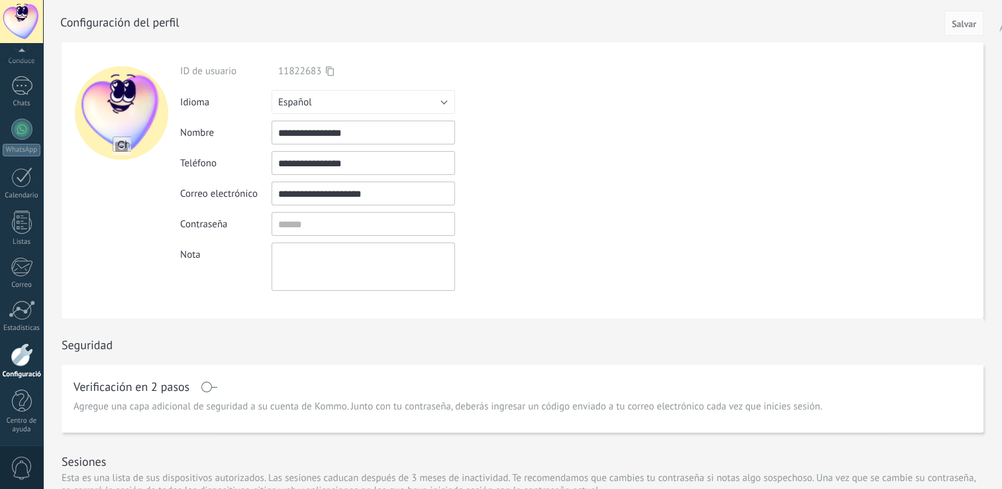
click at [30, 30] on div at bounding box center [21, 21] width 43 height 43
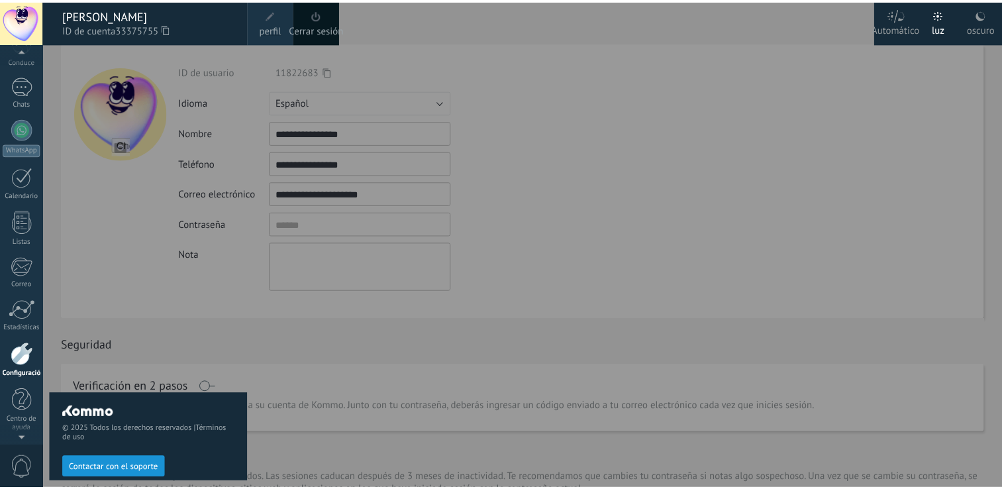
scroll to position [55, 0]
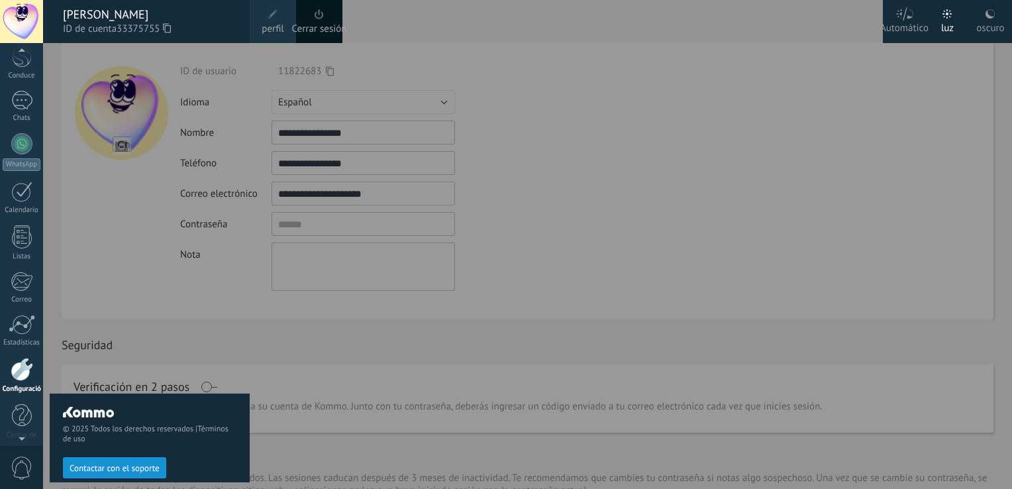
click at [11, 372] on div at bounding box center [22, 369] width 23 height 23
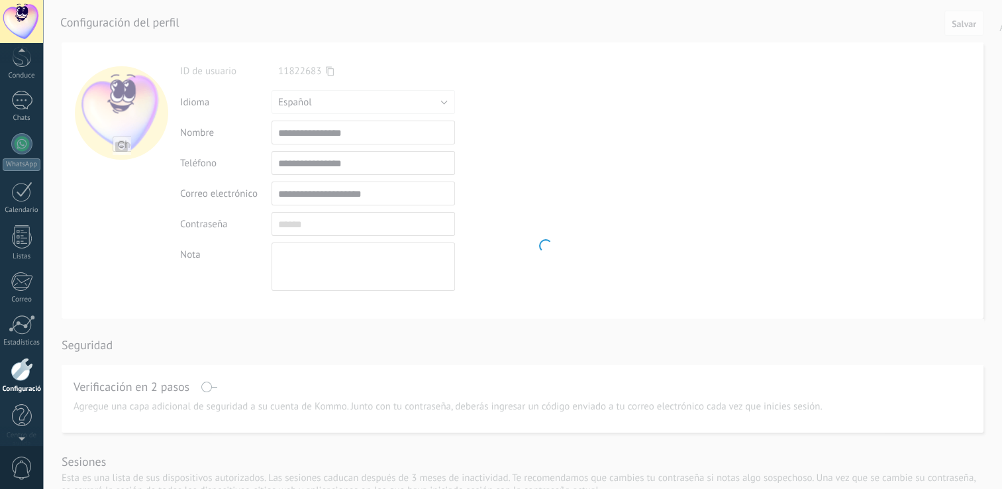
scroll to position [70, 0]
click at [16, 370] on div "Configuración" at bounding box center [22, 374] width 38 height 9
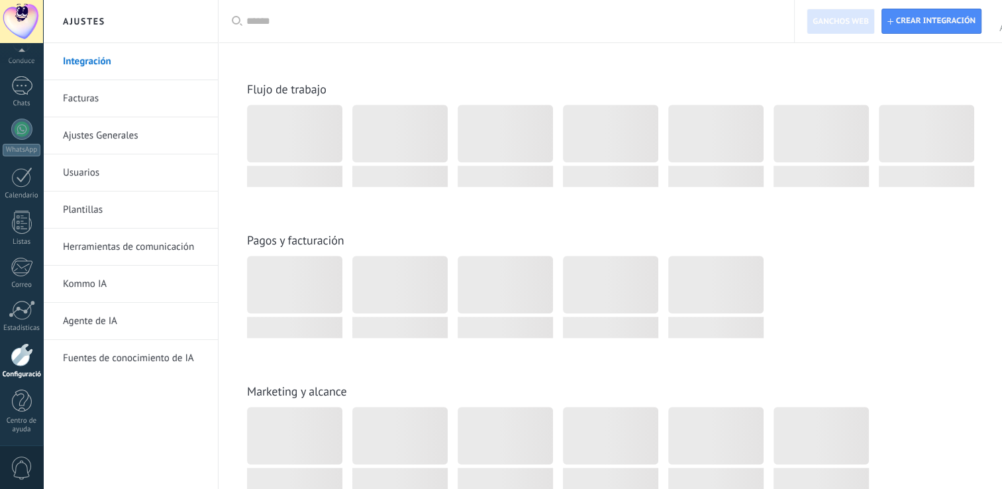
scroll to position [1324, 0]
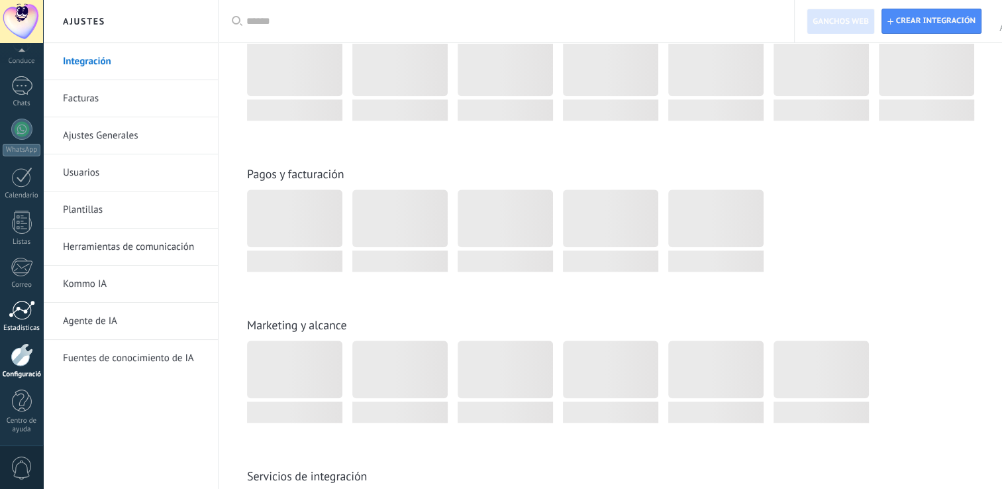
click at [37, 316] on link "Estadísticas" at bounding box center [21, 316] width 43 height 32
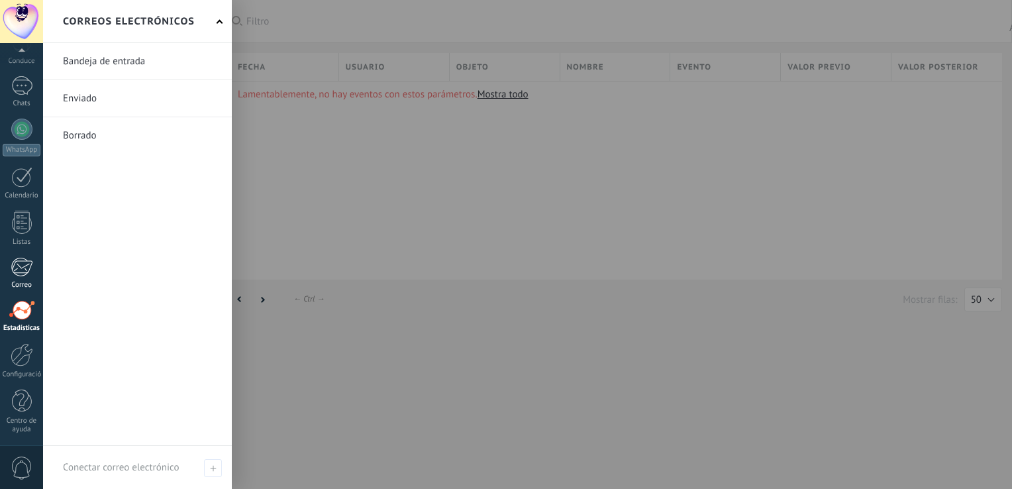
click at [3, 277] on link "Correo" at bounding box center [21, 273] width 43 height 32
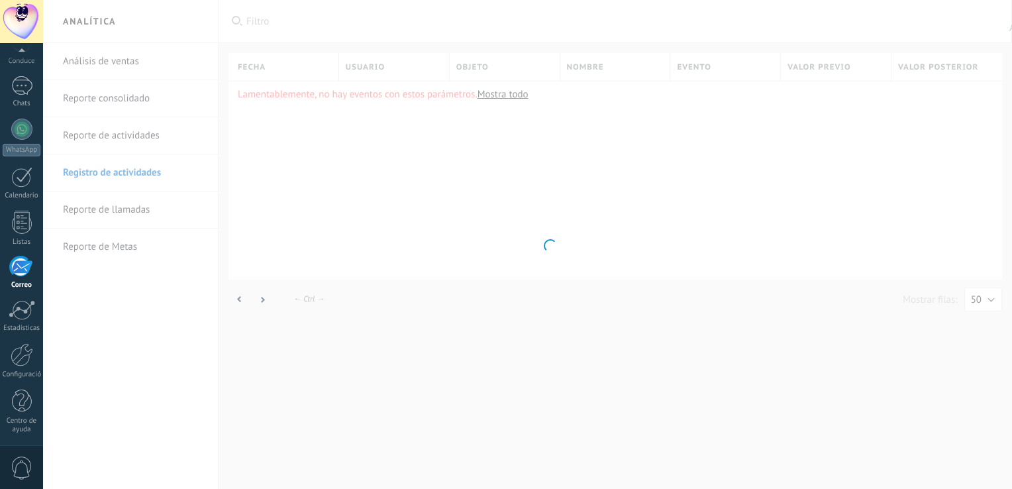
click at [18, 465] on span "0" at bounding box center [22, 467] width 23 height 23
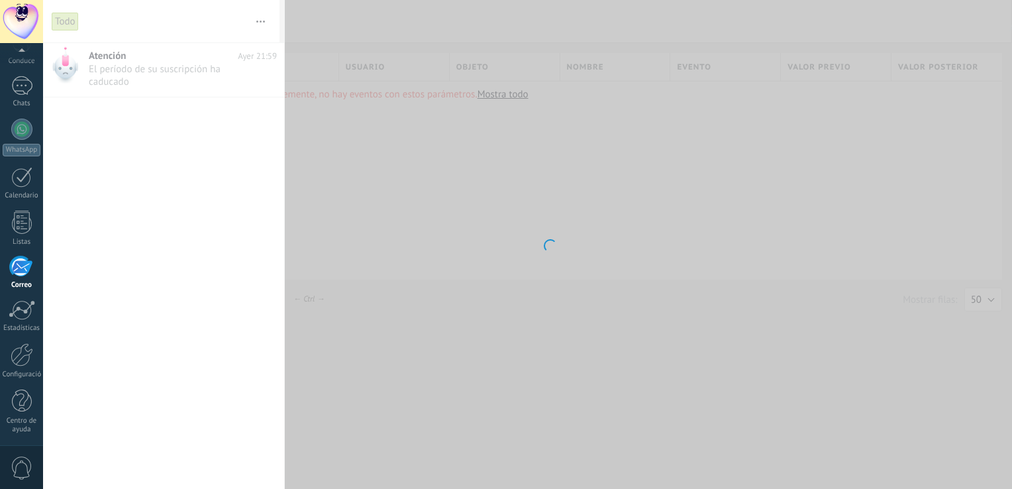
click at [30, 460] on span "0" at bounding box center [22, 467] width 23 height 23
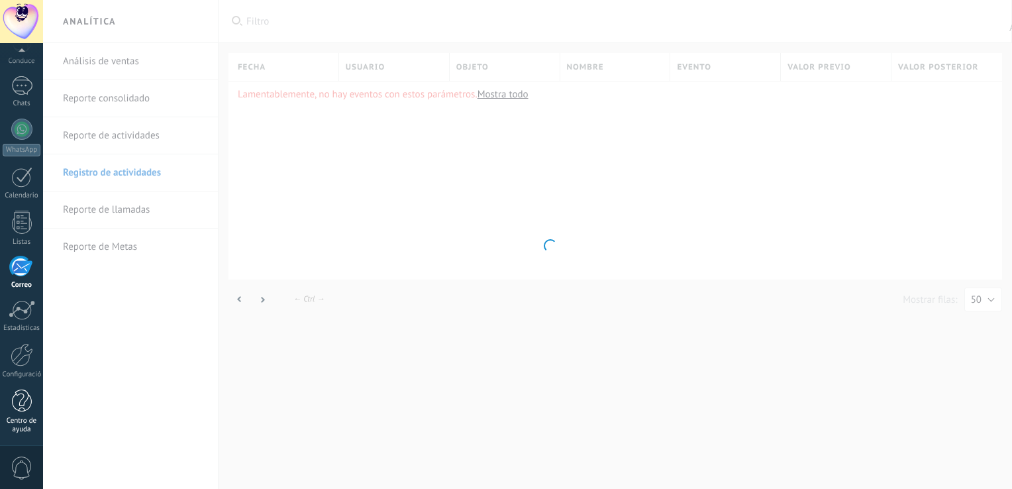
click at [24, 403] on div at bounding box center [22, 400] width 20 height 23
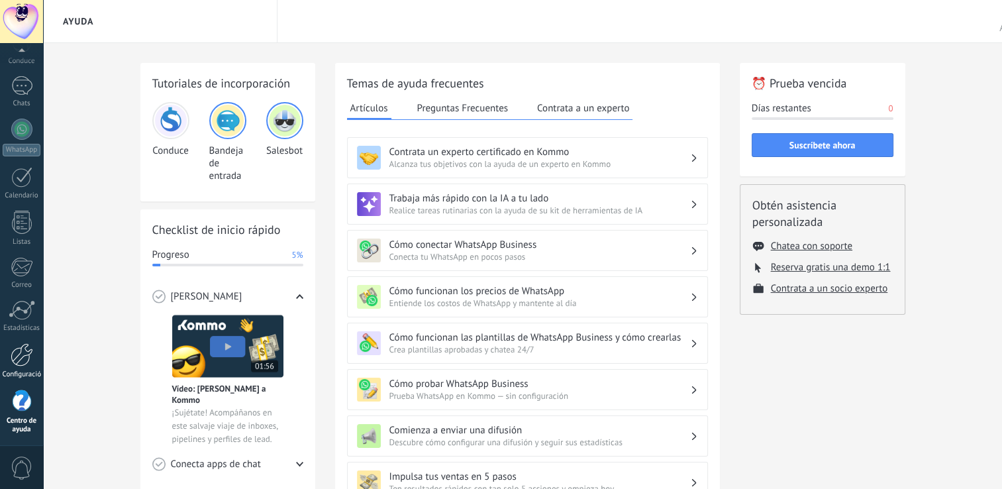
click at [26, 364] on div at bounding box center [22, 354] width 23 height 23
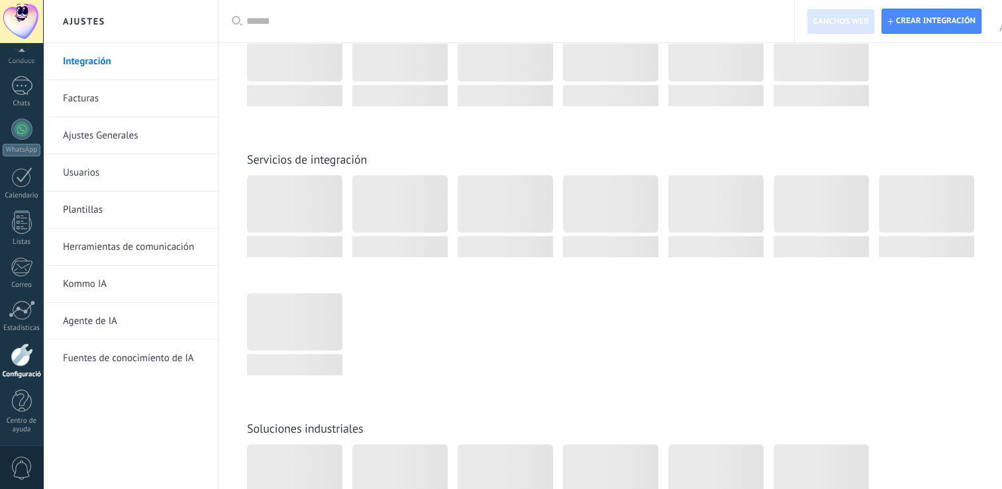
scroll to position [1921, 0]
